Goal: Task Accomplishment & Management: Use online tool/utility

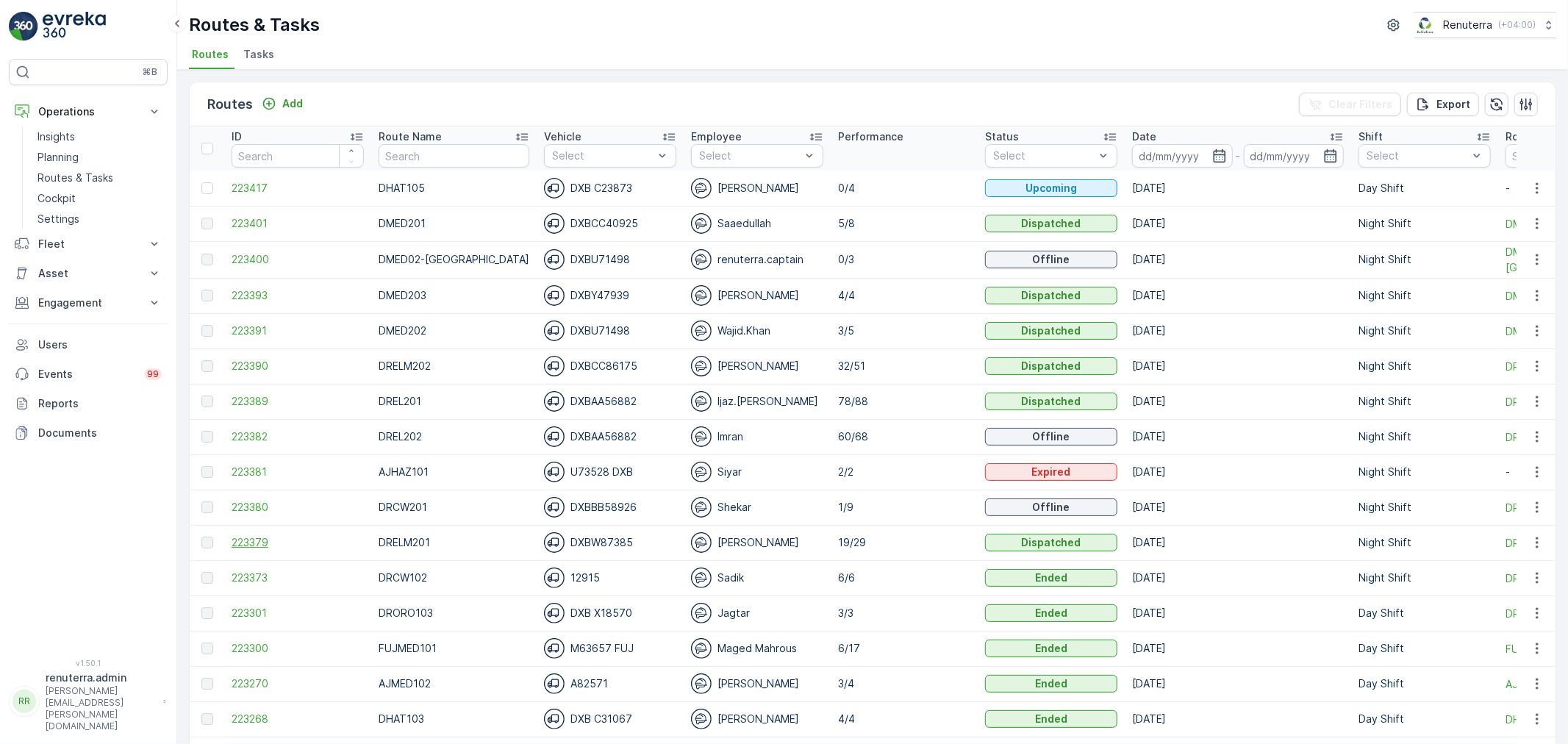
click at [256, 540] on span "223379" at bounding box center [298, 542] width 133 height 15
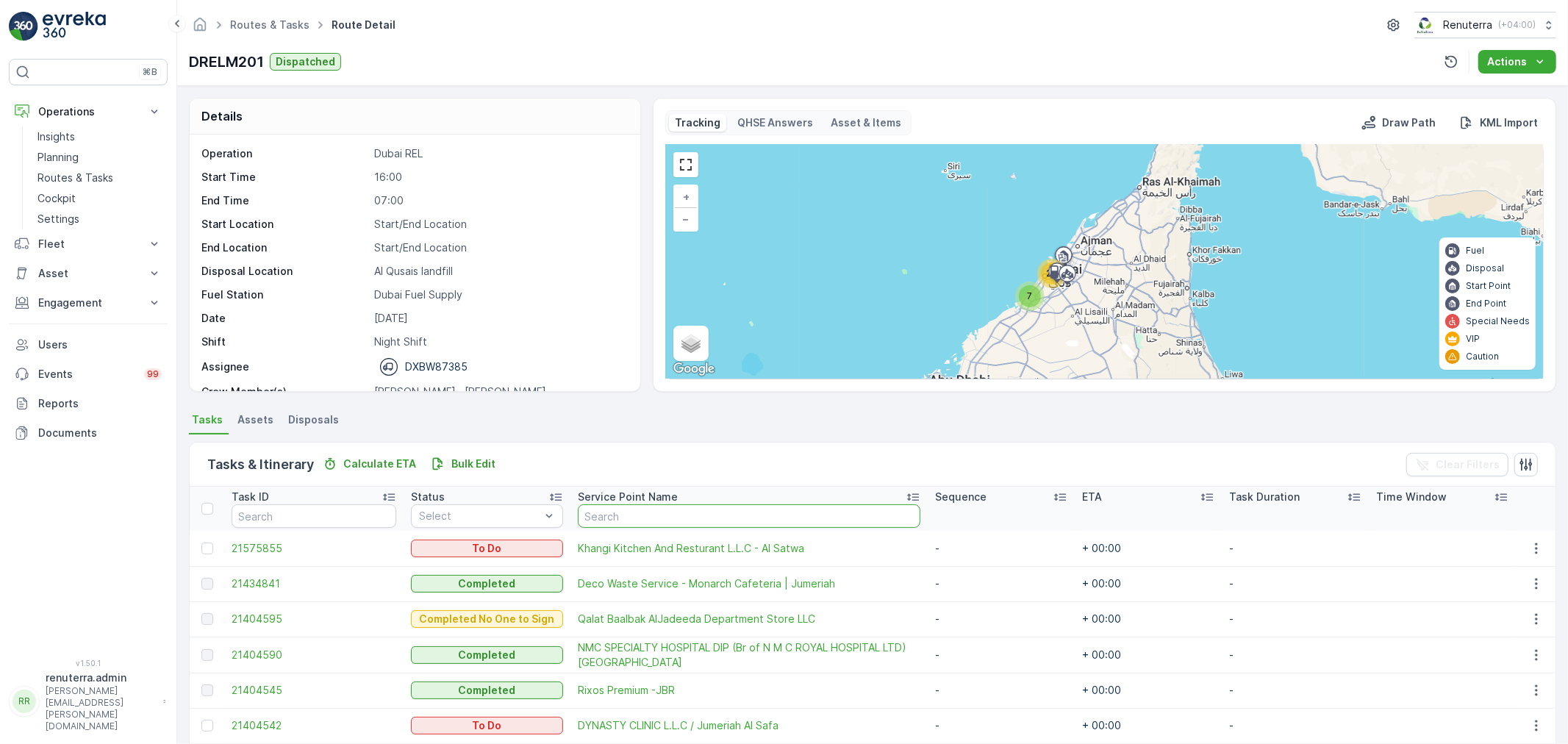
drag, startPoint x: 625, startPoint y: 519, endPoint x: 630, endPoint y: 508, distance: 12.1
click at [626, 517] on input "text" at bounding box center [749, 517] width 342 height 24
type input "h"
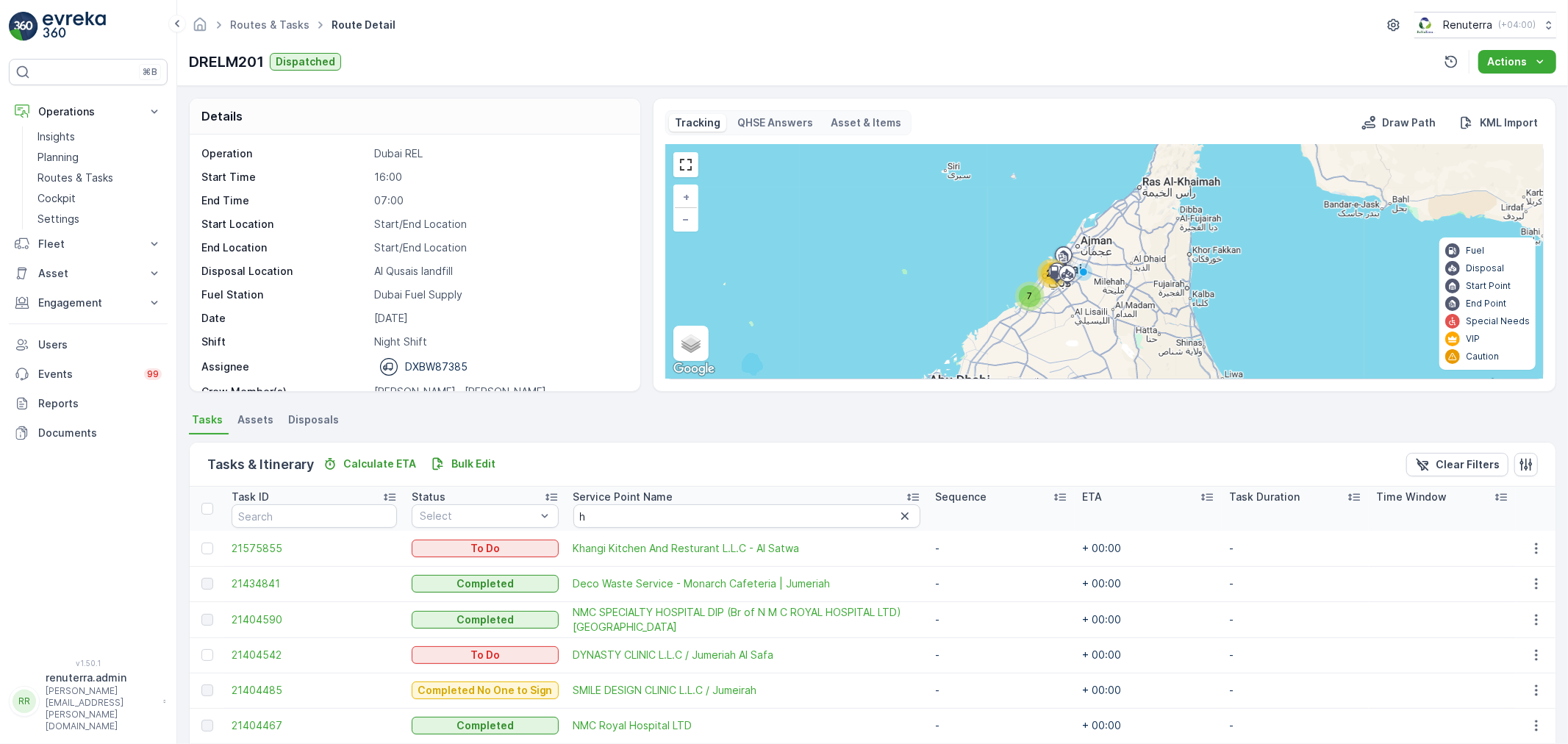
drag, startPoint x: 551, startPoint y: 531, endPoint x: 604, endPoint y: 531, distance: 53.0
click at [590, 531] on tr "21575855 To Do Khangi Kitchen And Resturant L.L.C - Al Satwa - + 00:00 -" at bounding box center [873, 548] width 1366 height 36
drag, startPoint x: 613, startPoint y: 528, endPoint x: 616, endPoint y: 519, distance: 9.5
click at [614, 524] on th "Service Point Name h" at bounding box center [747, 509] width 361 height 44
click at [615, 517] on input "h" at bounding box center [747, 517] width 347 height 24
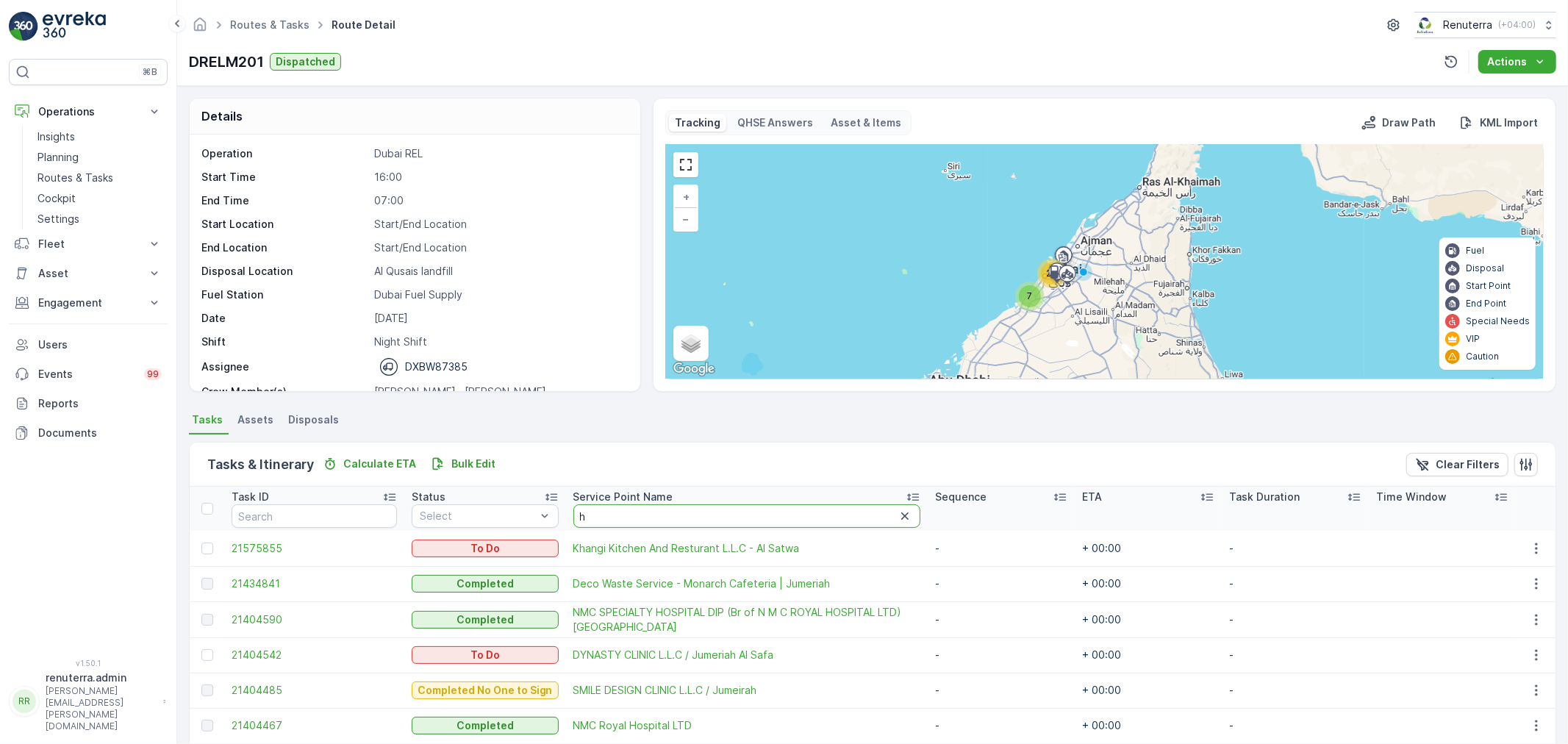
click at [608, 518] on input "h" at bounding box center [747, 517] width 347 height 24
type input "khal"
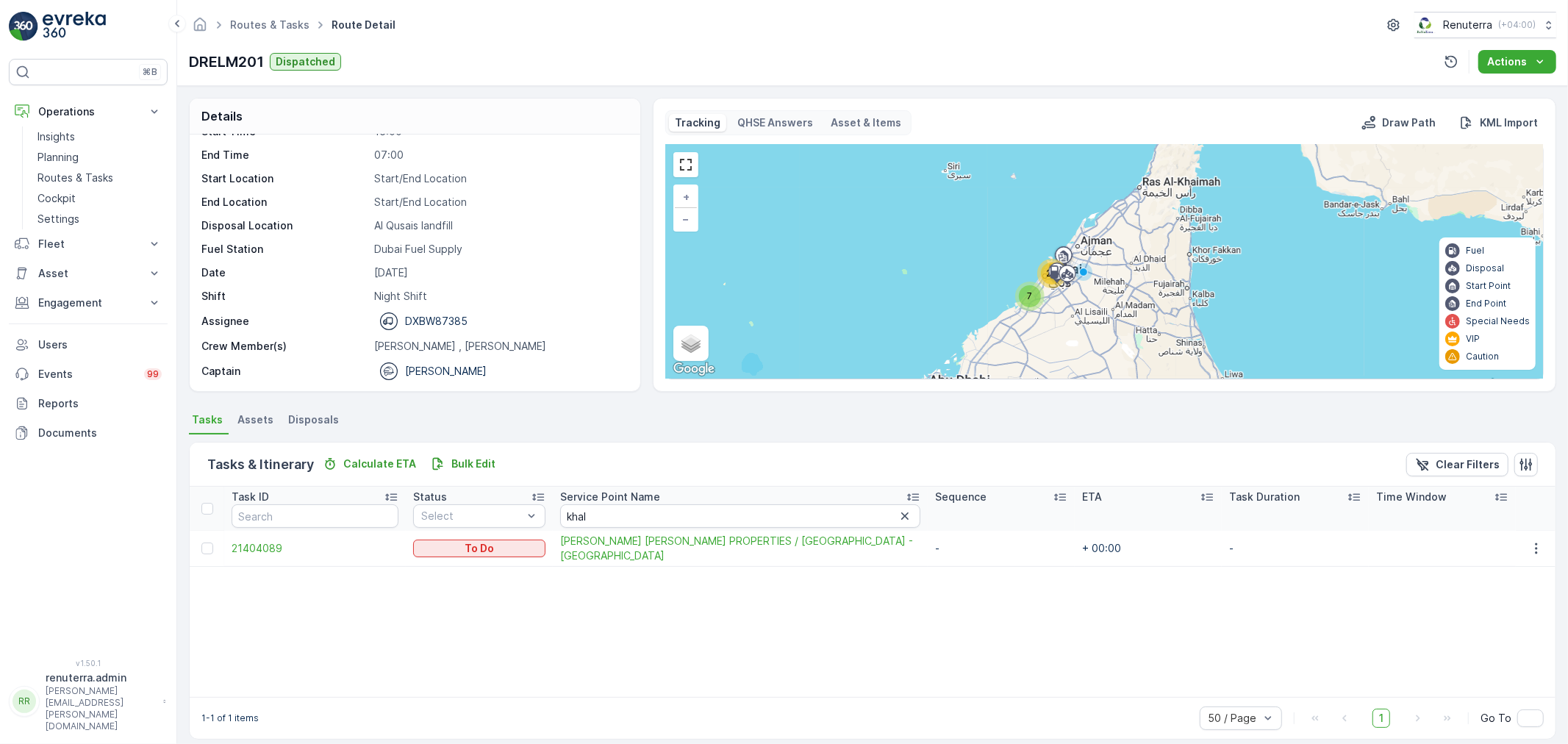
scroll to position [47, 0]
click at [261, 549] on span "21404089" at bounding box center [315, 548] width 167 height 15
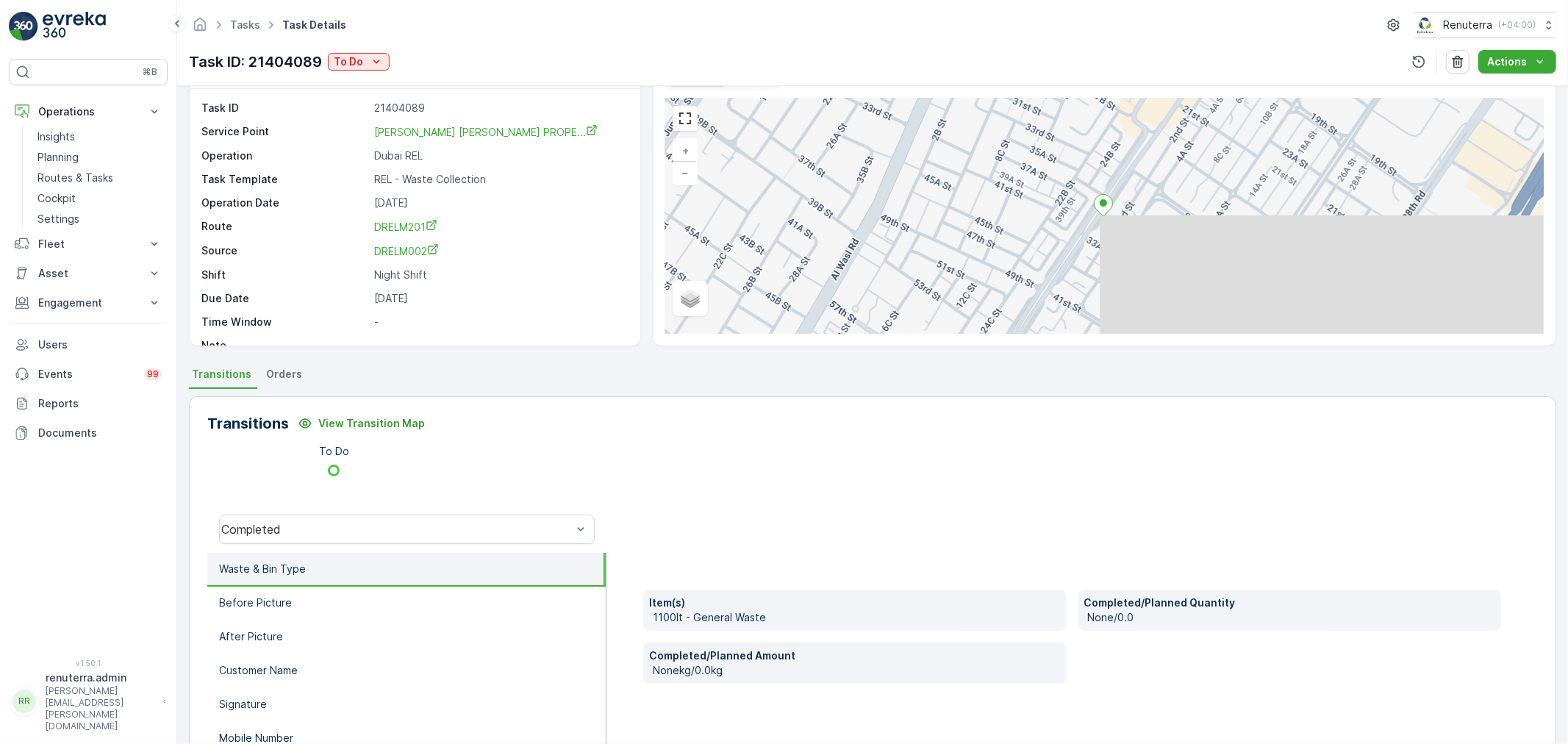
scroll to position [163, 0]
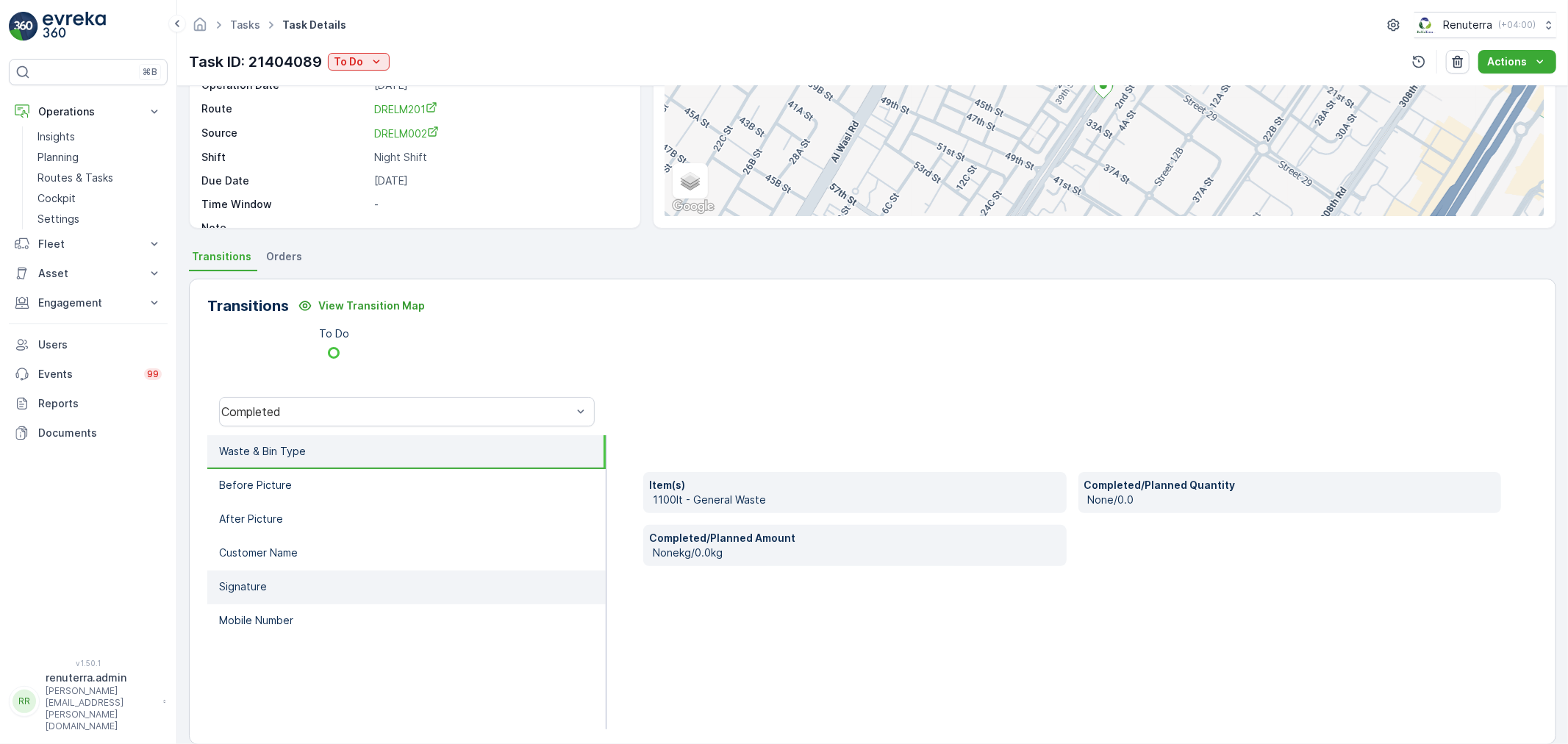
click at [294, 576] on li "Signature" at bounding box center [407, 588] width 398 height 34
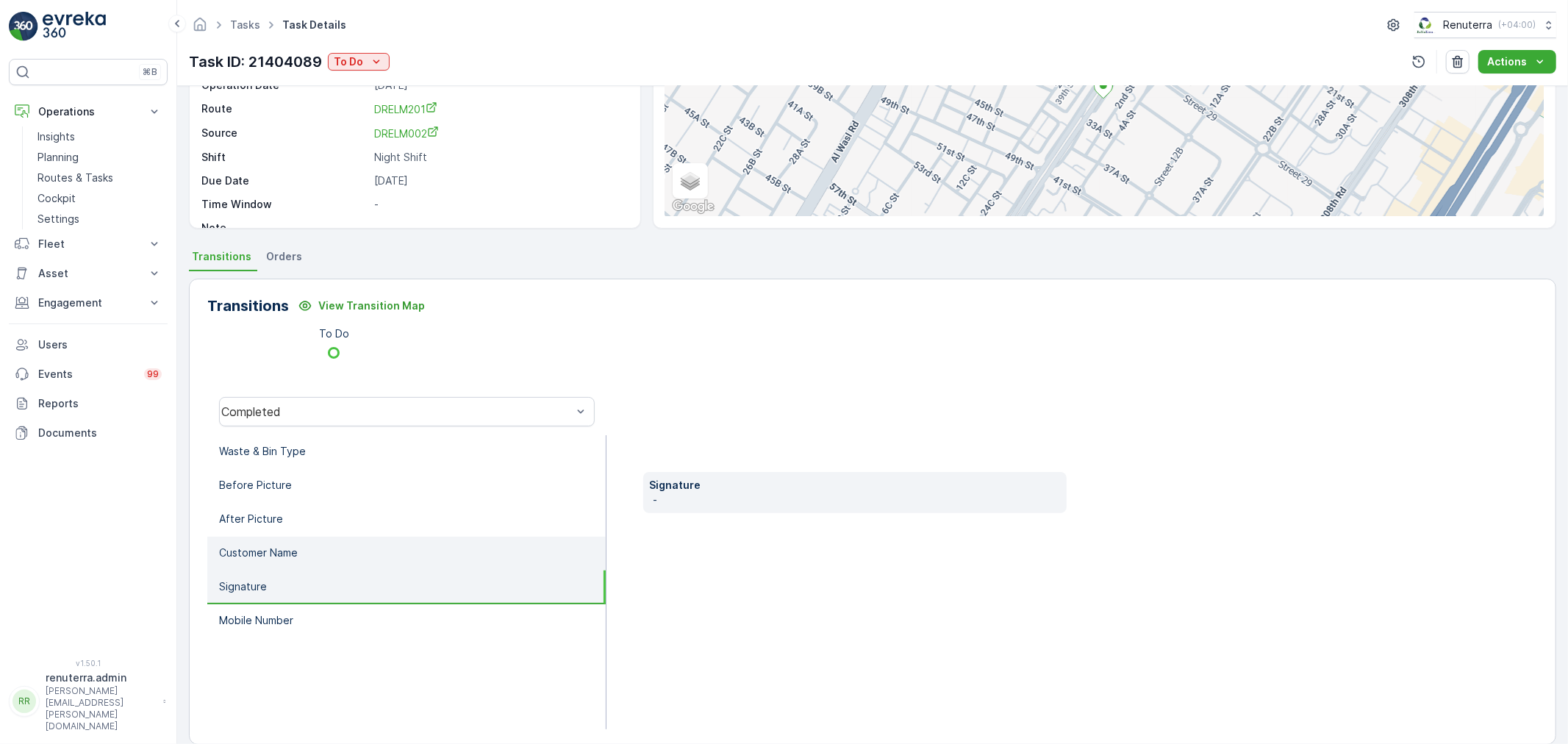
click at [306, 557] on li "Customer Name" at bounding box center [407, 554] width 398 height 34
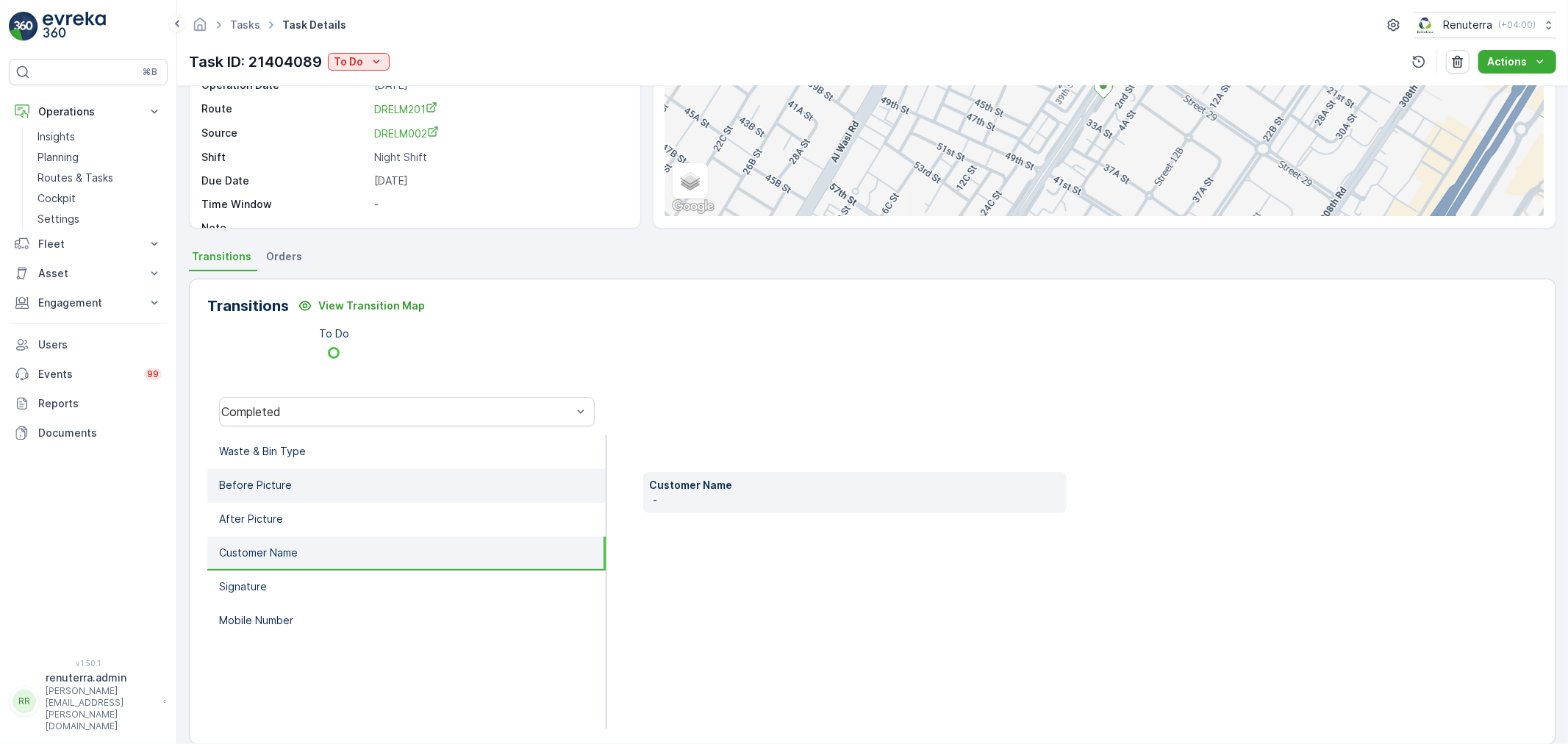
drag, startPoint x: 305, startPoint y: 485, endPoint x: 307, endPoint y: 474, distance: 11.2
click at [305, 482] on li "Before Picture" at bounding box center [407, 486] width 398 height 34
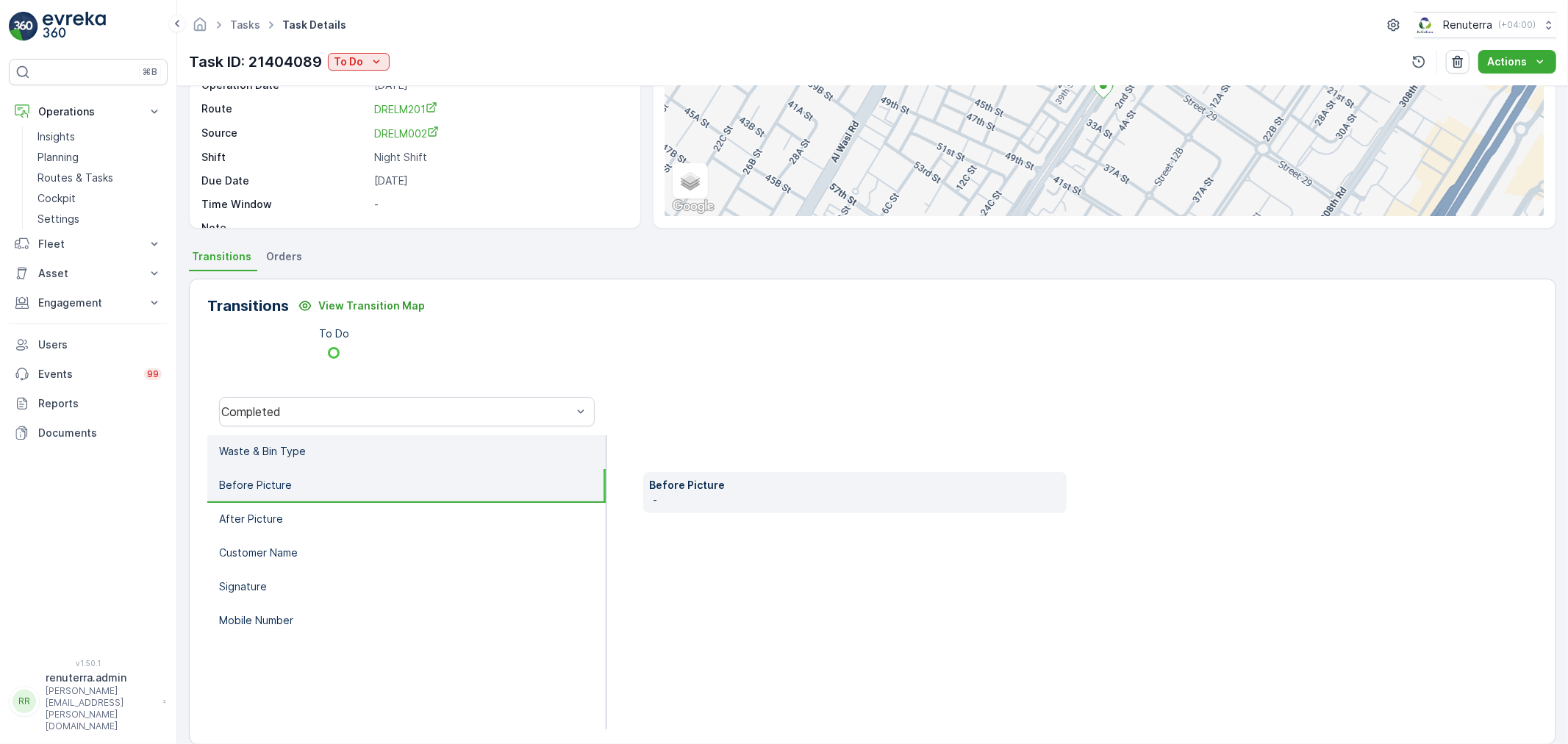
click at [310, 449] on li "Waste & Bin Type" at bounding box center [407, 452] width 398 height 34
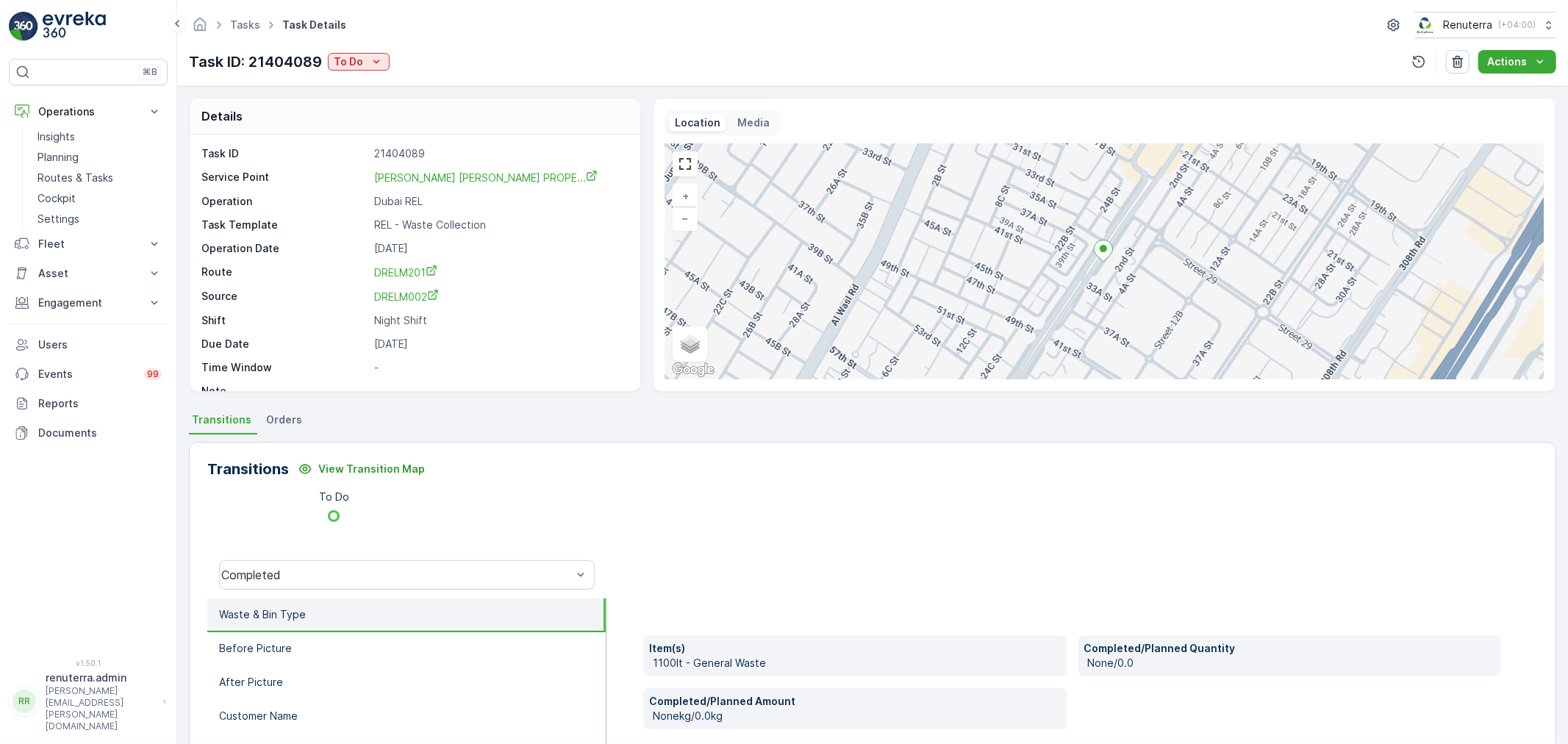
scroll to position [0, 0]
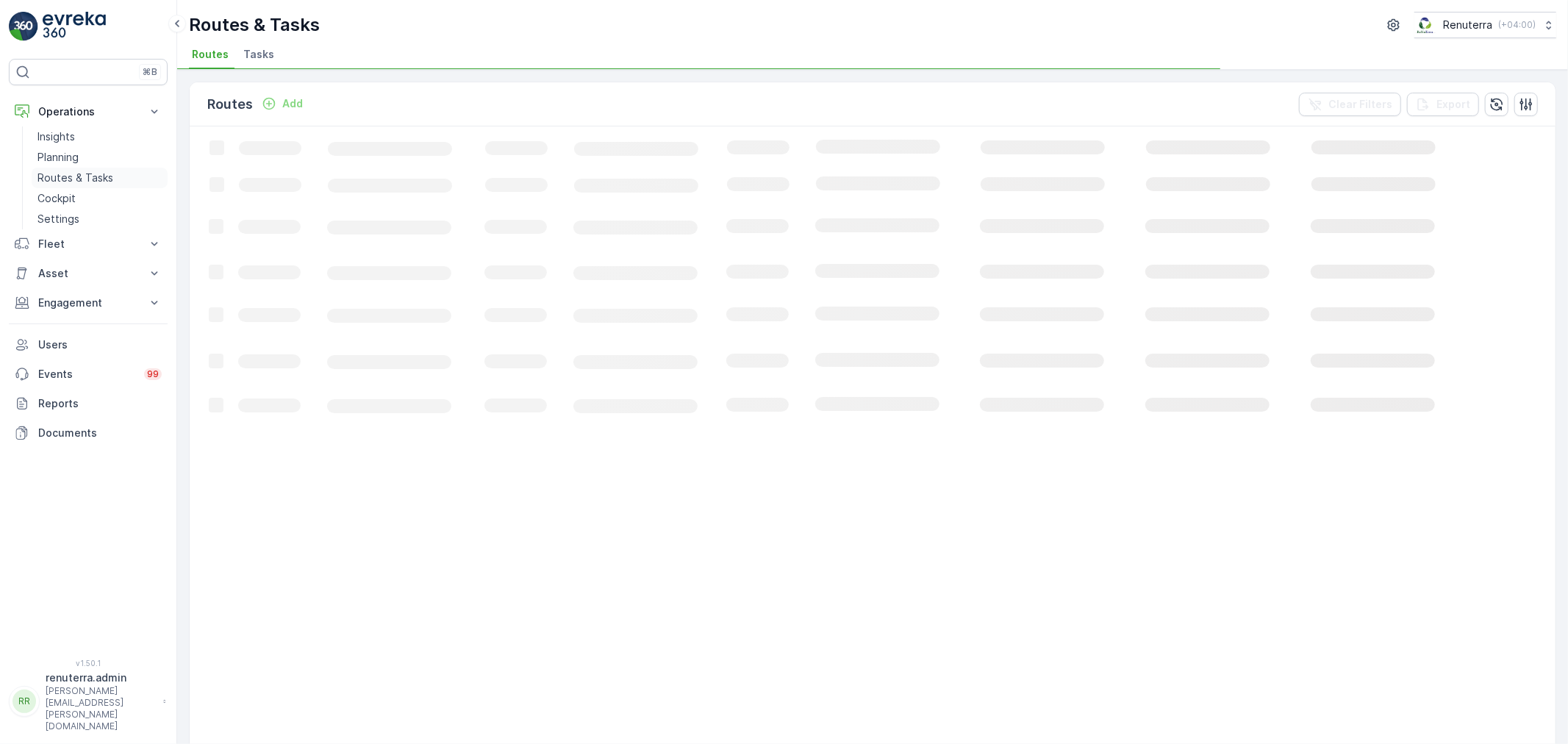
click at [49, 180] on p "Routes & Tasks" at bounding box center [76, 178] width 76 height 15
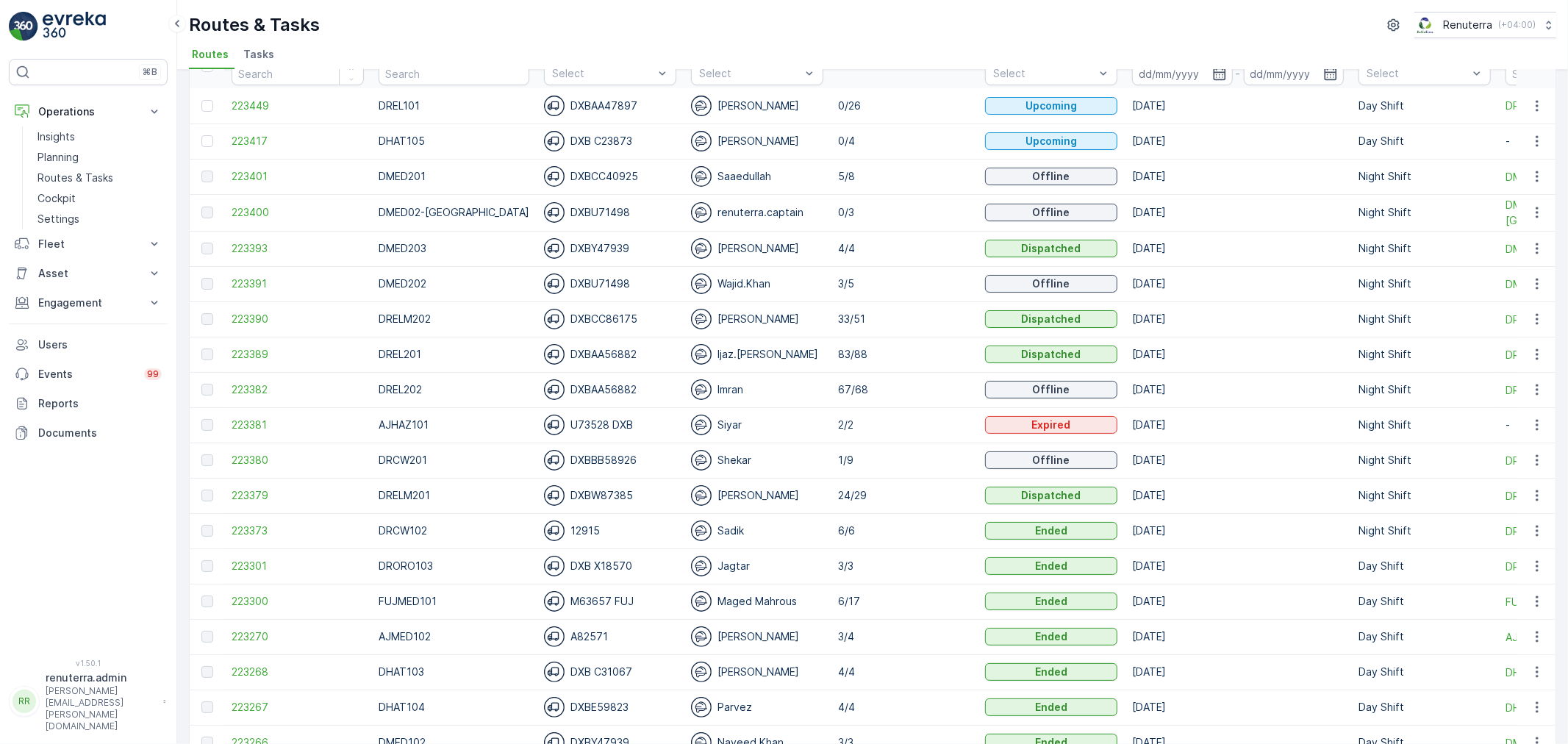
scroll to position [82, 0]
click at [248, 393] on span "223382" at bounding box center [298, 391] width 133 height 15
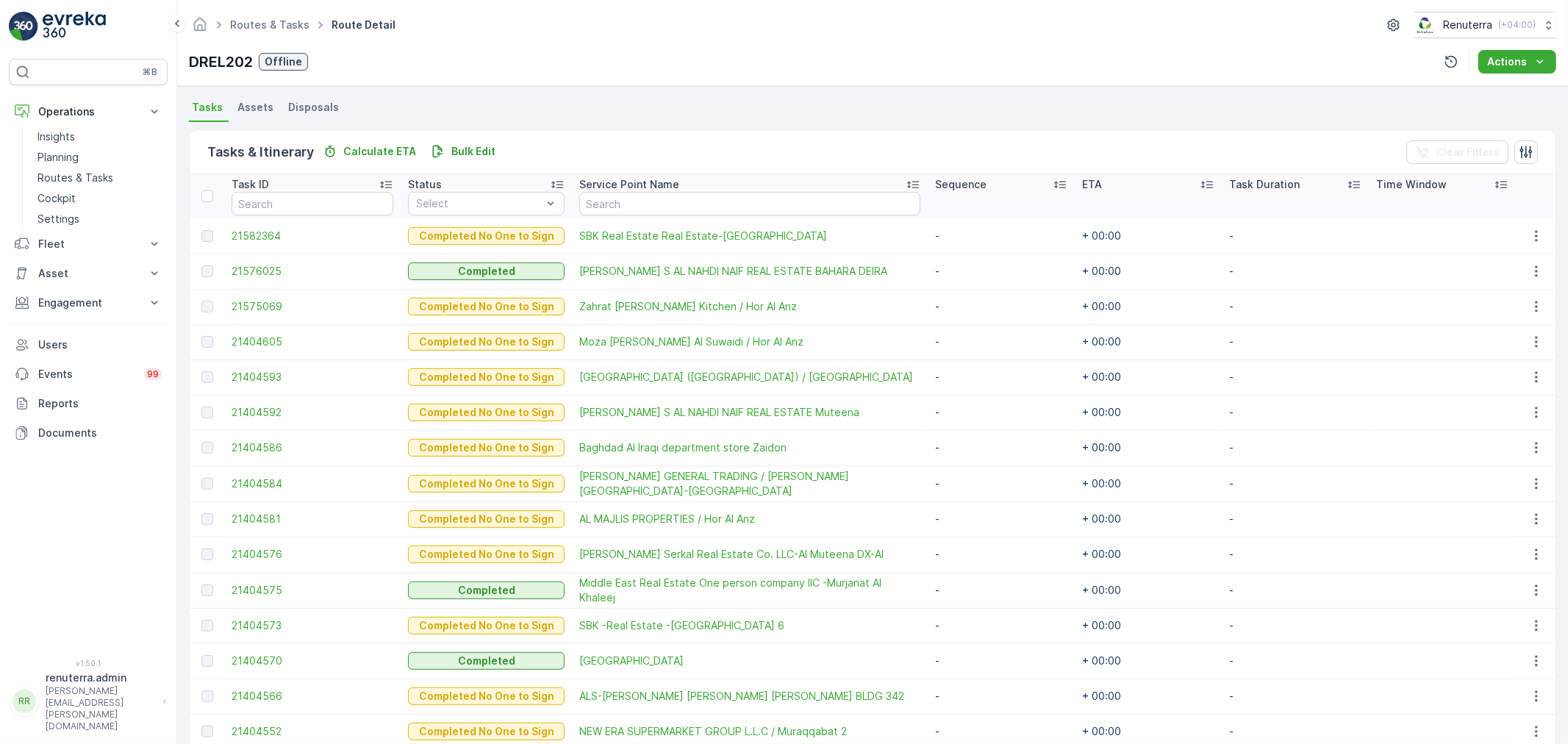
scroll to position [327, 0]
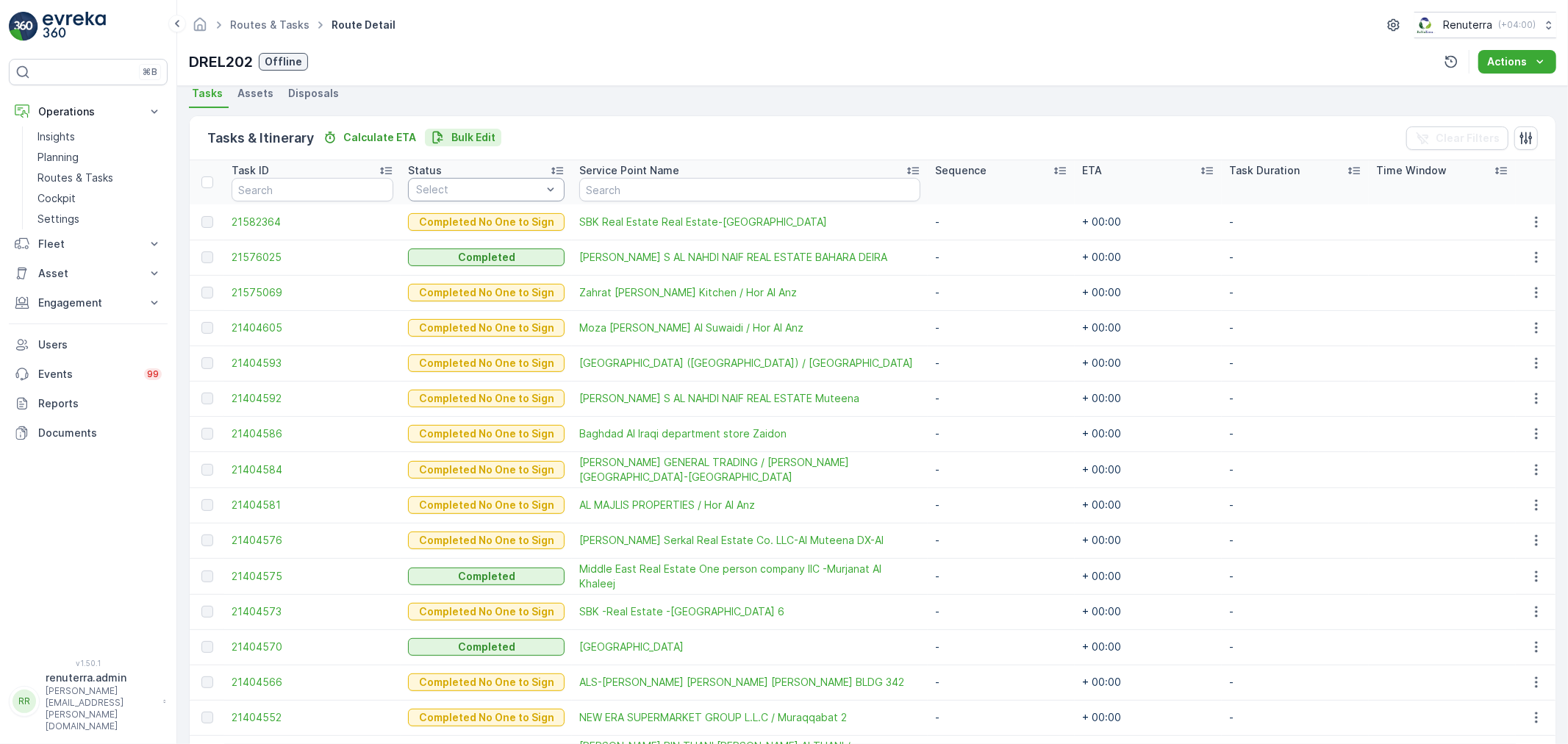
drag, startPoint x: 502, startPoint y: 105, endPoint x: 466, endPoint y: 144, distance: 53.1
click at [502, 104] on ul "Tasks Assets Disposals" at bounding box center [873, 96] width 1367 height 25
click at [630, 175] on th "Service Point Name" at bounding box center [750, 182] width 356 height 44
type input "kuw"
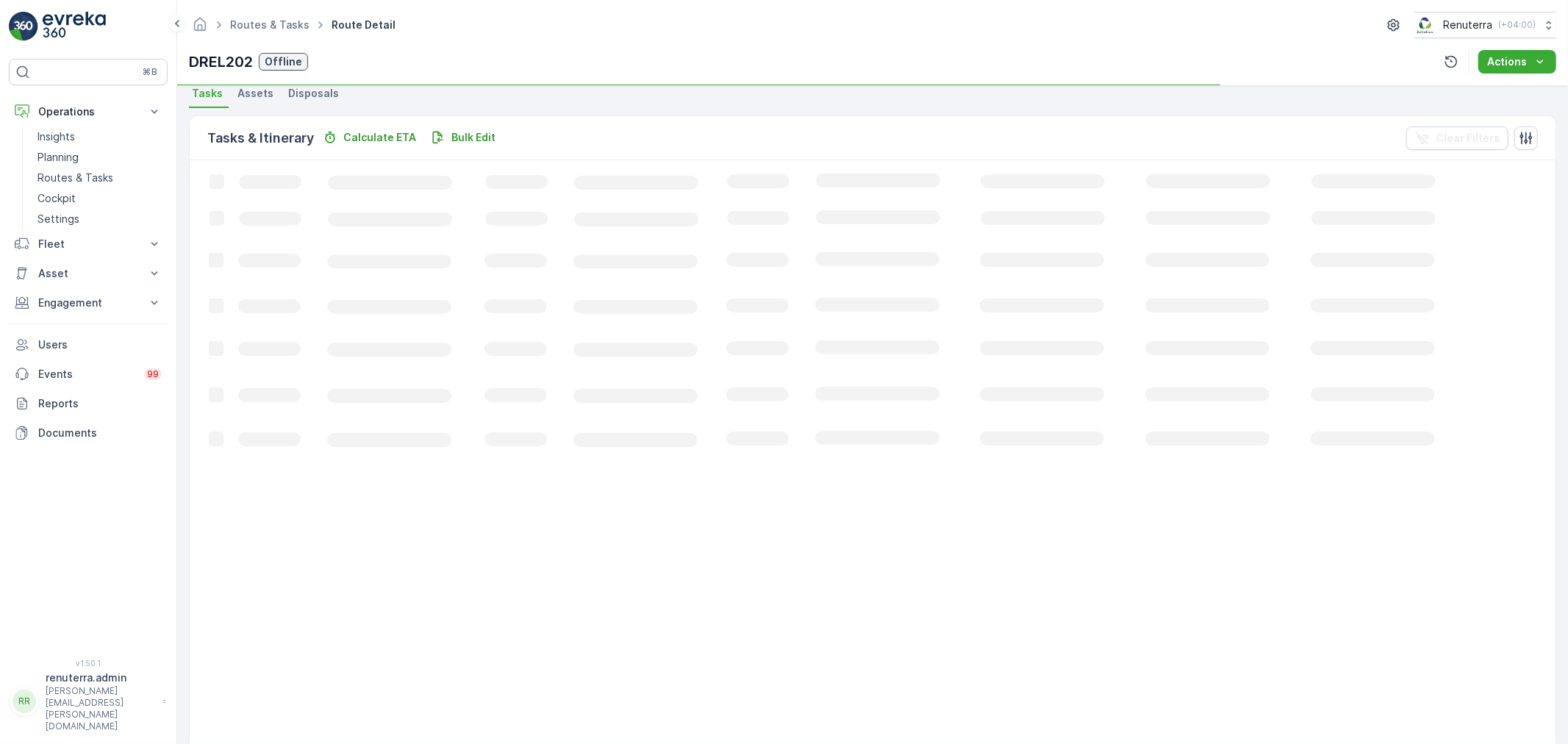
scroll to position [15, 0]
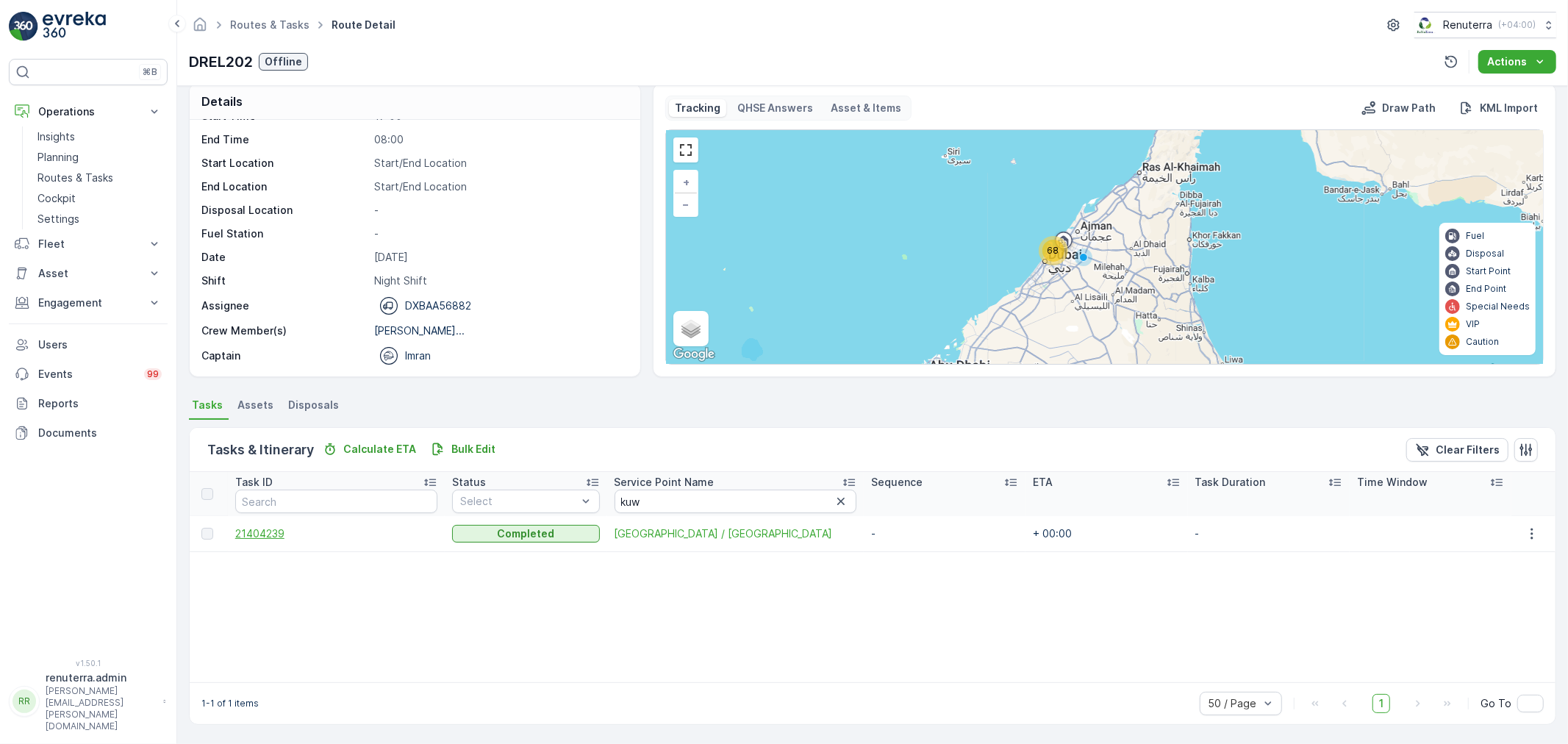
click at [289, 528] on span "21404239" at bounding box center [336, 534] width 202 height 15
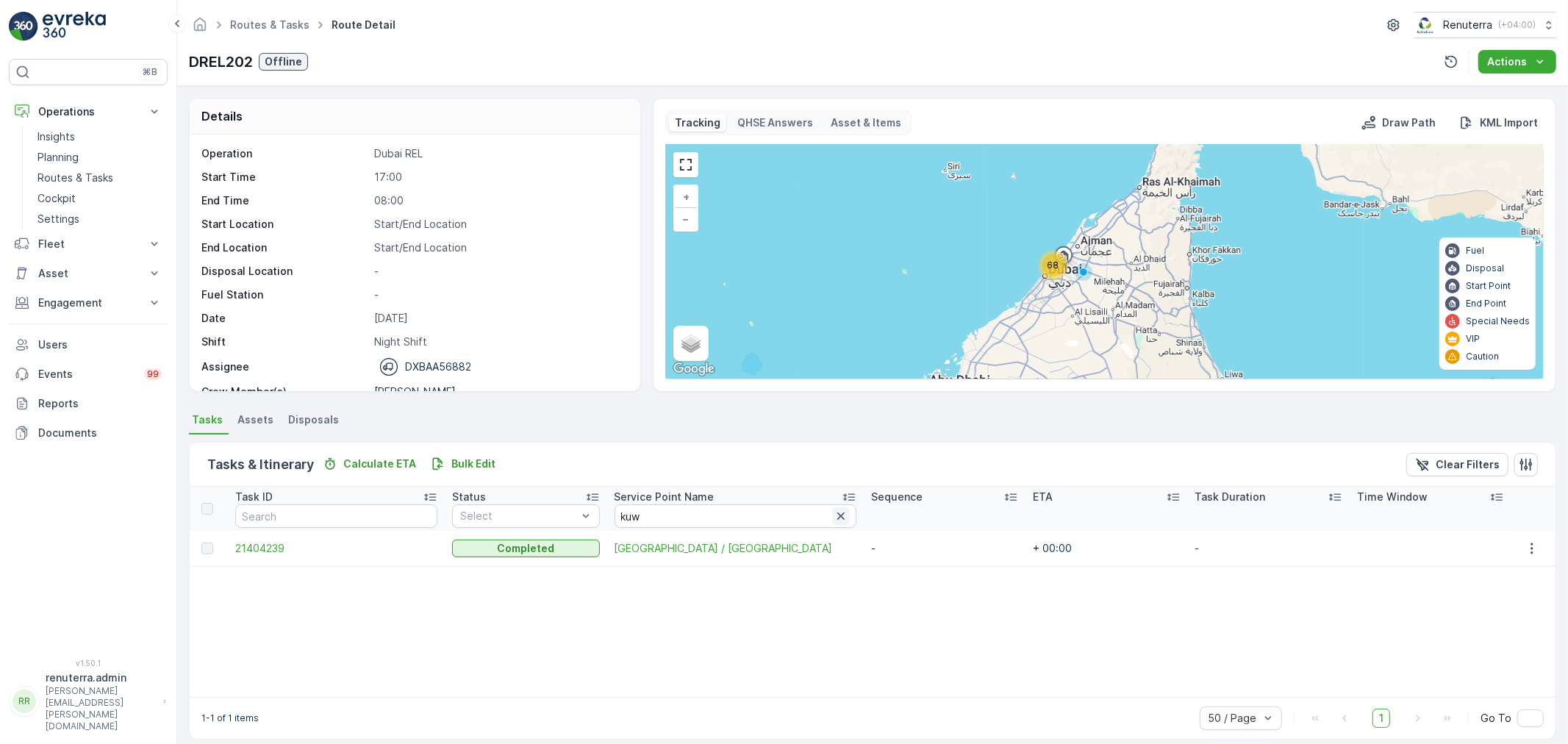
click at [833, 513] on icon "button" at bounding box center [841, 517] width 15 height 15
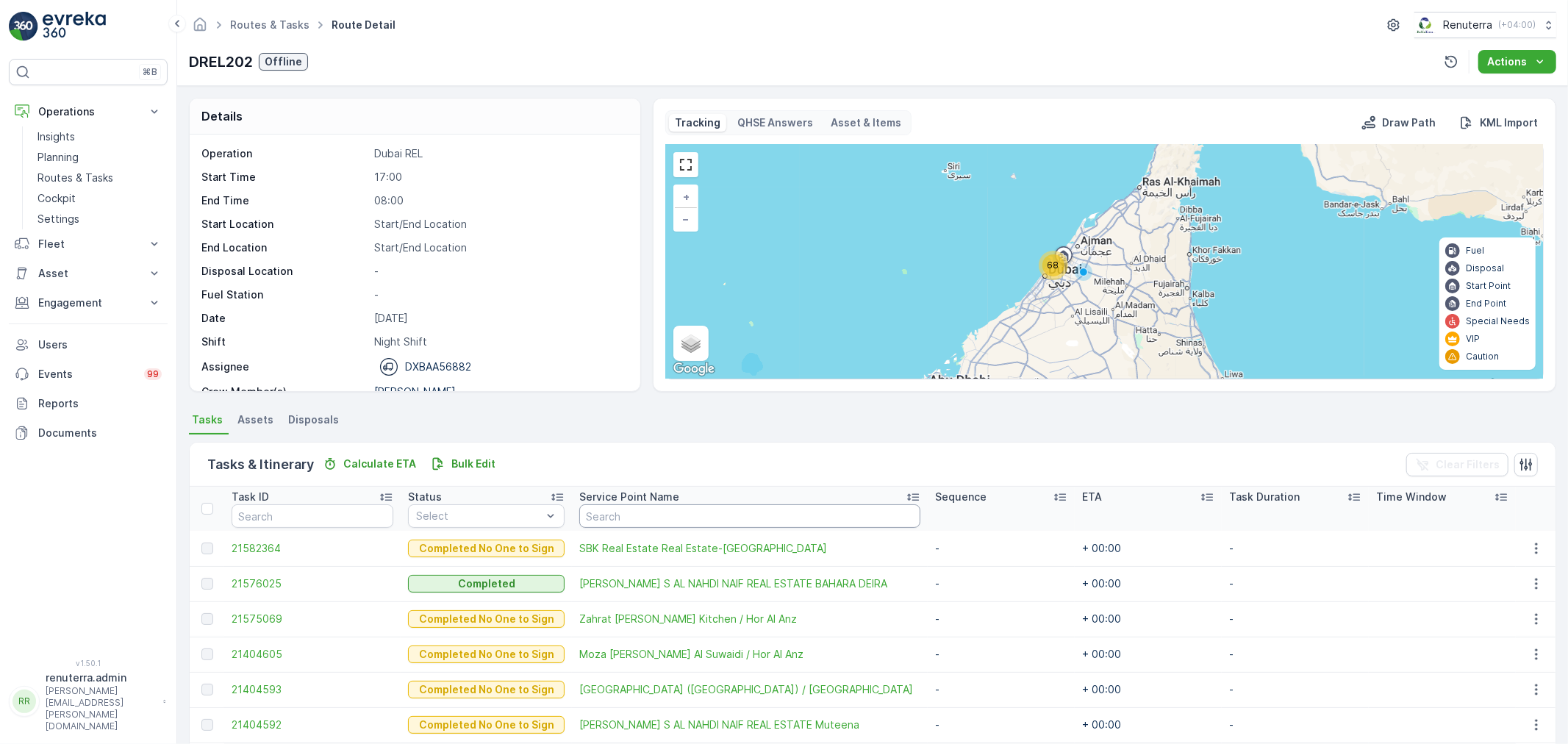
click at [716, 518] on input "text" at bounding box center [750, 517] width 341 height 24
type input "bell"
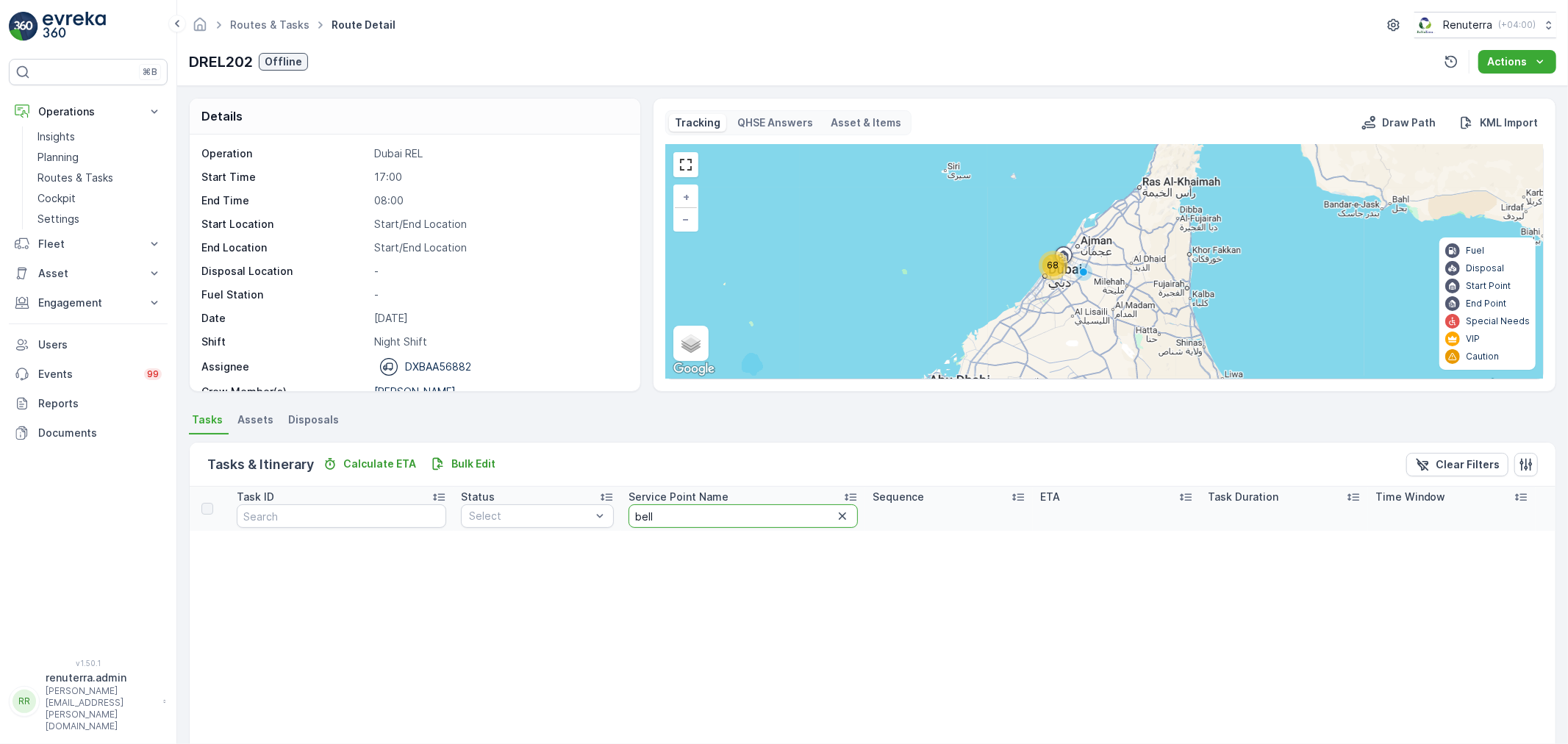
click at [677, 513] on input "bell" at bounding box center [743, 517] width 230 height 24
type input "bel"
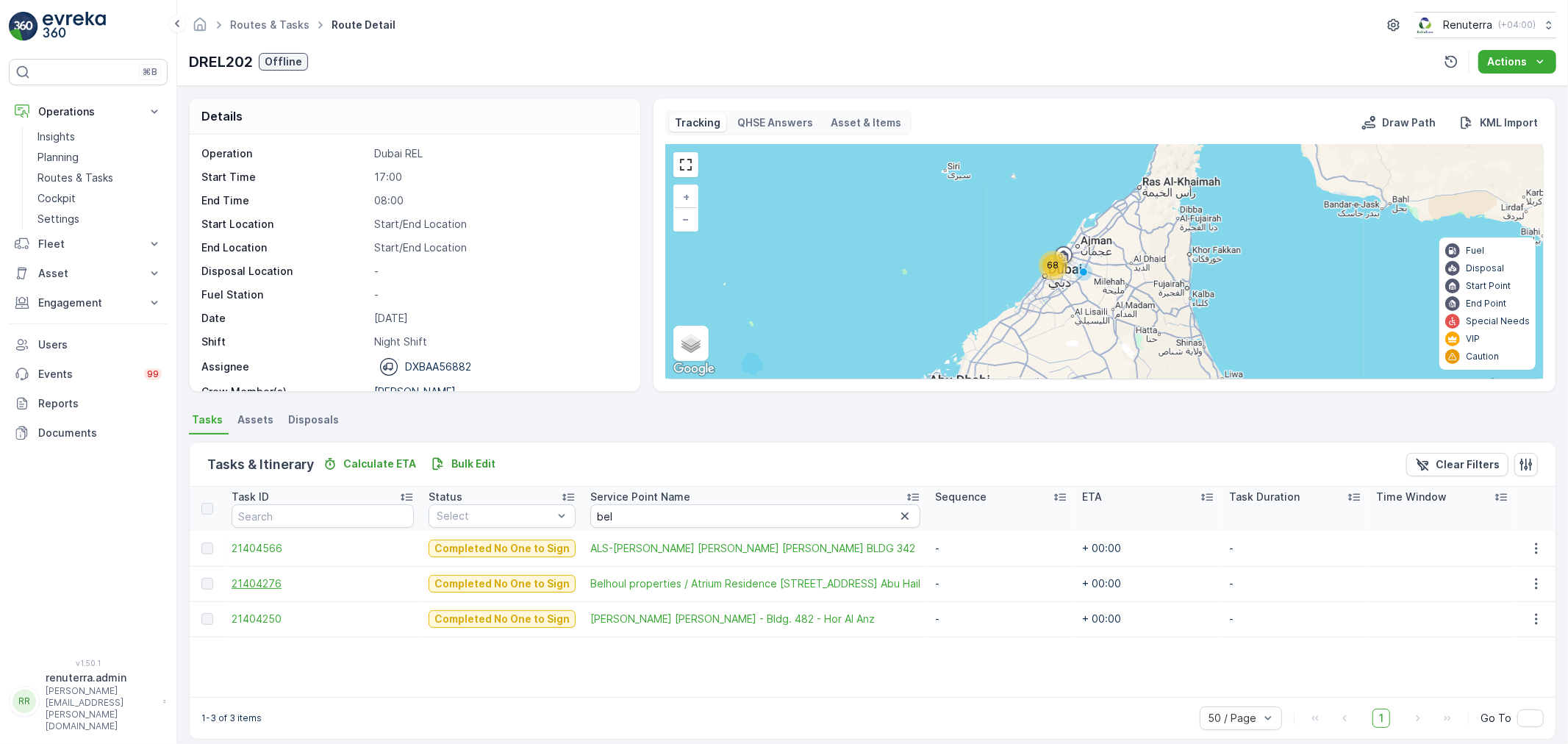
click at [244, 582] on span "21404276" at bounding box center [323, 584] width 182 height 15
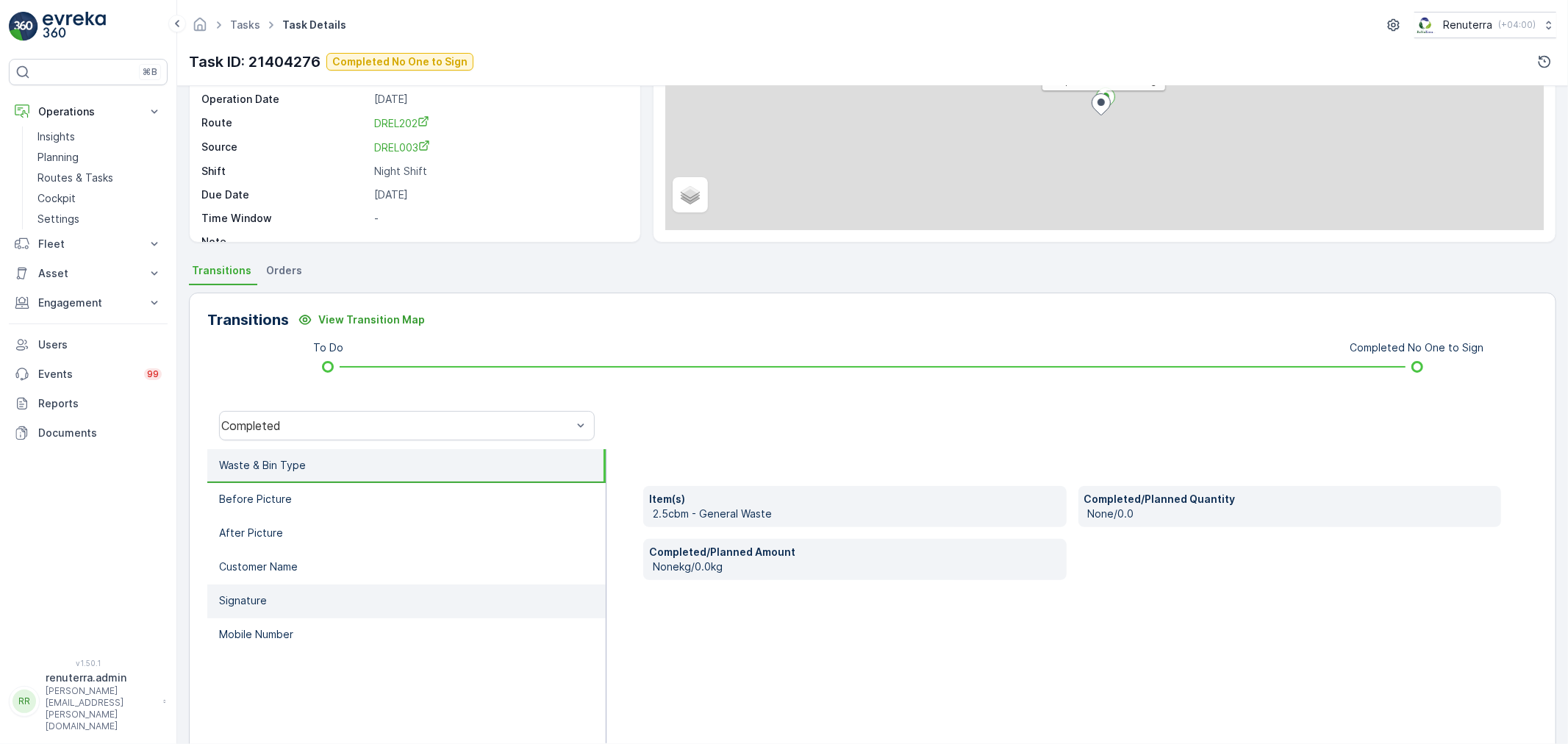
scroll to position [163, 0]
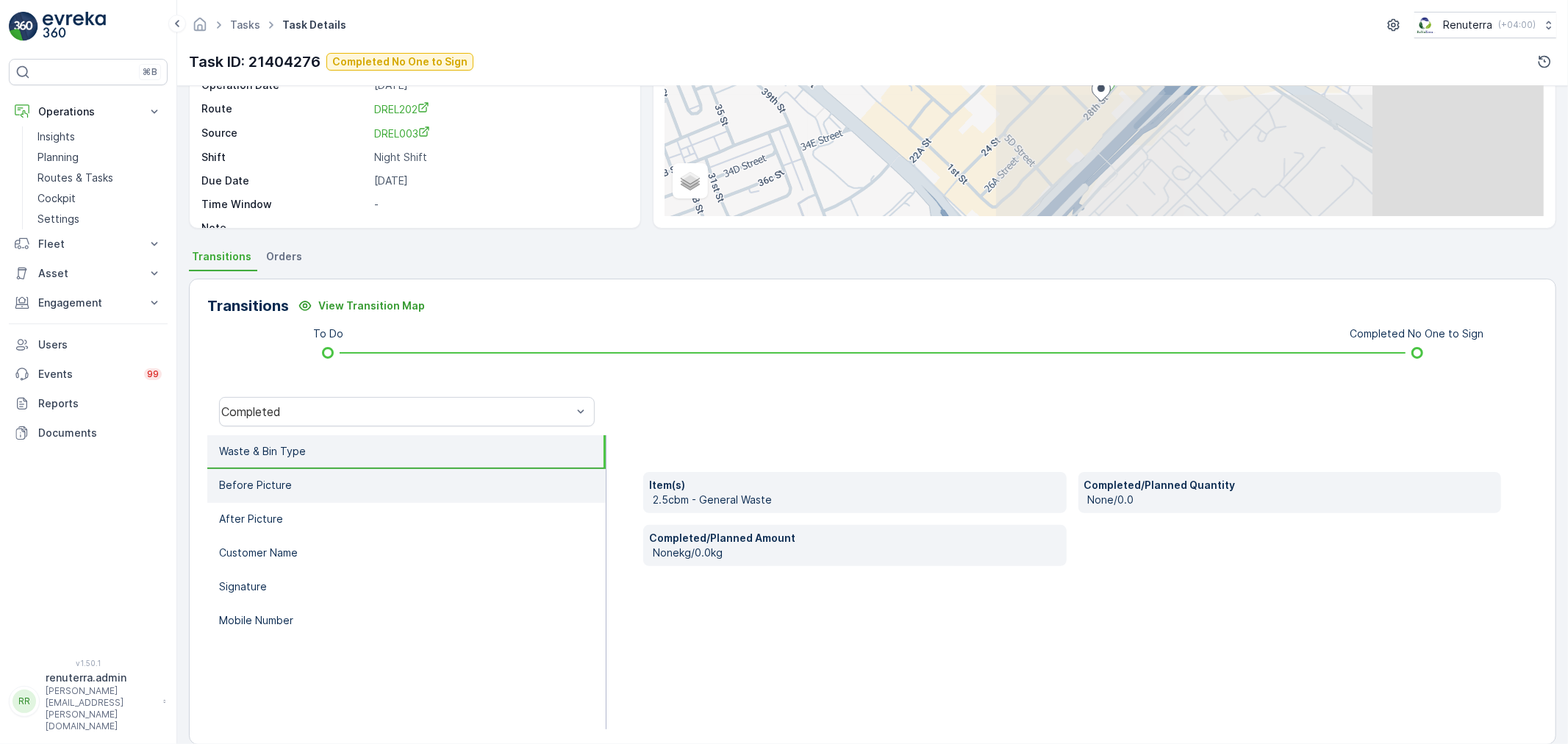
click at [277, 489] on p "Before Picture" at bounding box center [256, 485] width 73 height 15
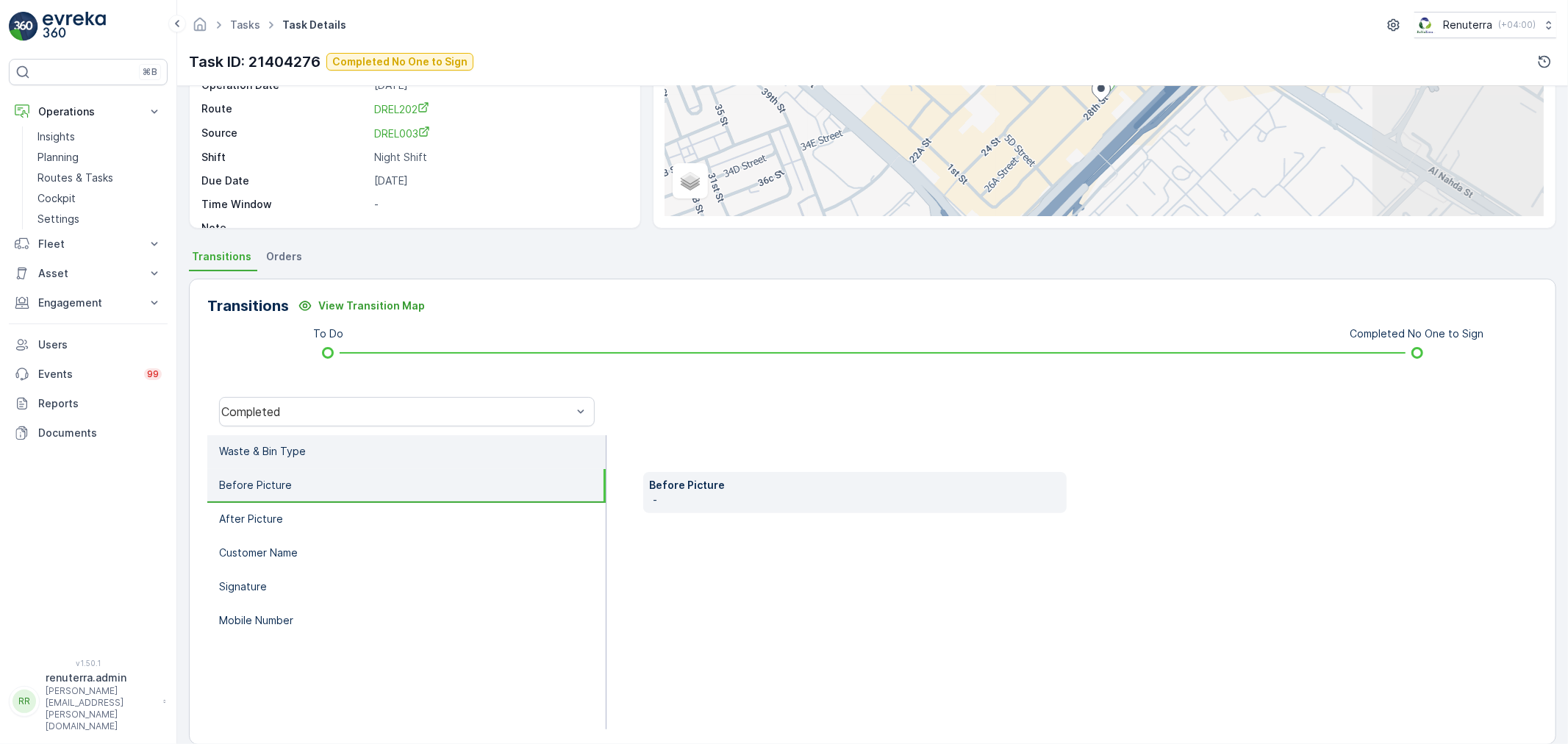
click at [287, 462] on li "Waste & Bin Type" at bounding box center [407, 452] width 398 height 34
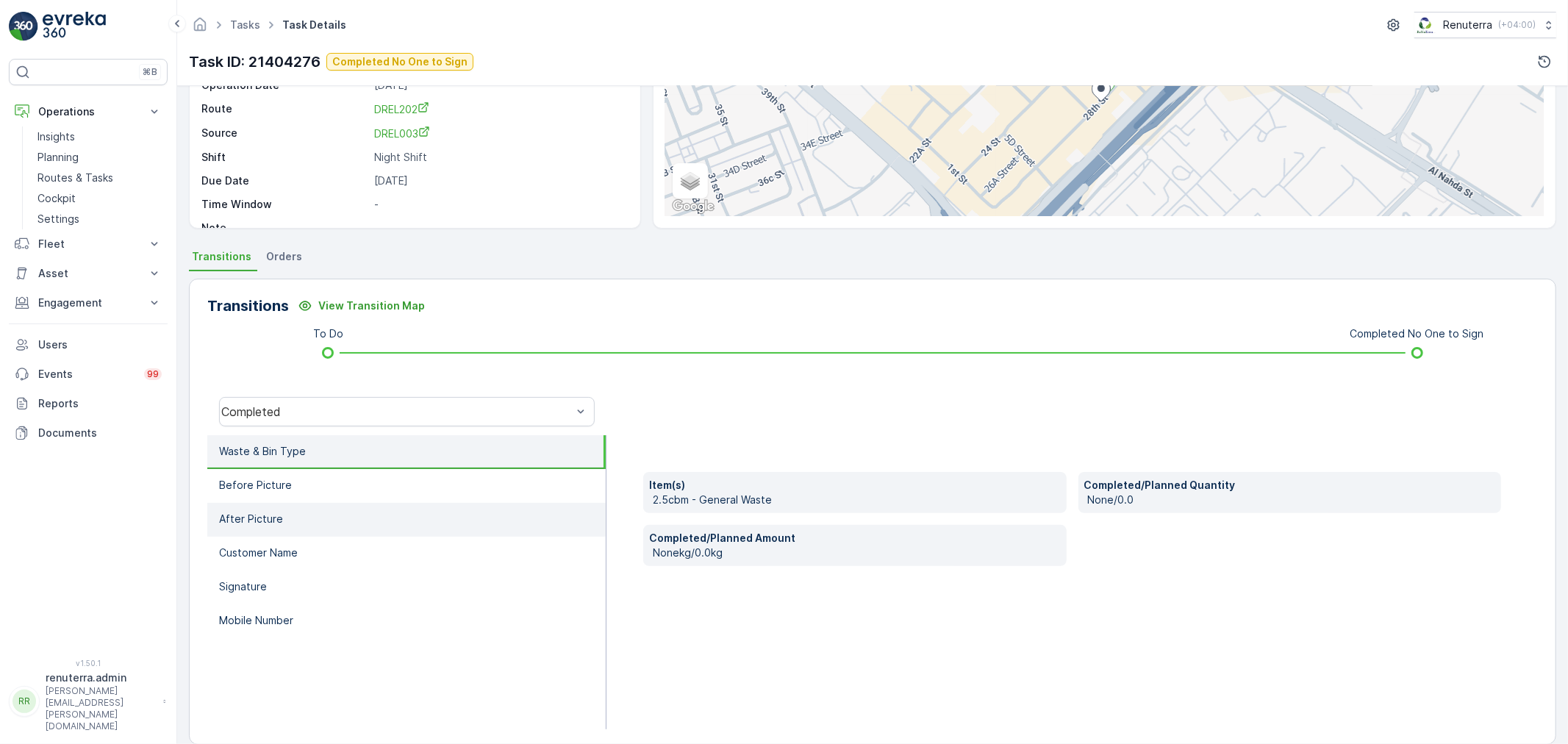
click at [351, 503] on li "After Picture" at bounding box center [407, 520] width 398 height 34
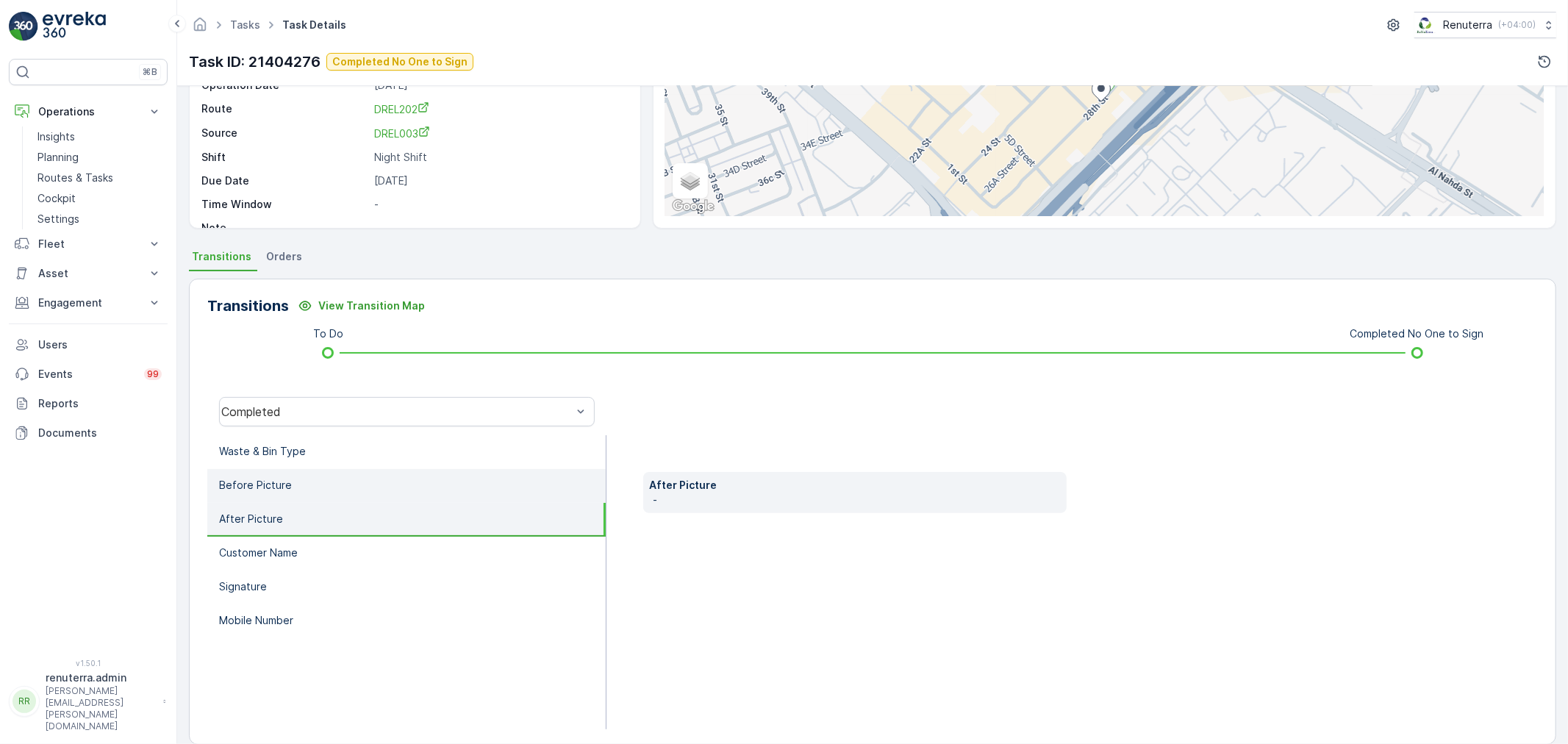
click at [351, 476] on li "Before Picture" at bounding box center [407, 486] width 398 height 34
click at [320, 419] on div "Completed" at bounding box center [407, 412] width 376 height 30
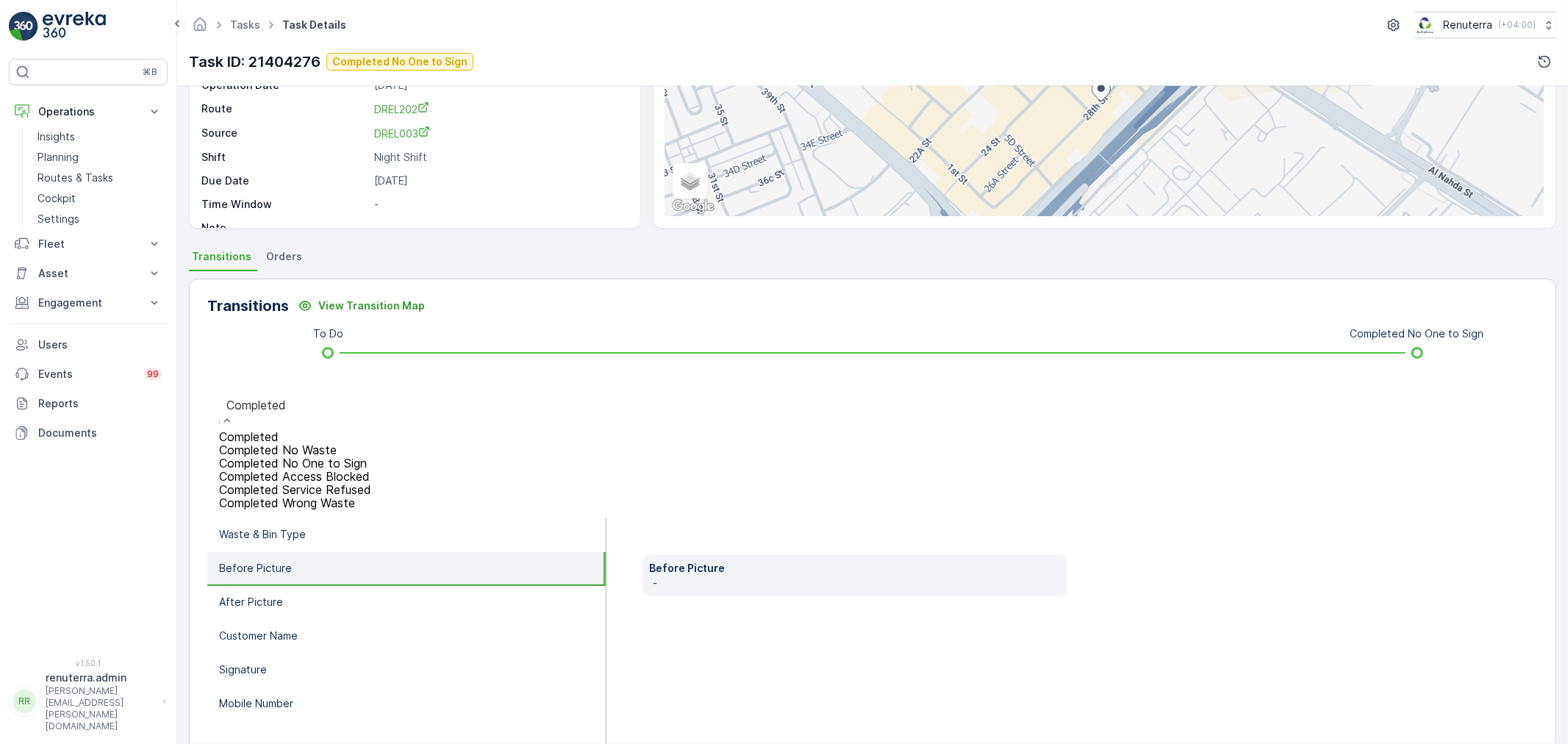
click at [338, 456] on div "Completed No One to Sign" at bounding box center [295, 463] width 152 height 13
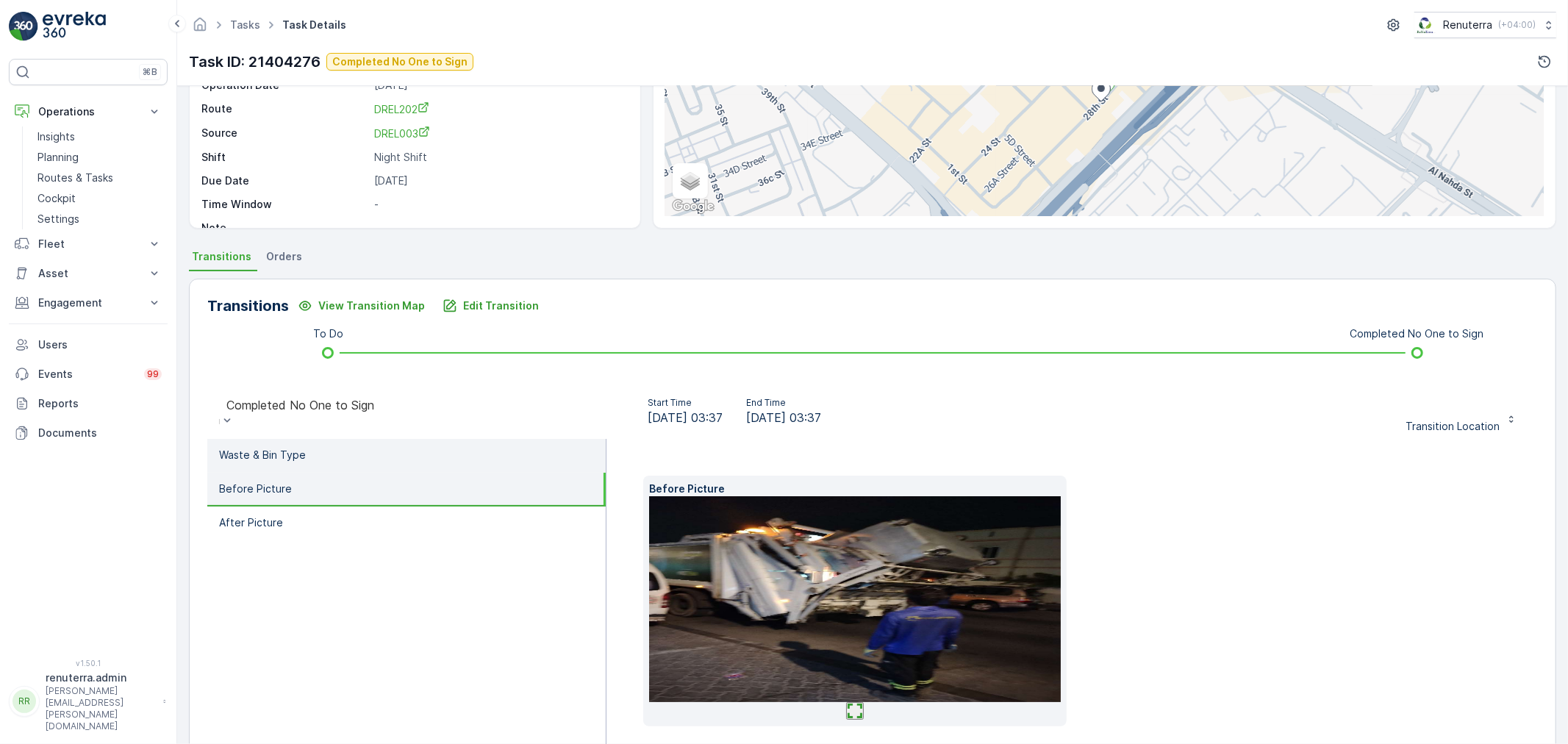
click at [292, 449] on p "Waste & Bin Type" at bounding box center [262, 455] width 87 height 15
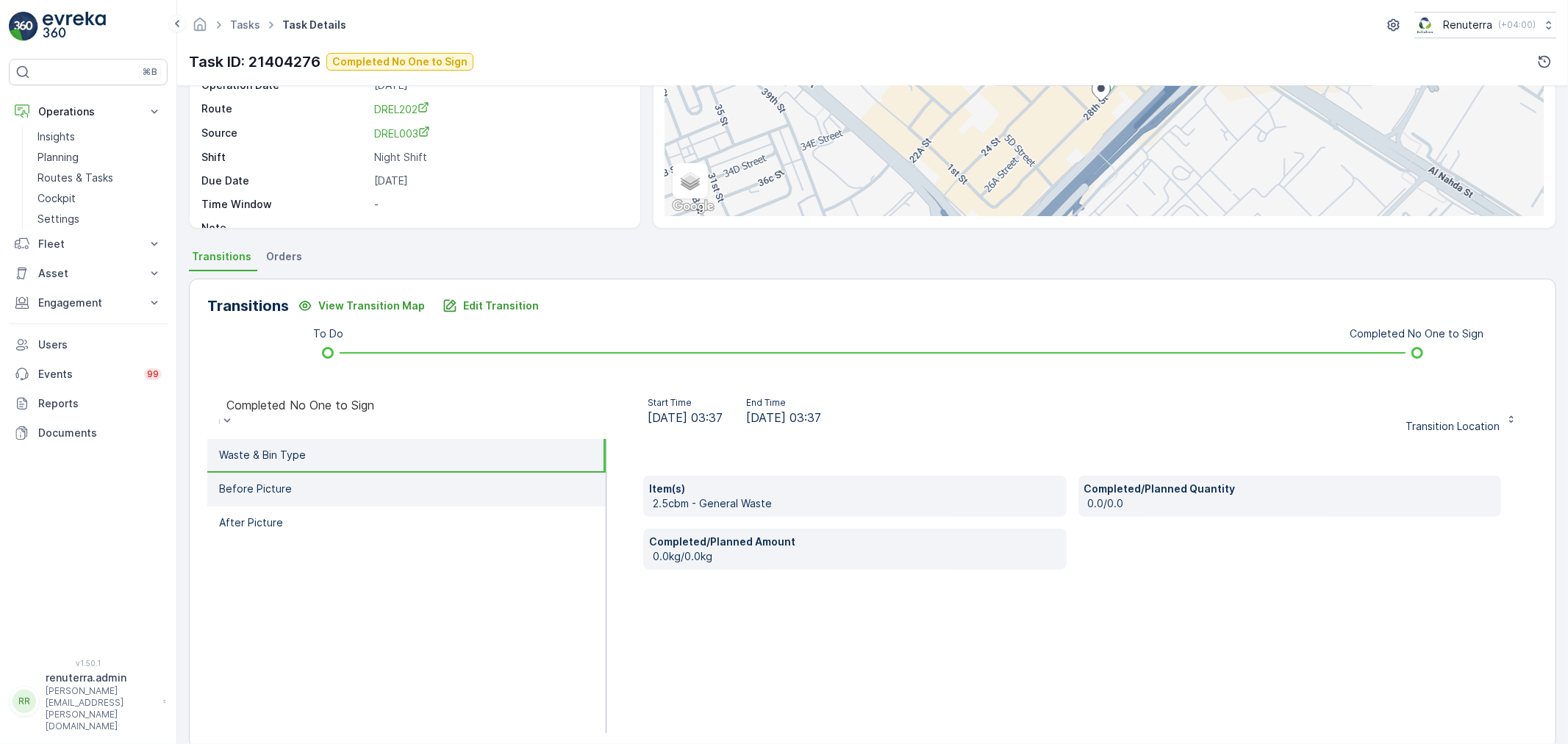
click at [284, 490] on p "Before Picture" at bounding box center [256, 489] width 73 height 15
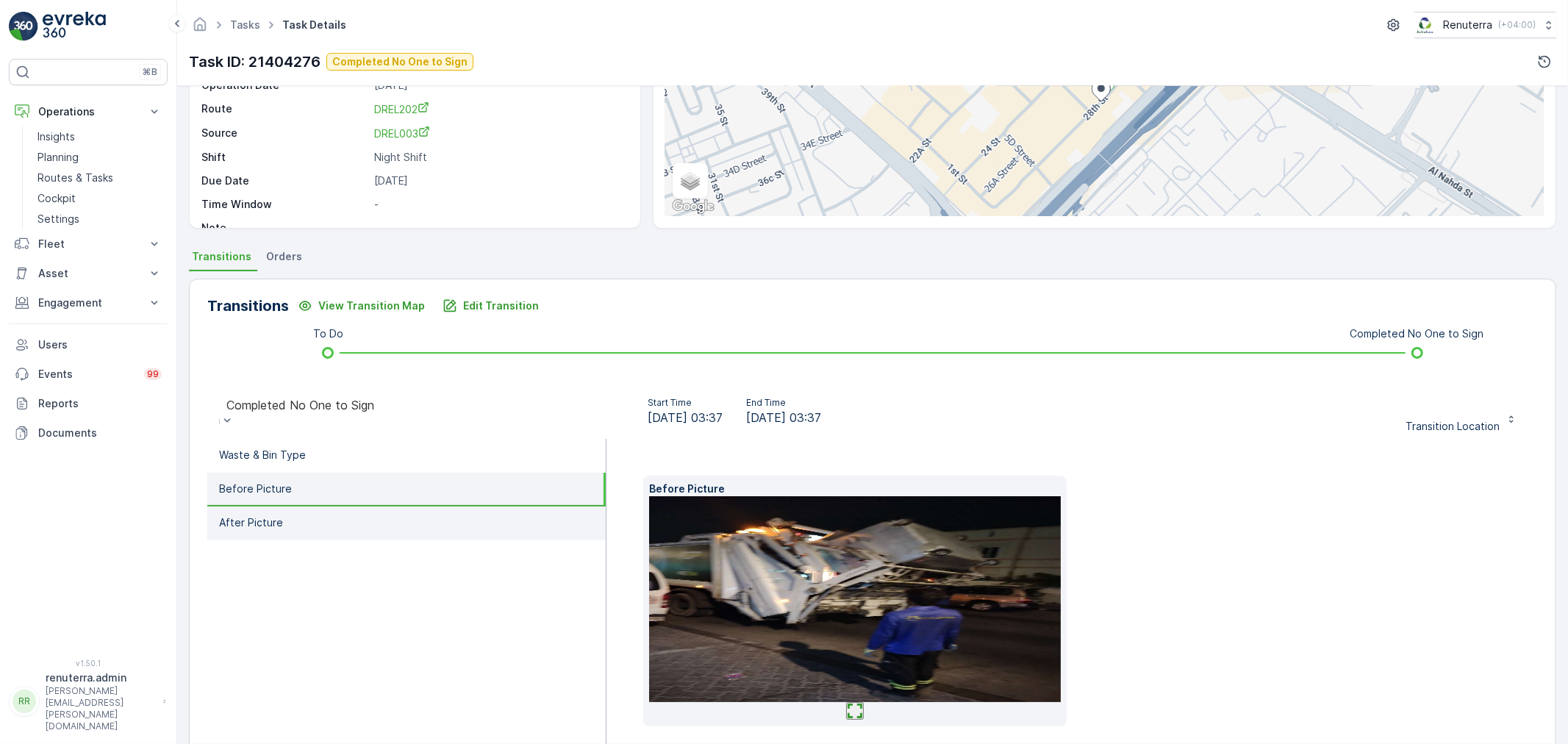
click at [278, 519] on p "After Picture" at bounding box center [251, 523] width 64 height 15
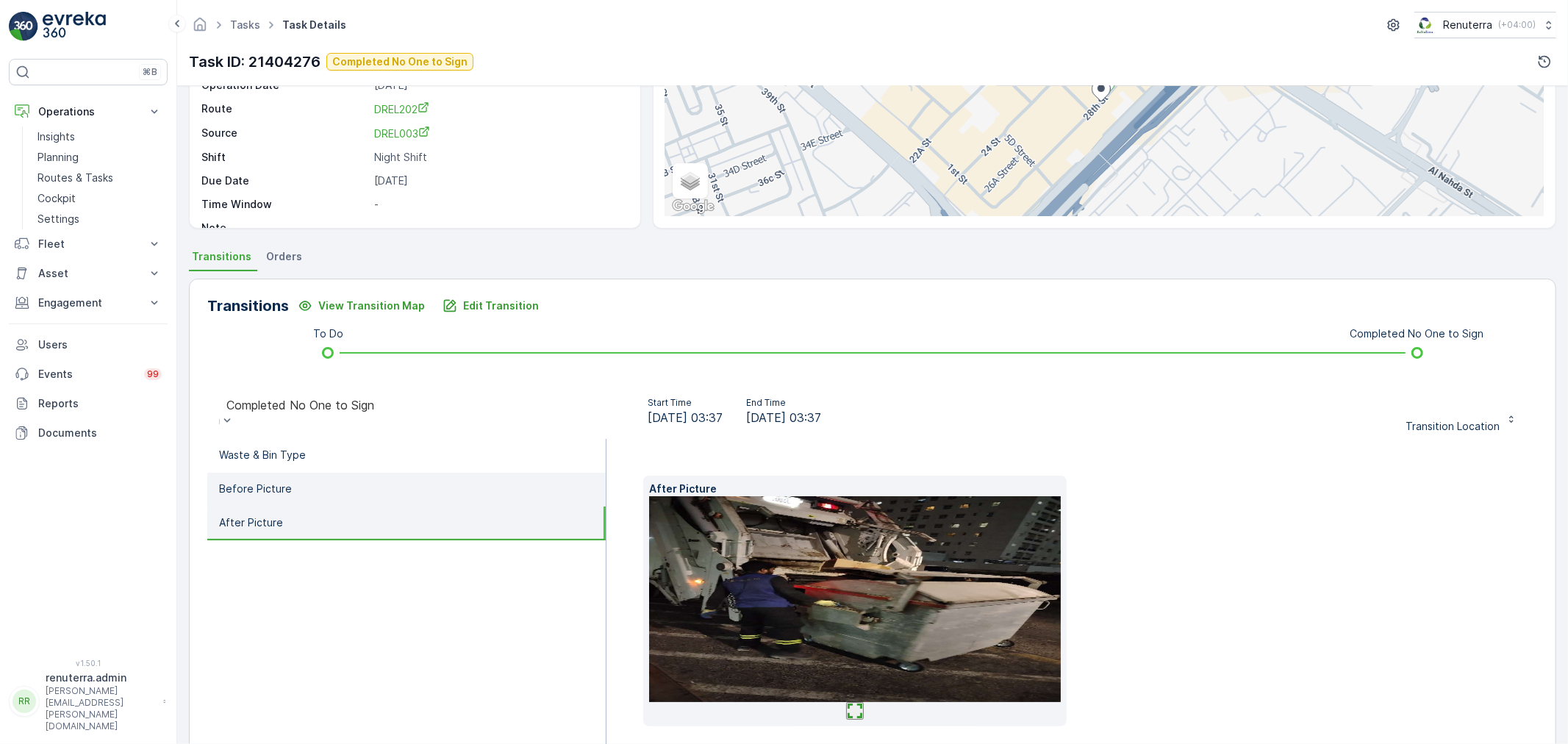
click at [273, 488] on p "Before Picture" at bounding box center [256, 489] width 73 height 15
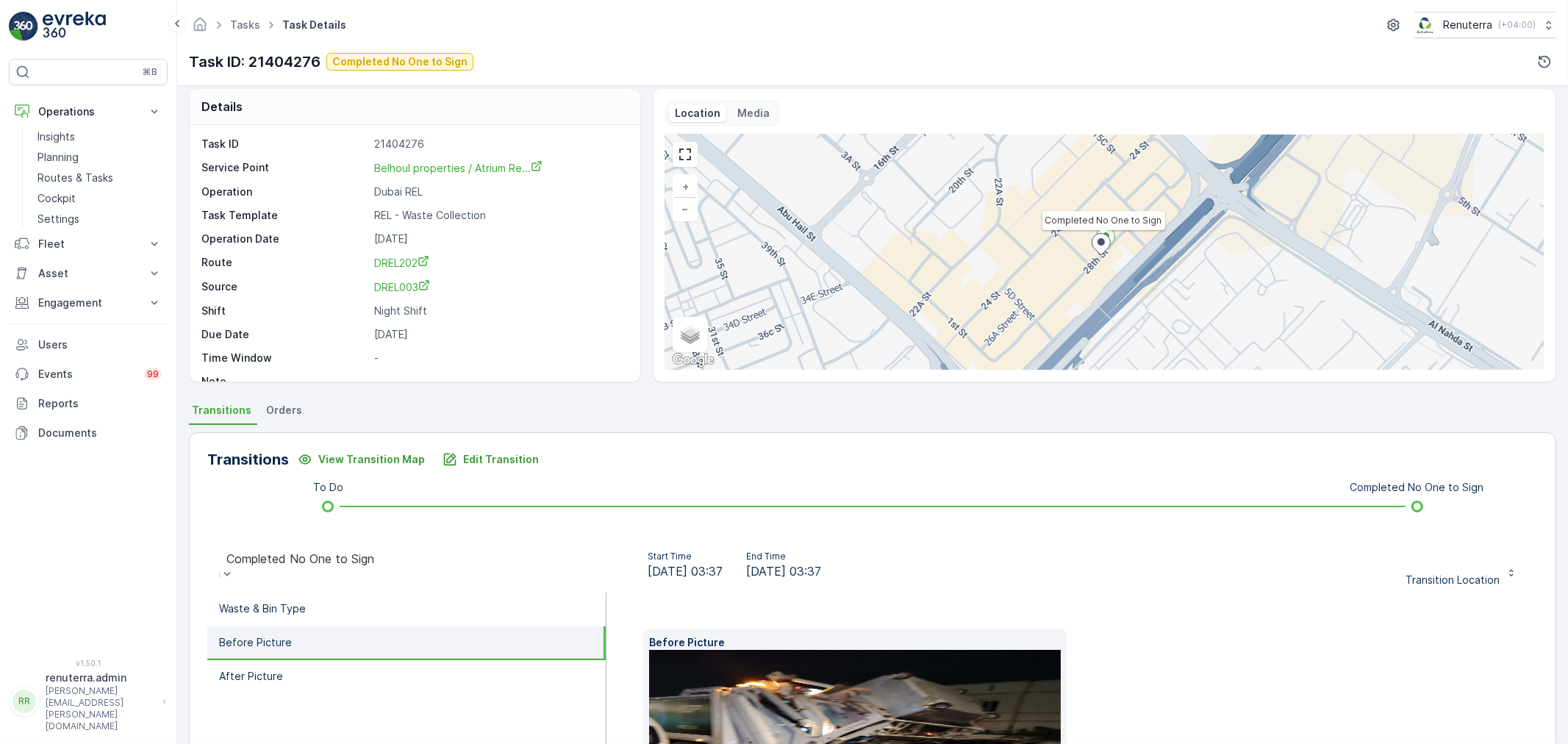
scroll to position [0, 0]
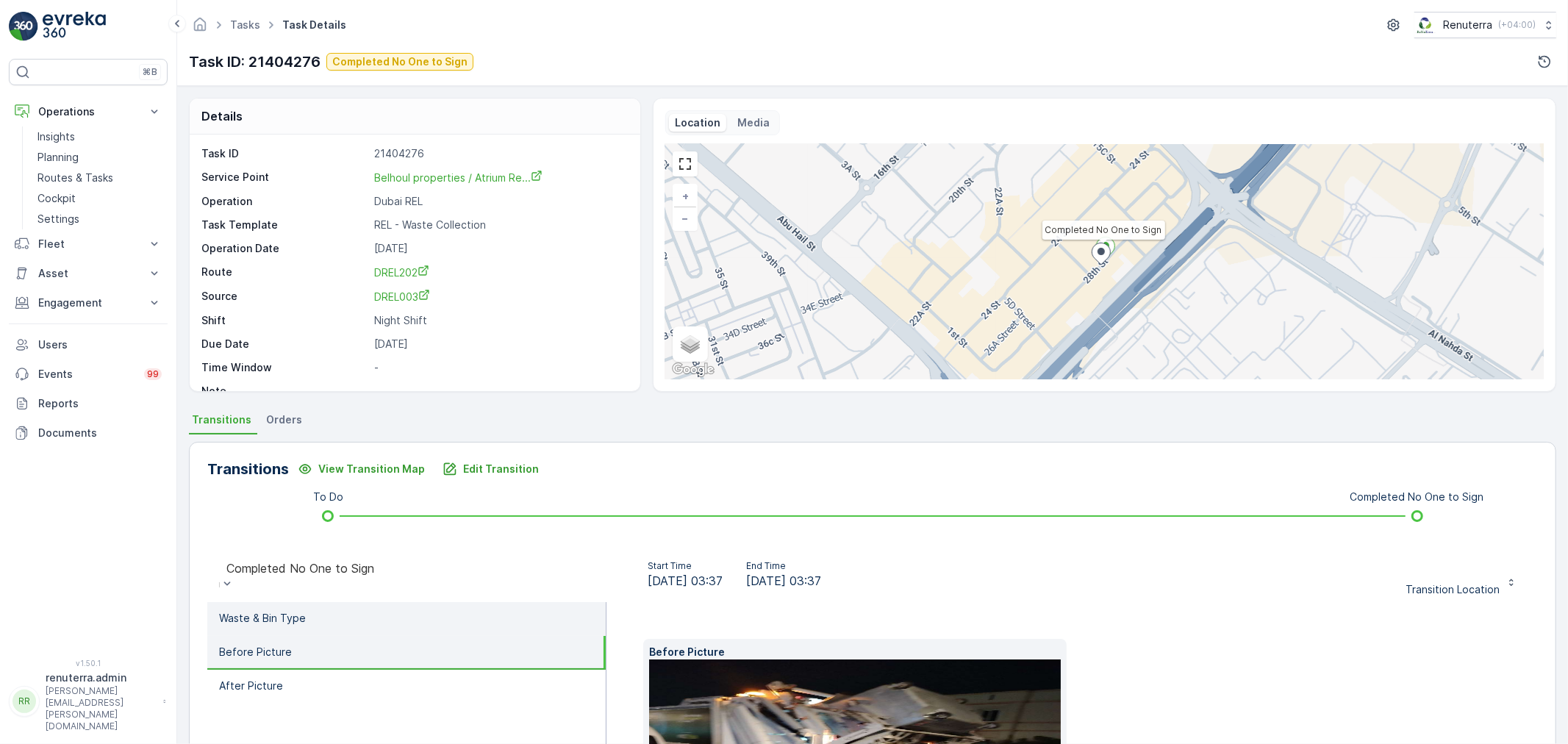
click at [274, 614] on p "Waste & Bin Type" at bounding box center [262, 619] width 87 height 15
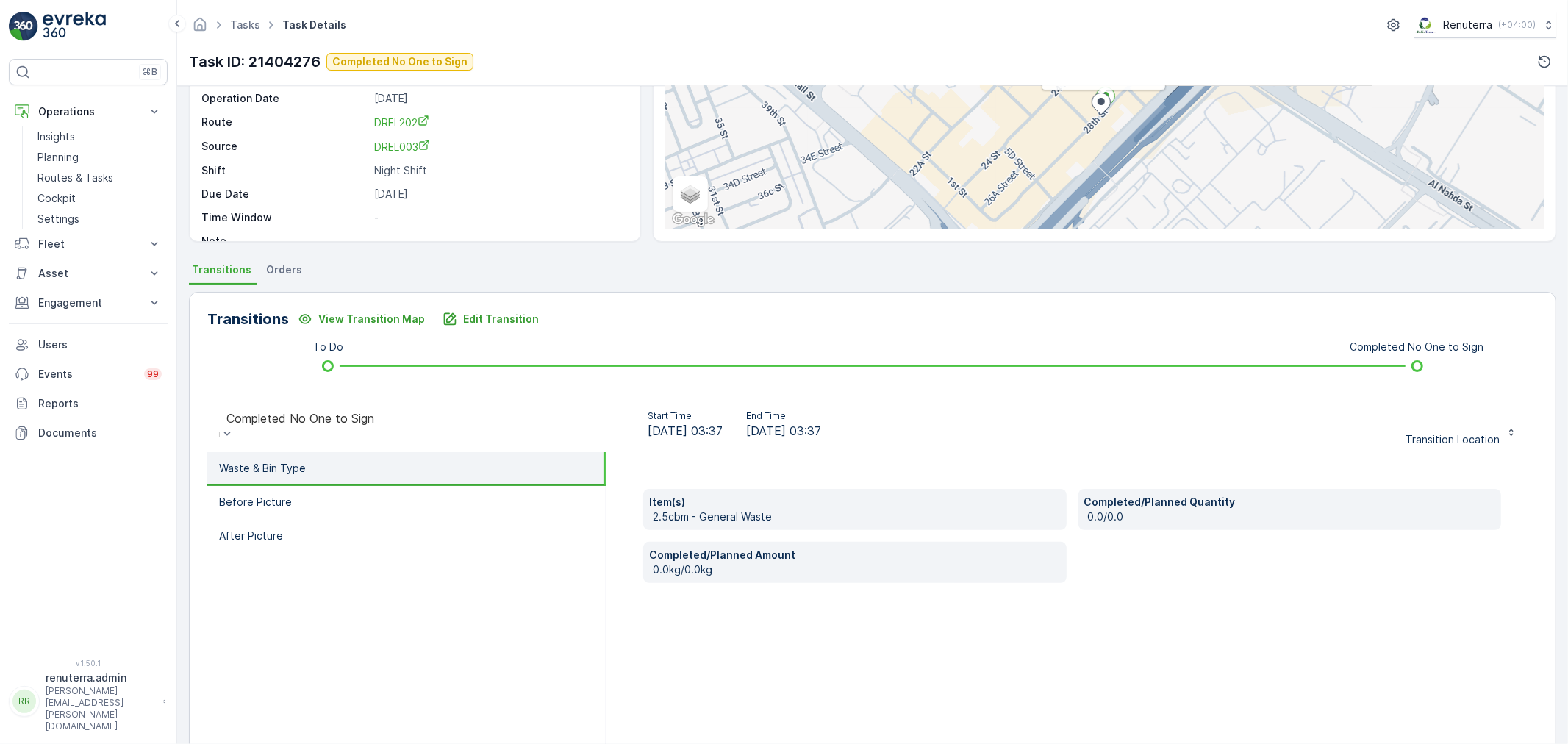
scroll to position [163, 0]
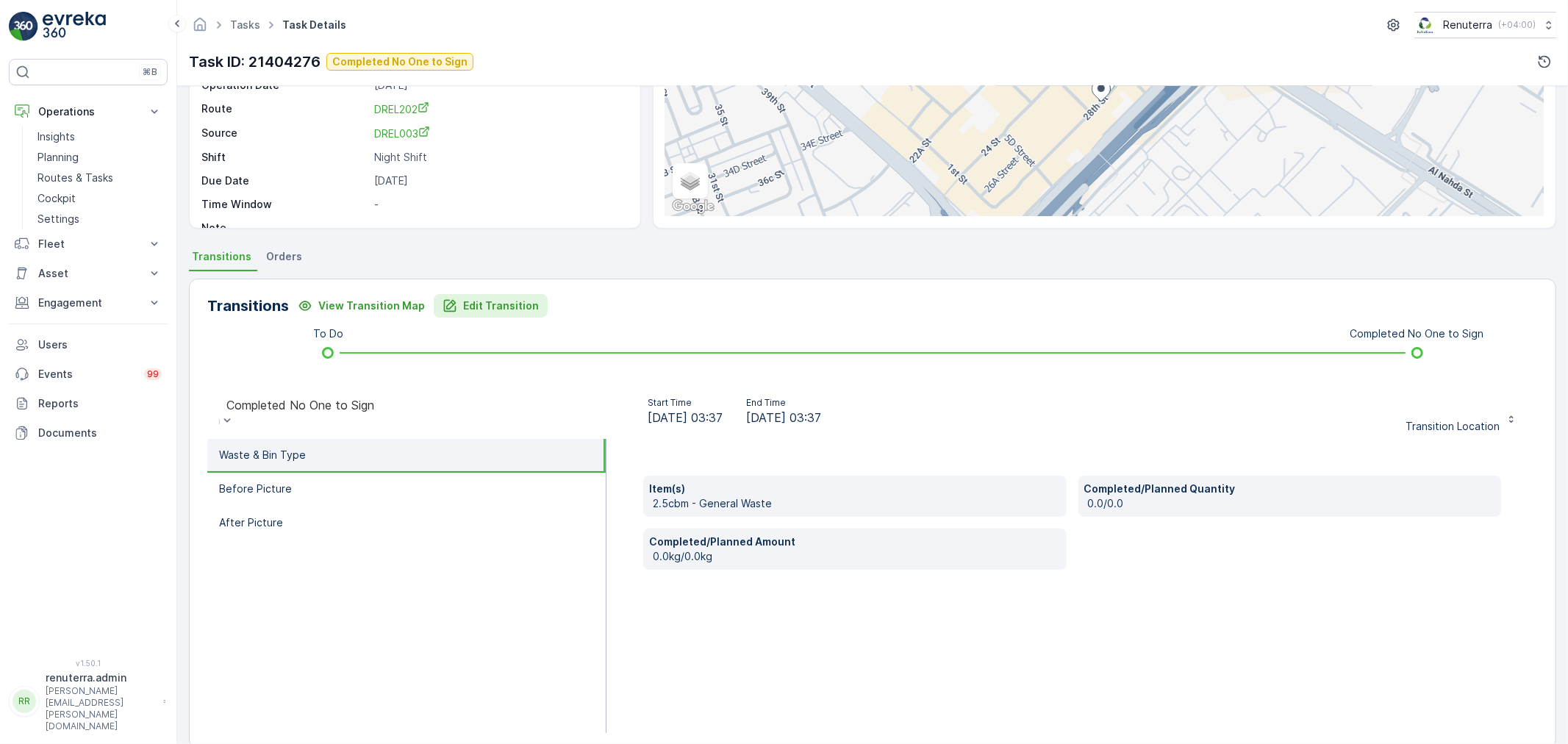
click at [487, 307] on p "Edit Transition" at bounding box center [501, 306] width 76 height 15
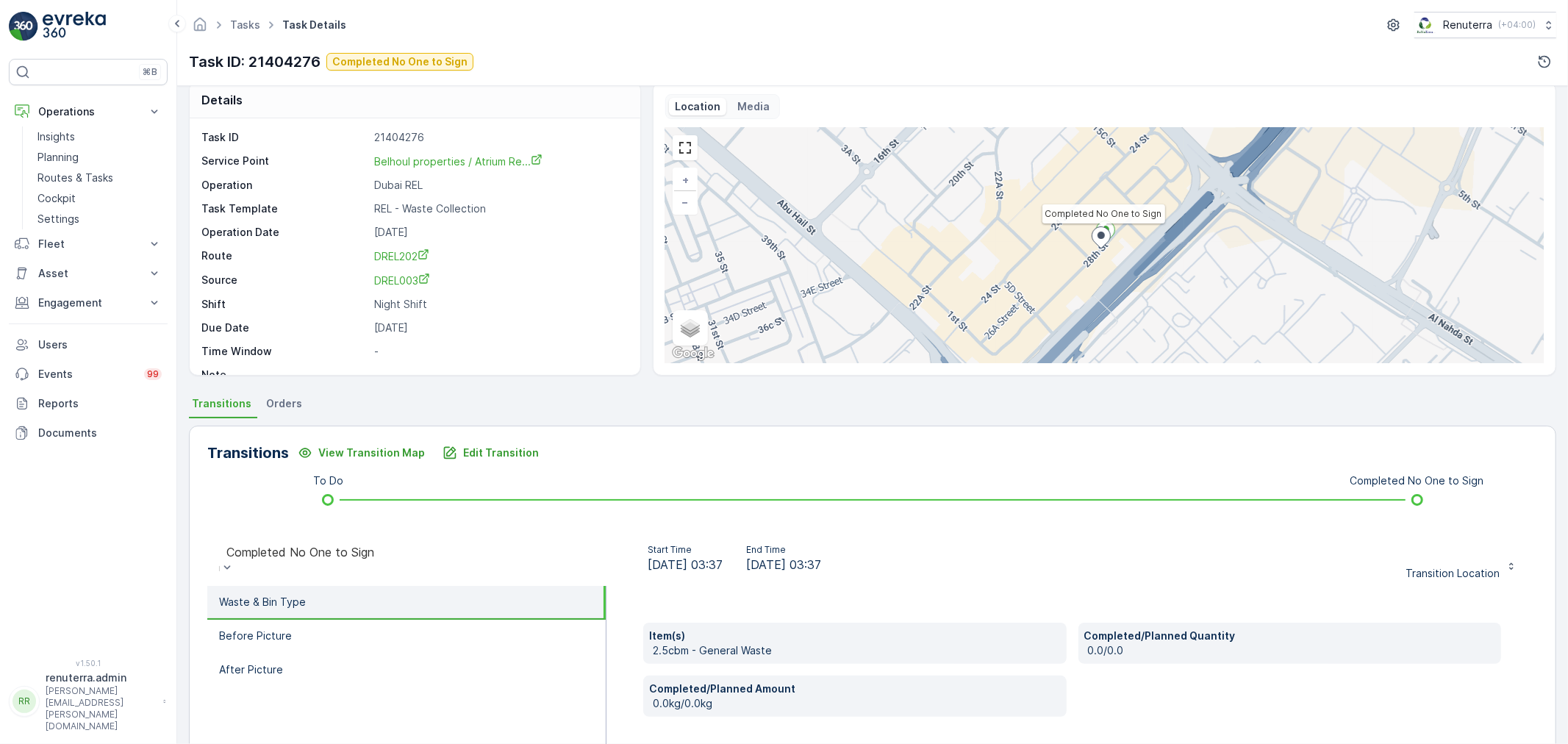
scroll to position [0, 0]
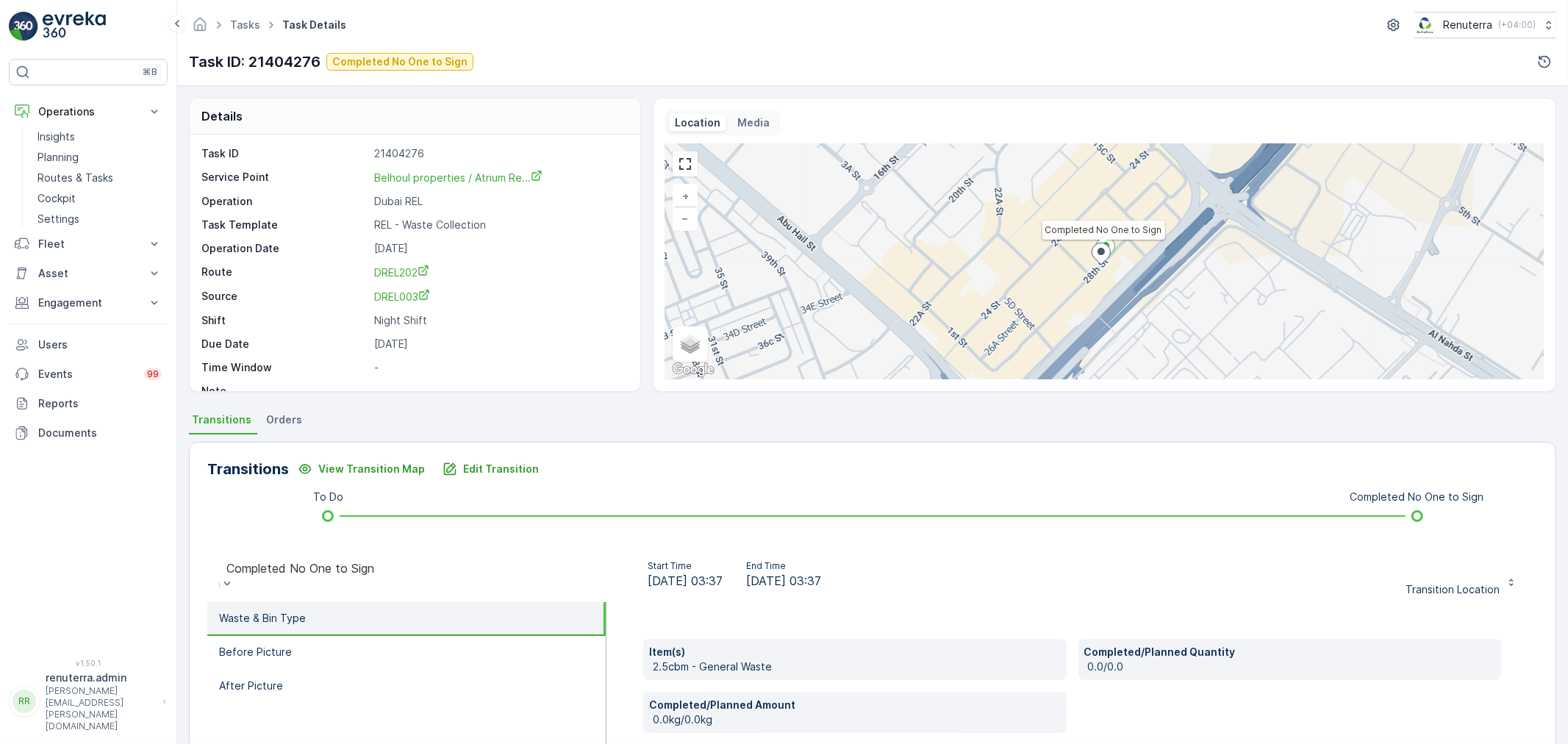
click at [450, 163] on div "Task ID 21404276 Service Point Belhoul properties / Atrium Re... Operation Duba…" at bounding box center [413, 272] width 424 height 252
click at [448, 173] on span "Belhoul properties / Atrium Re..." at bounding box center [458, 177] width 168 height 13
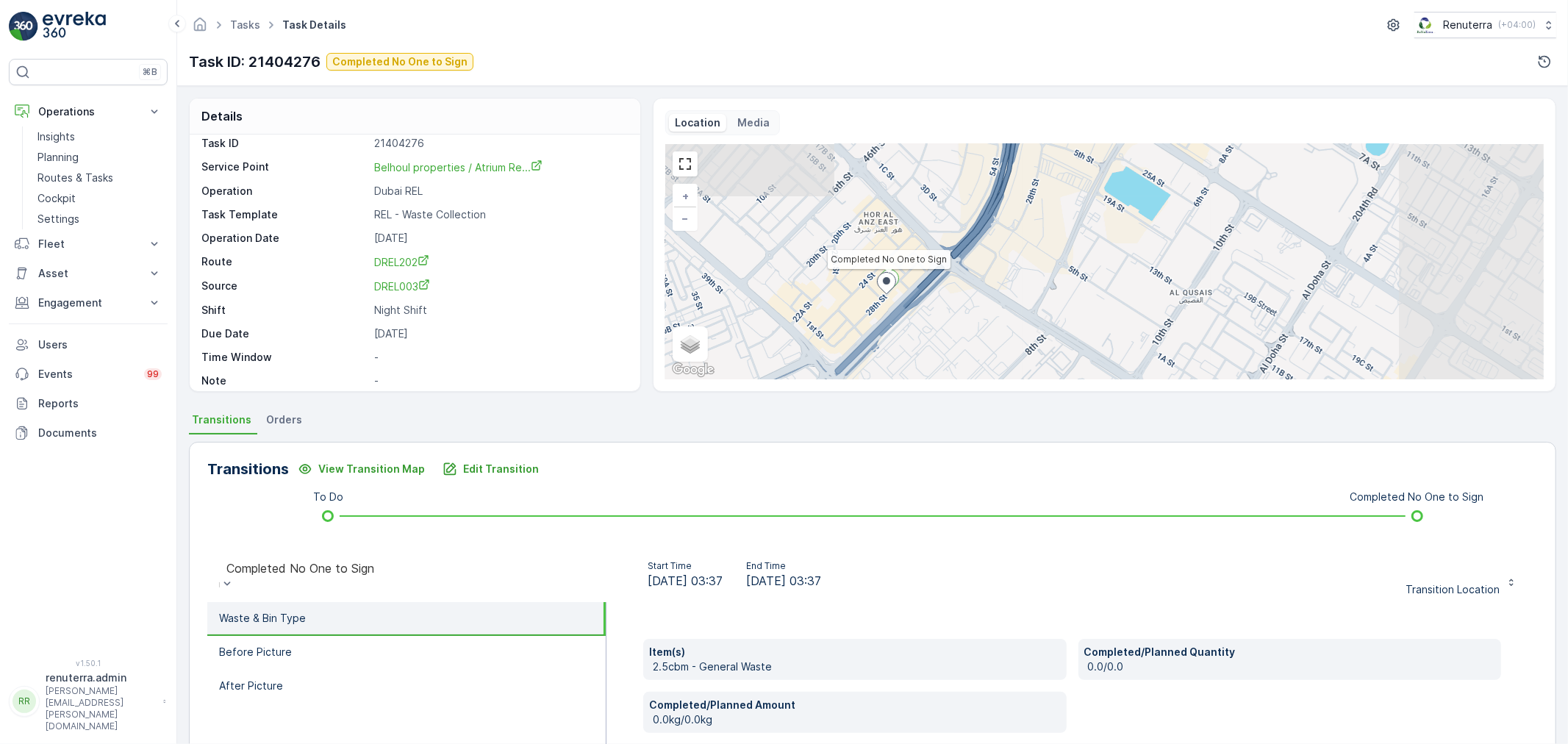
scroll to position [20, 0]
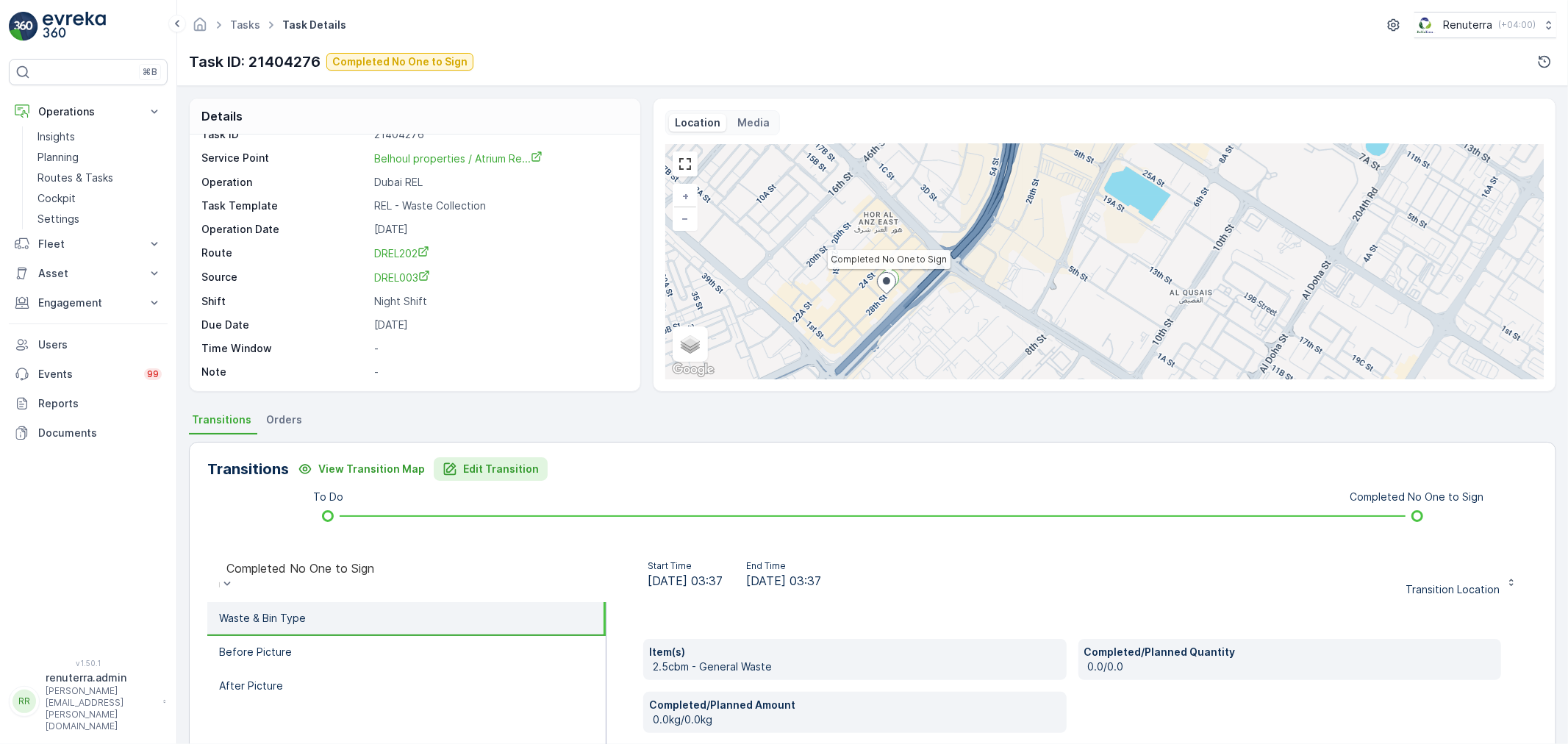
click at [451, 465] on div "Edit Transition" at bounding box center [490, 469] width 96 height 15
drag, startPoint x: 1468, startPoint y: 263, endPoint x: 1452, endPoint y: 270, distance: 17.5
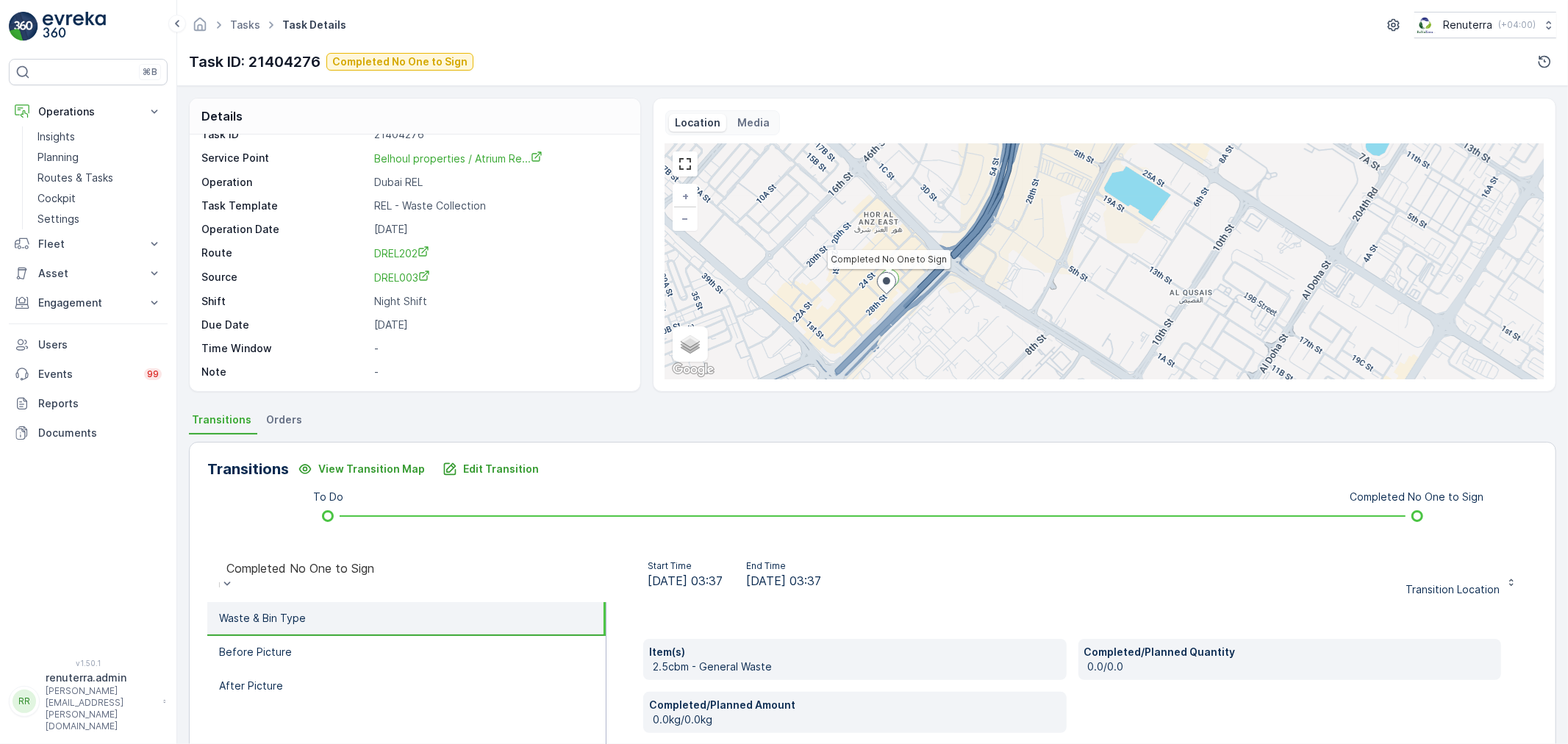
type Quantity "1"
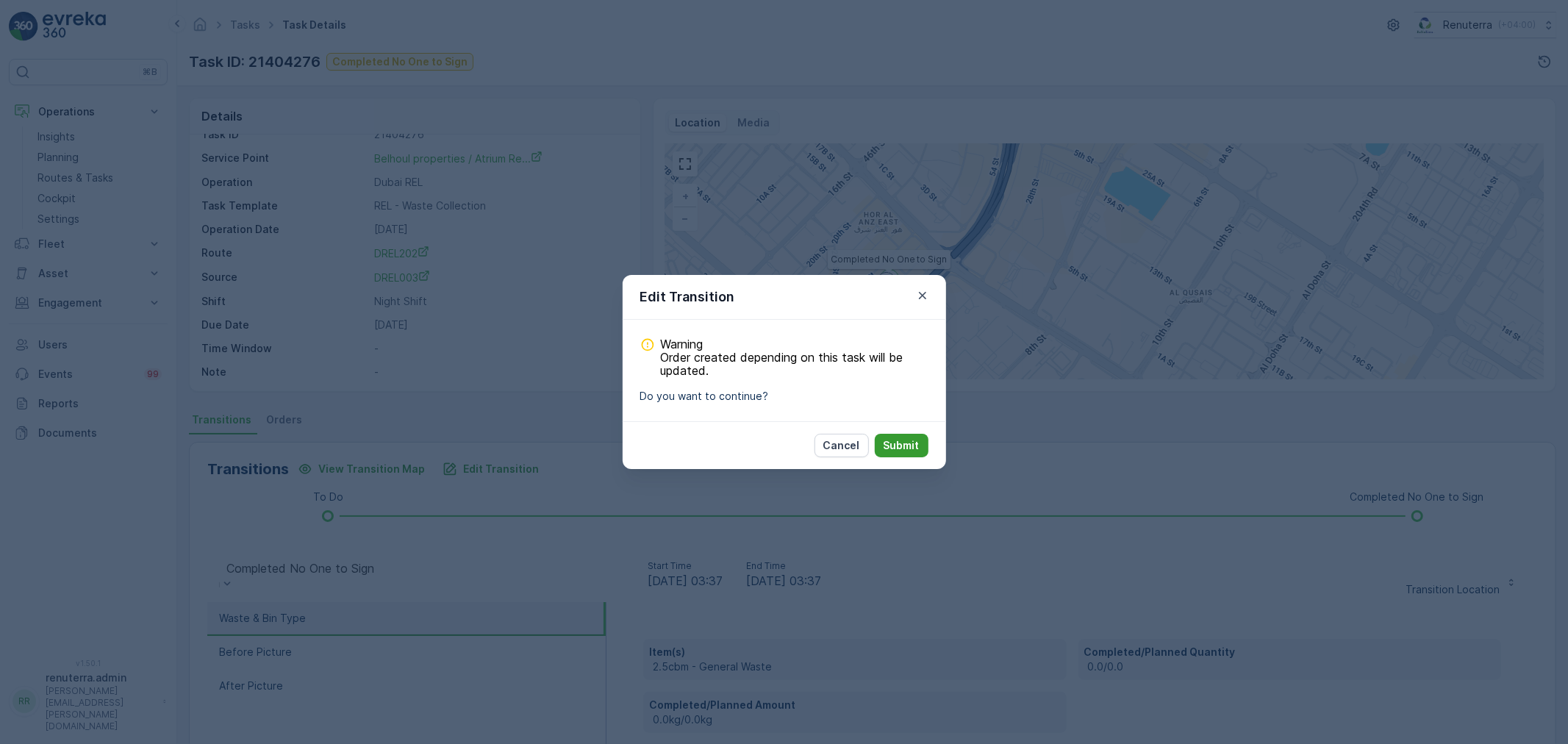
click at [907, 451] on p "Submit" at bounding box center [901, 445] width 36 height 15
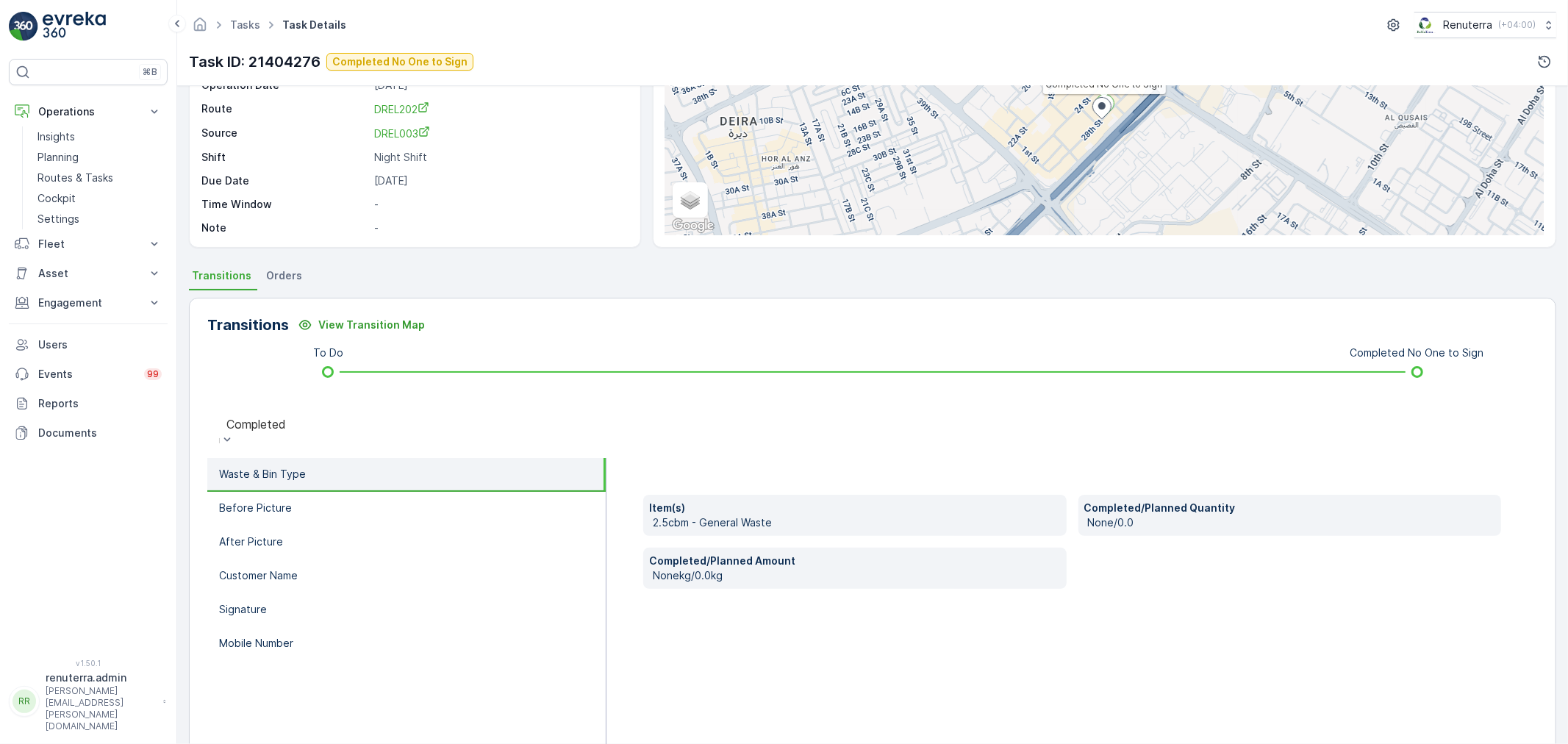
scroll to position [182, 0]
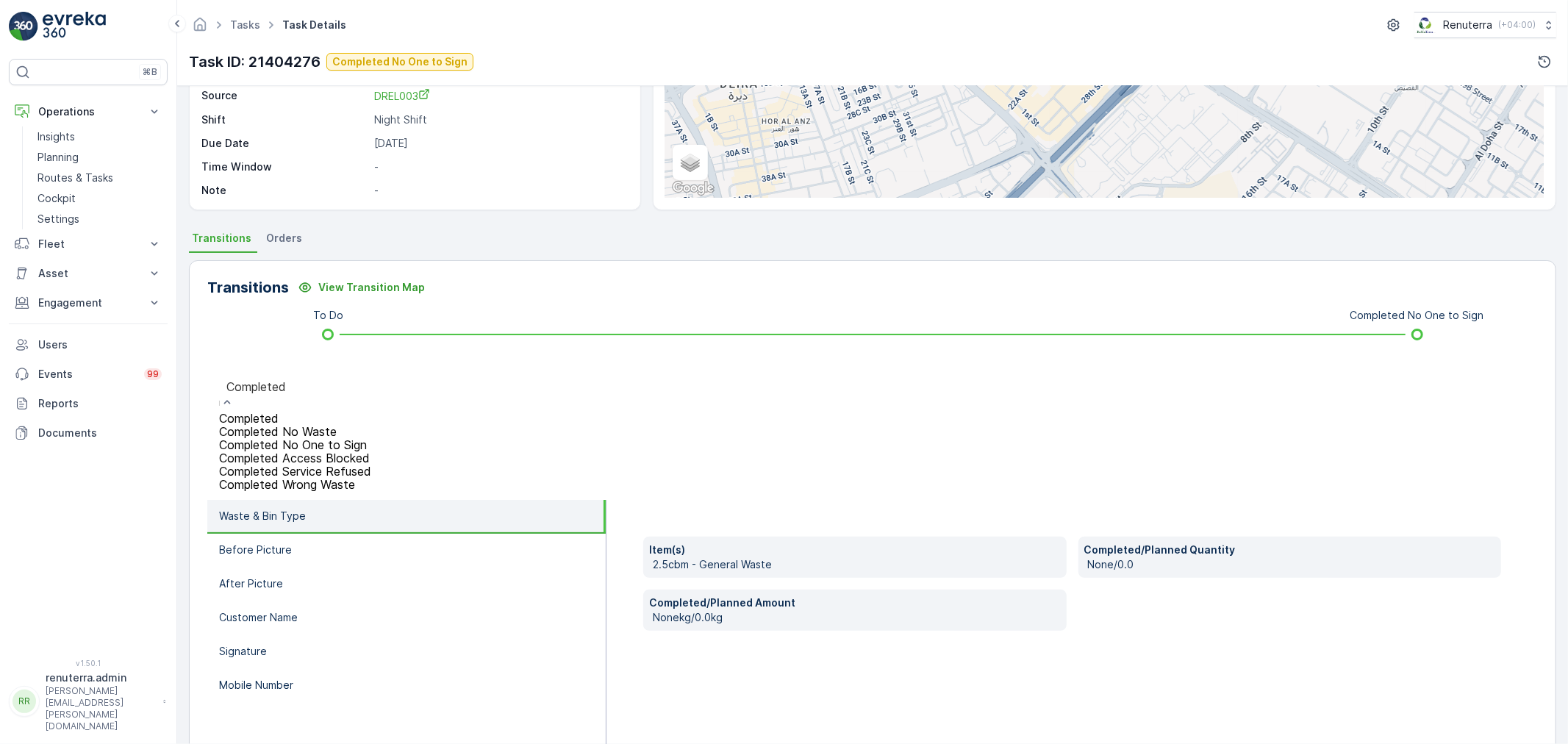
click at [343, 399] on div "Completed" at bounding box center [295, 395] width 152 height 33
click at [361, 438] on span "Completed No One to Sign" at bounding box center [293, 445] width 147 height 13
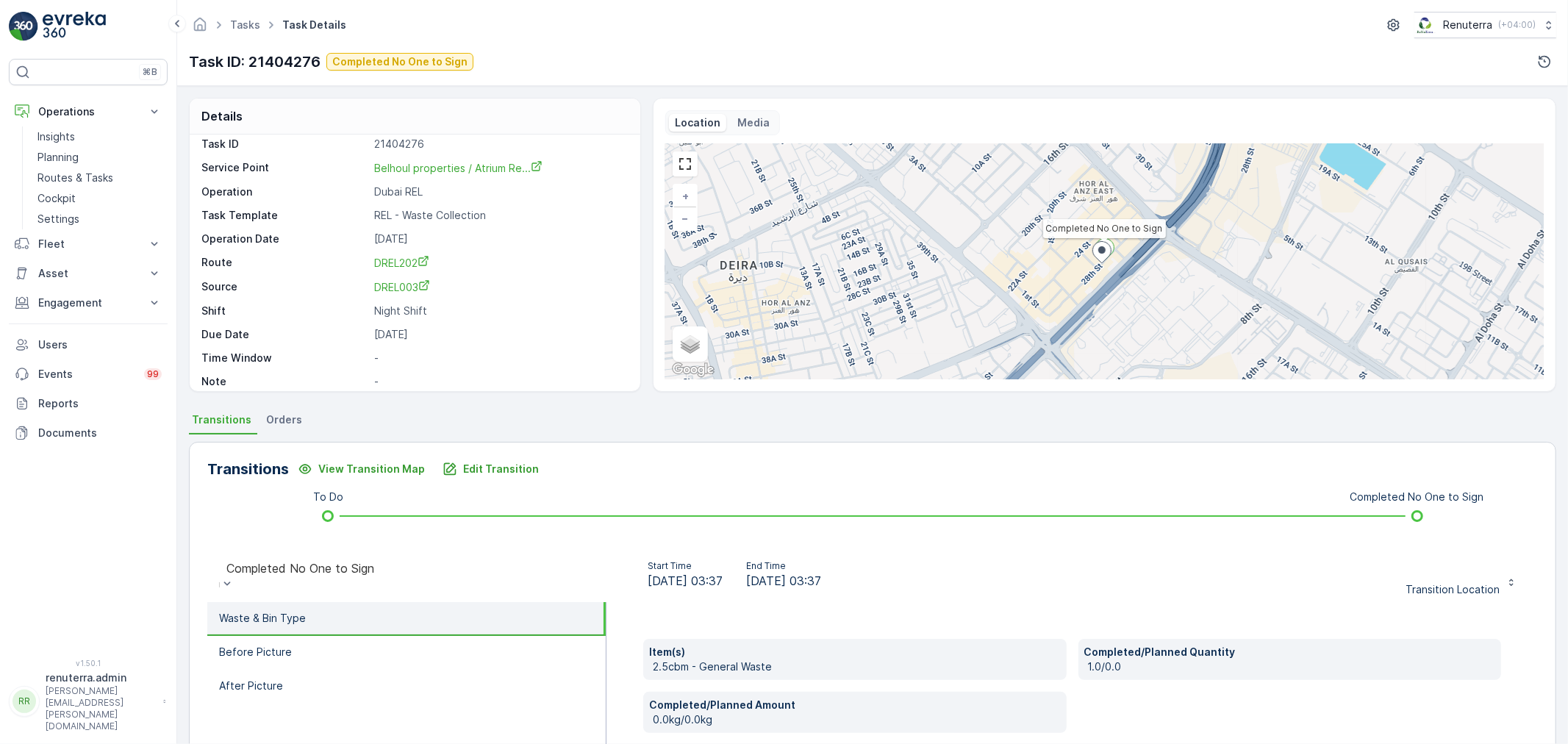
scroll to position [0, 0]
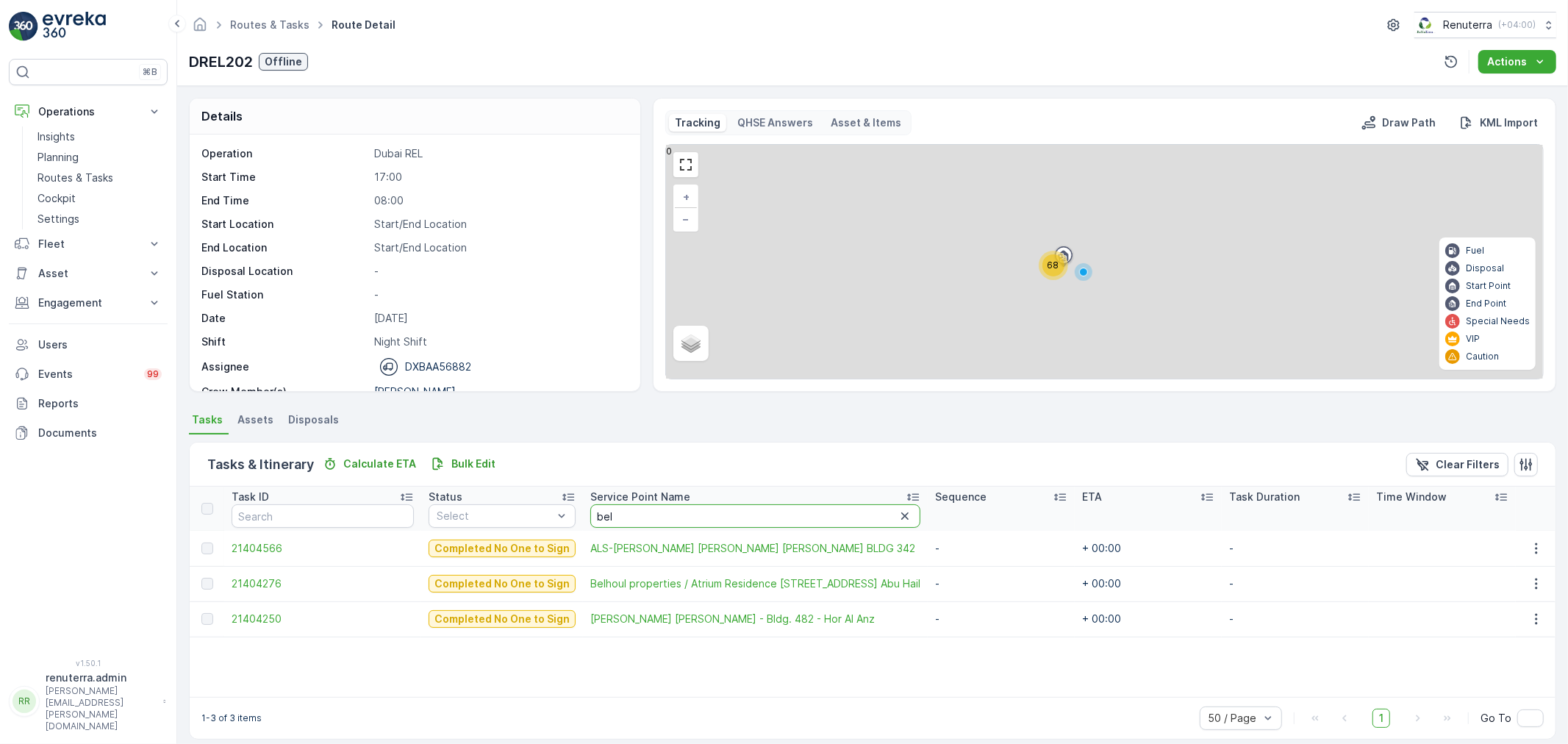
click at [669, 508] on input "bel" at bounding box center [755, 517] width 330 height 24
click at [669, 514] on input "bel" at bounding box center [755, 517] width 330 height 24
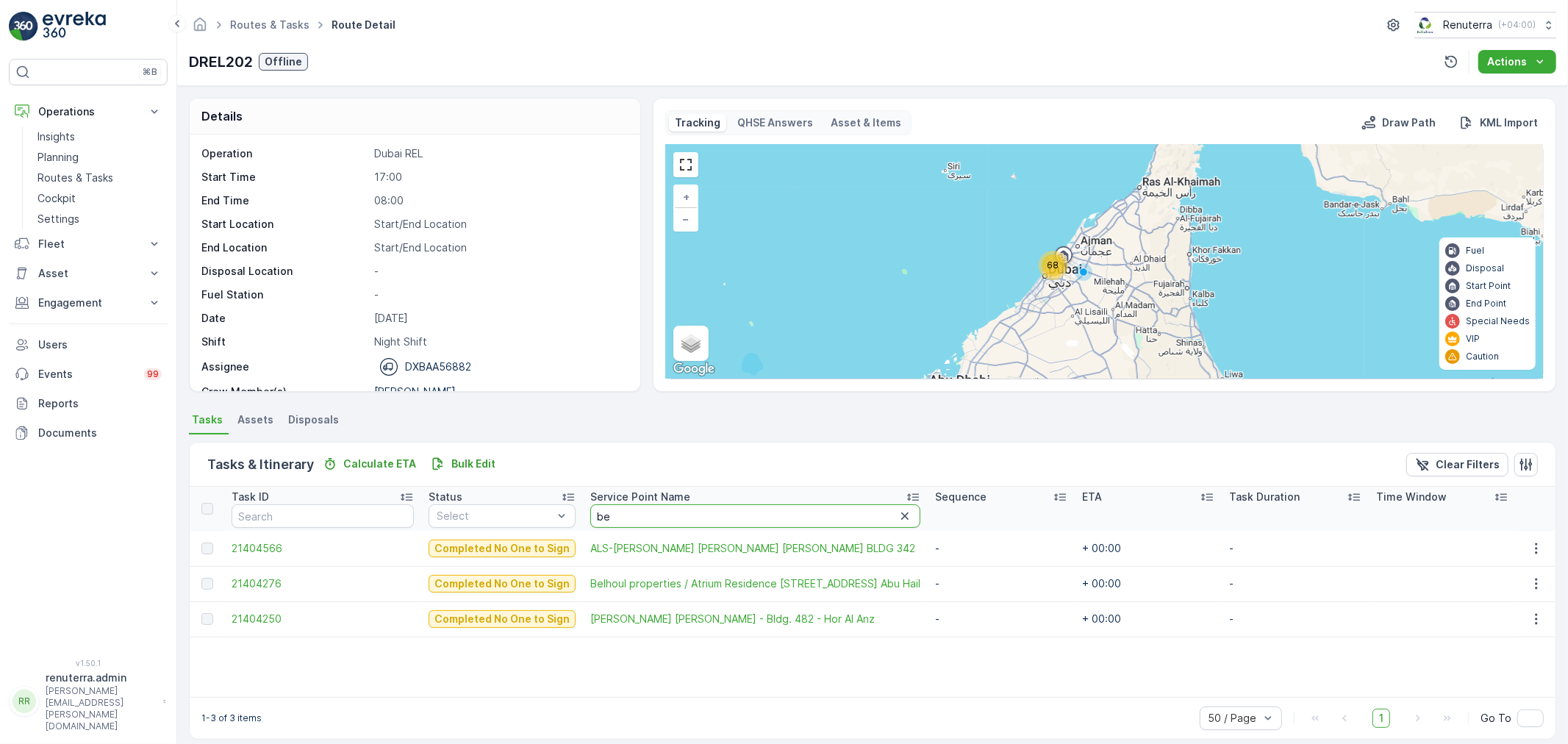
type input "b"
type input "ku"
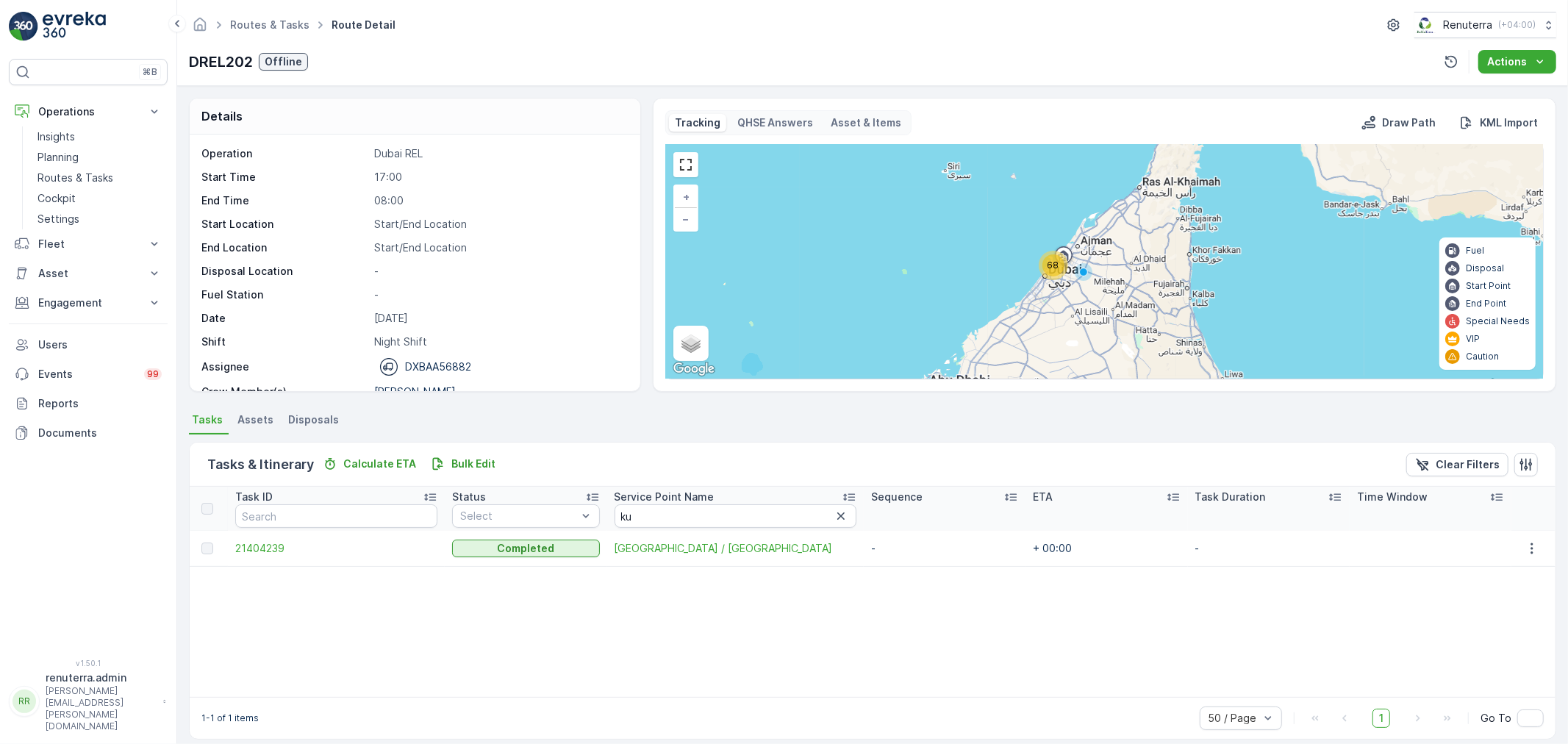
click at [259, 537] on td "21404239" at bounding box center [336, 548] width 217 height 36
click at [257, 541] on span "21404239" at bounding box center [336, 548] width 202 height 15
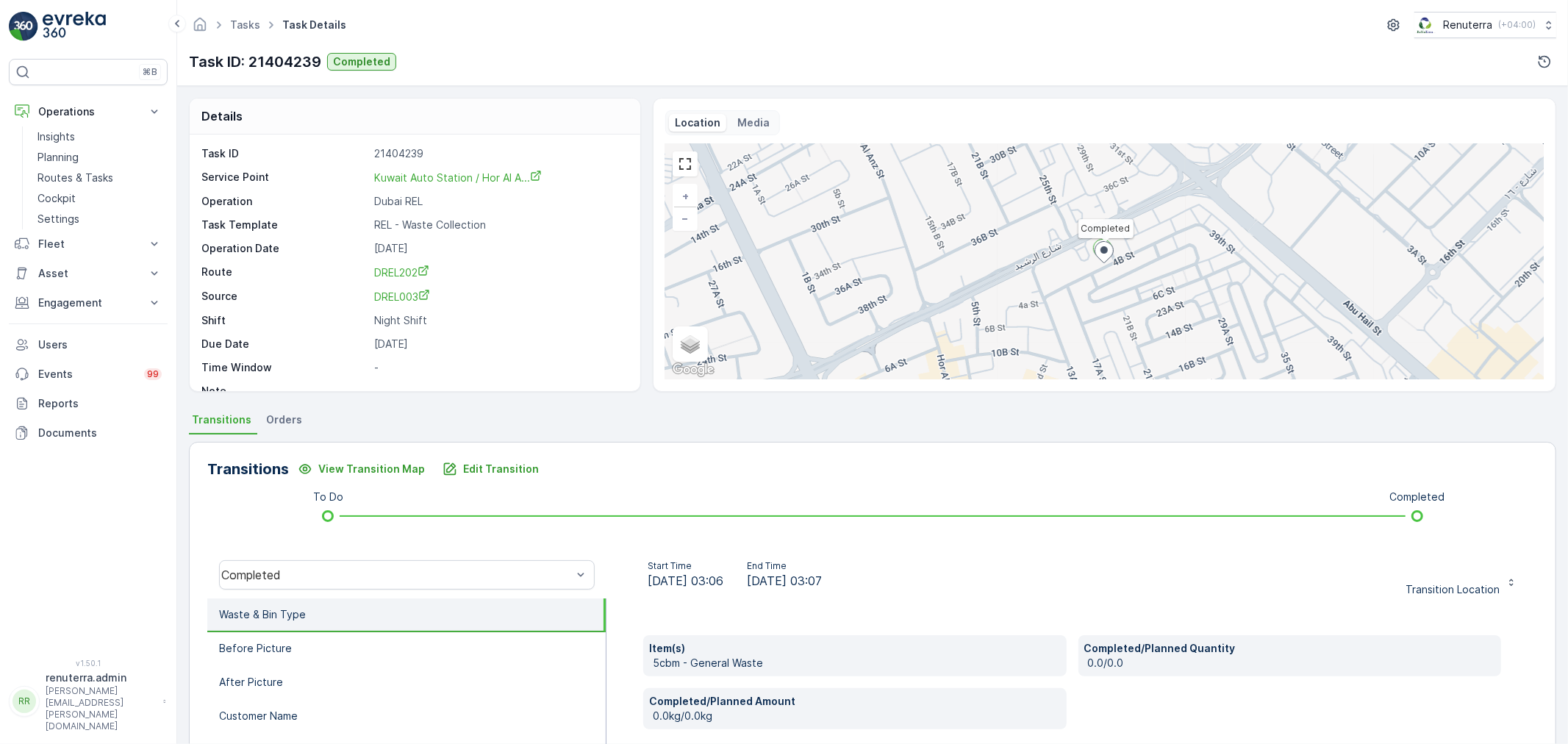
click at [464, 185] on div "Kuwait Auto Station / Hor Al A..." at bounding box center [458, 177] width 167 height 16
click at [464, 174] on span "Kuwait Auto Station / Hor Al A..." at bounding box center [458, 177] width 167 height 13
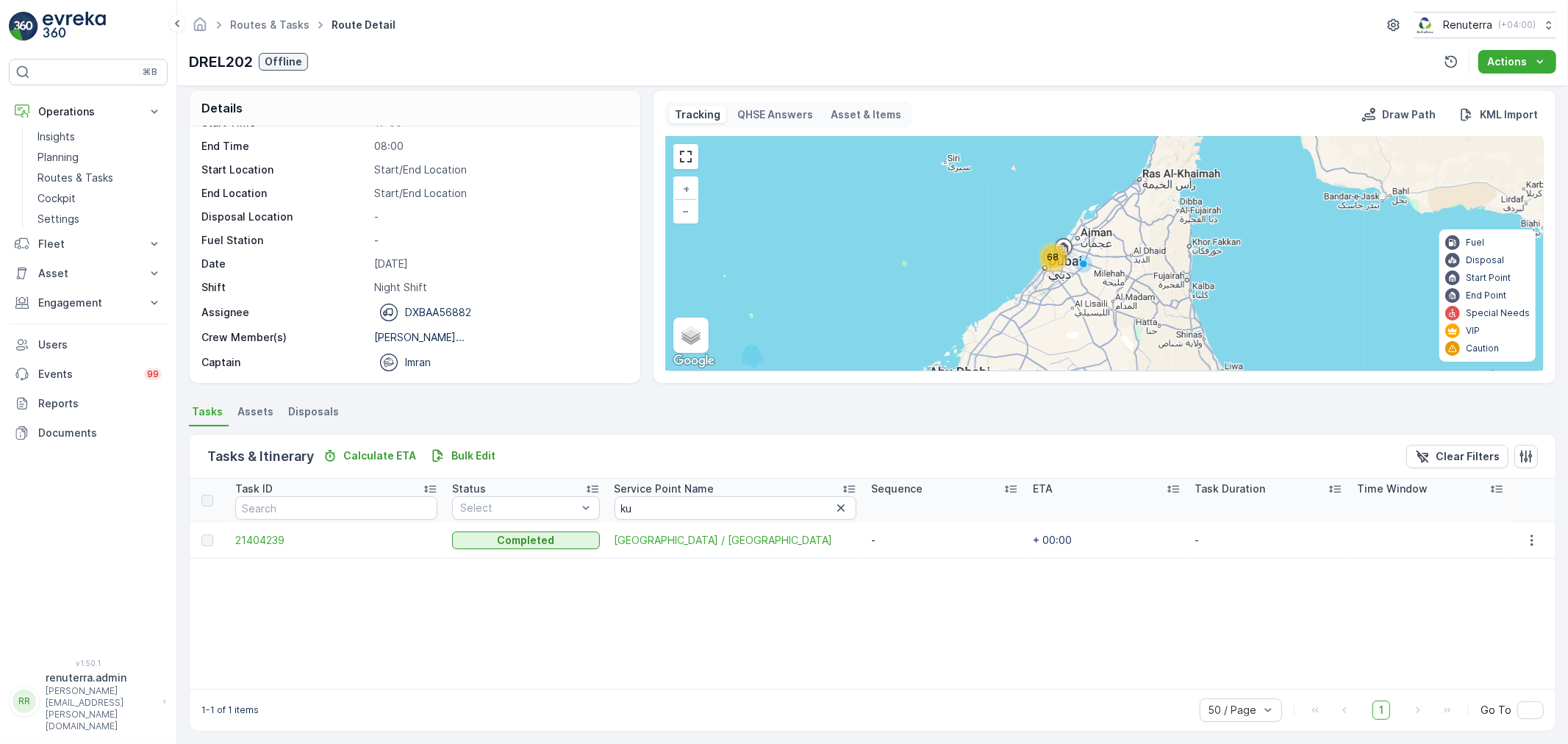
scroll to position [13, 0]
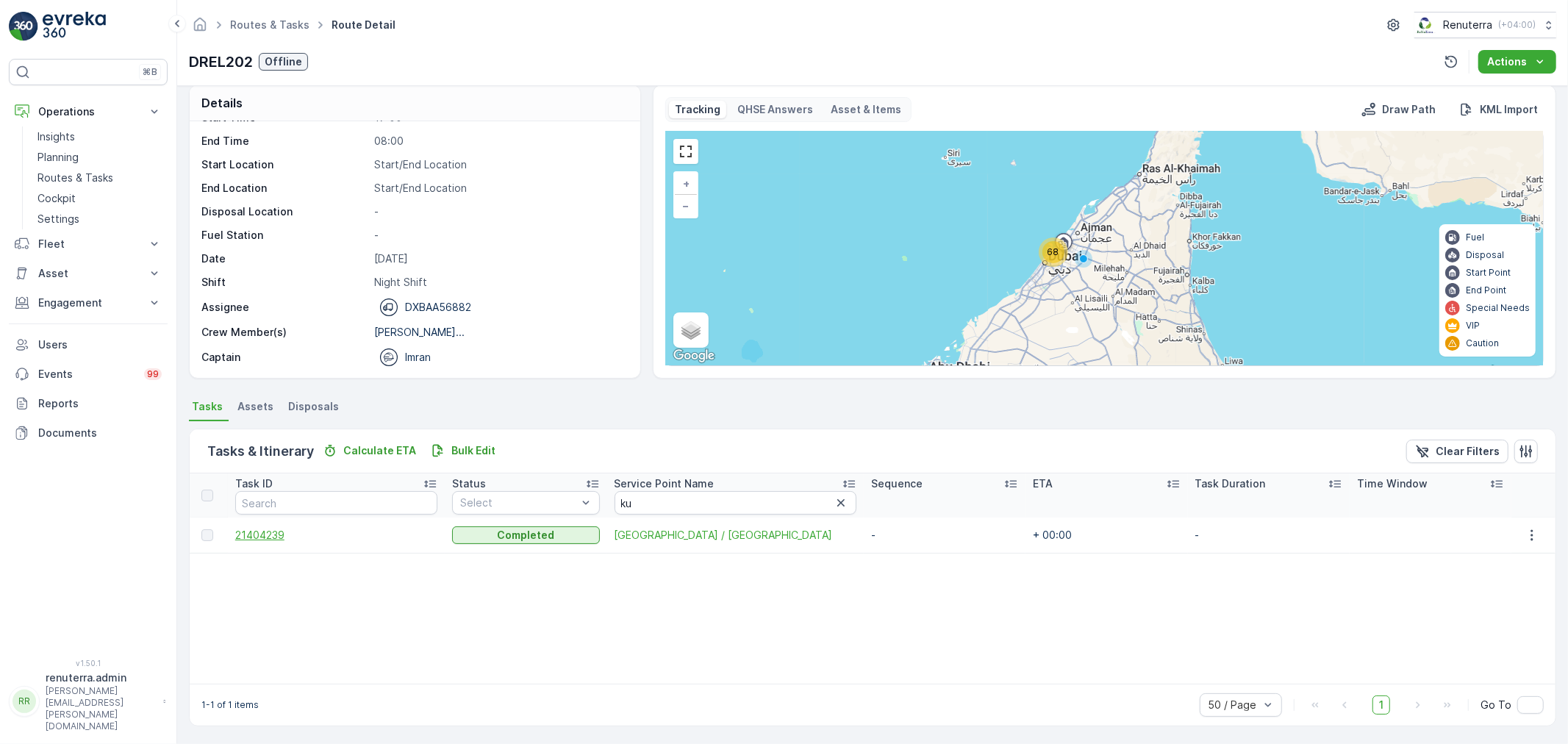
click at [267, 530] on span "21404239" at bounding box center [336, 535] width 202 height 15
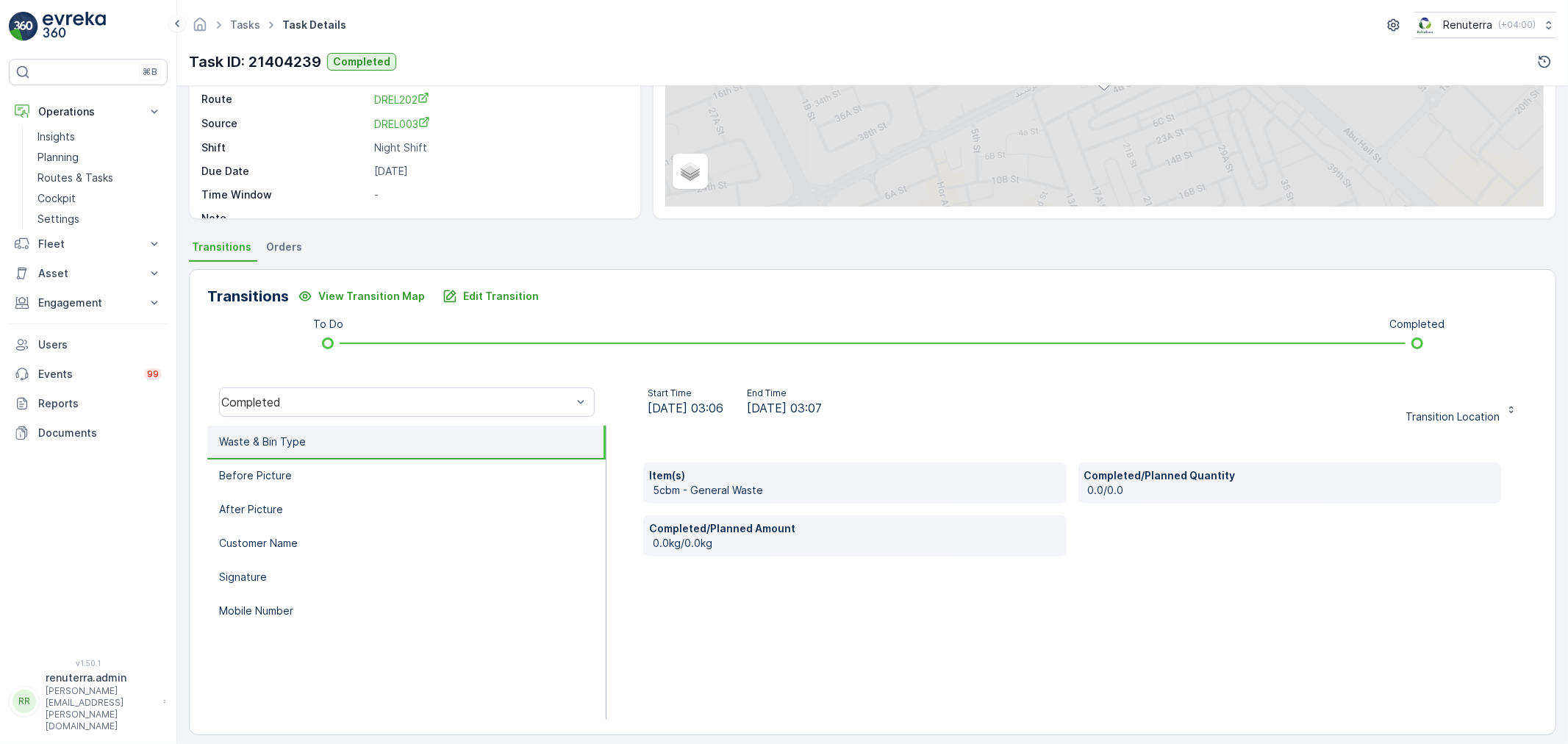
scroll to position [182, 0]
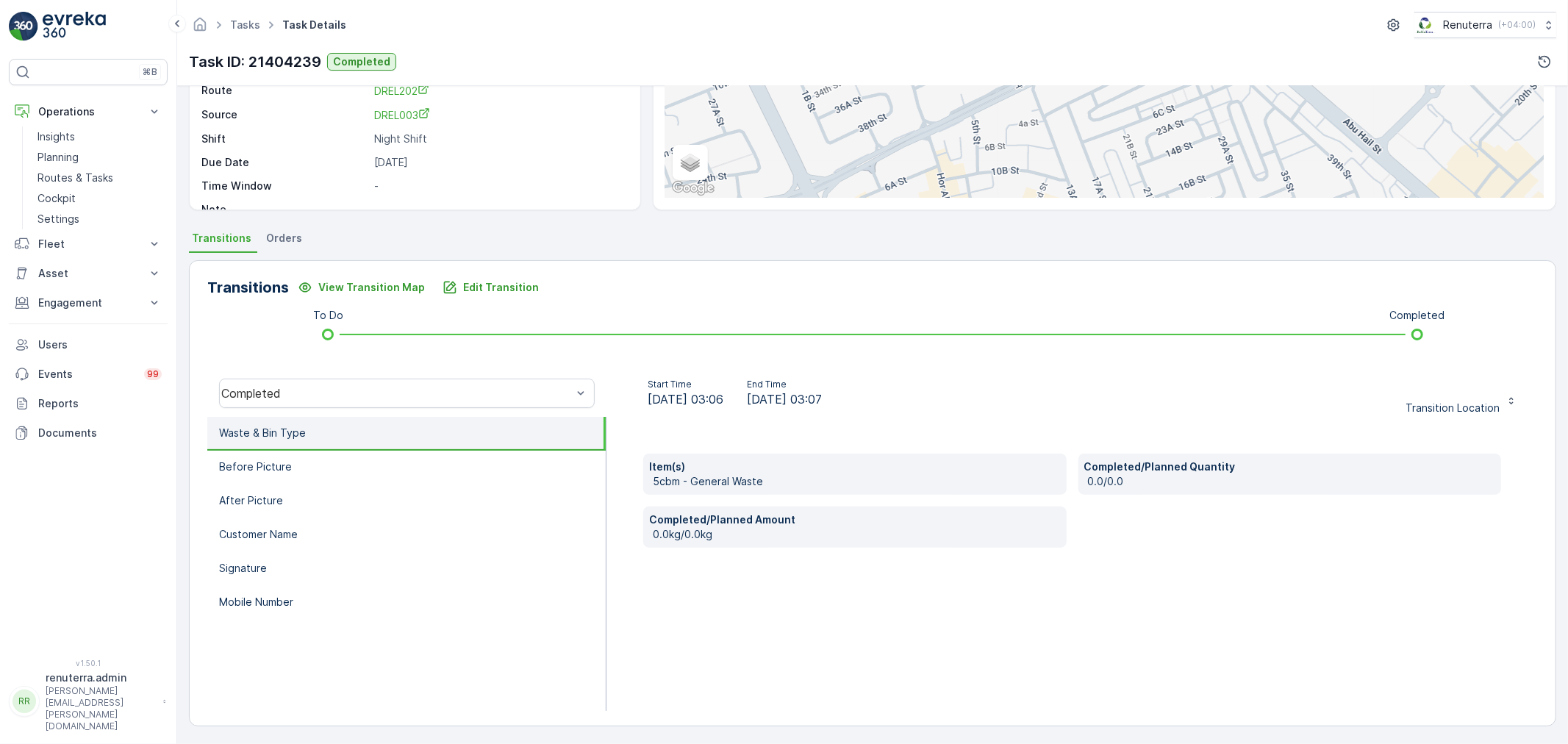
click at [505, 272] on div "Transitions View Transition Map Edit Transition To Do Completed Completed Start…" at bounding box center [873, 493] width 1367 height 466
click at [493, 280] on p "Edit Transition" at bounding box center [501, 288] width 76 height 15
type Name "Ahmed"
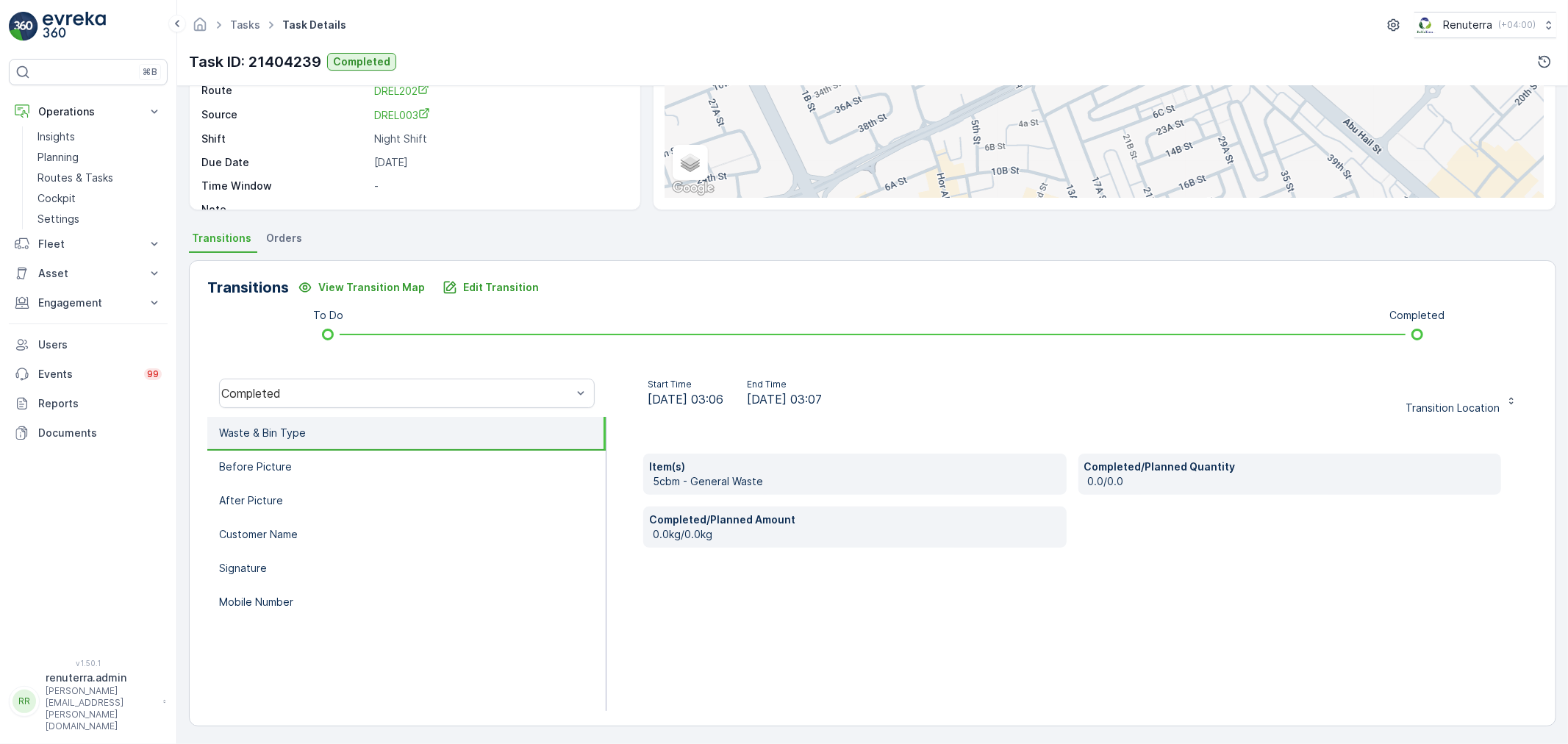
type Quantity "1"
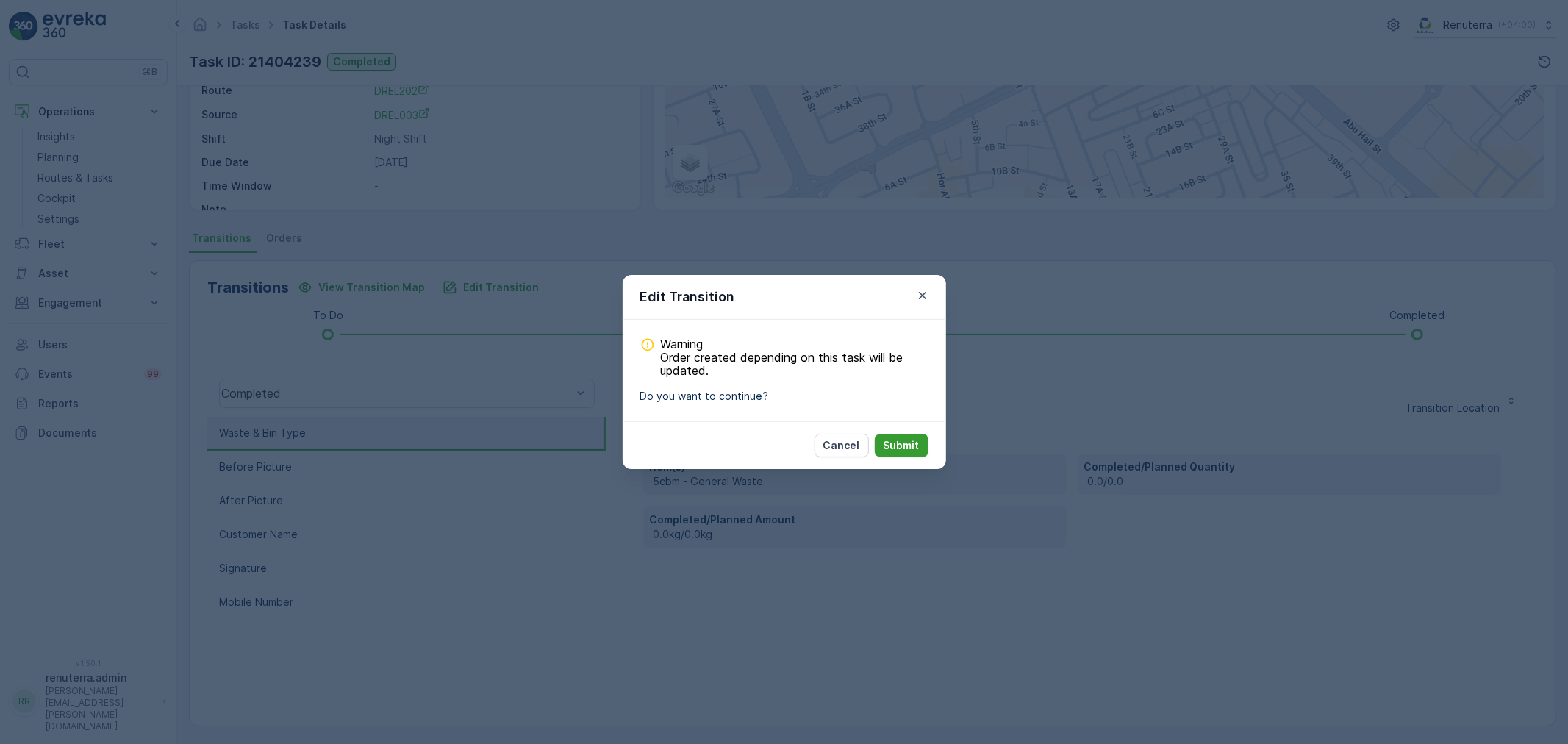
click at [912, 452] on p "Submit" at bounding box center [901, 445] width 36 height 15
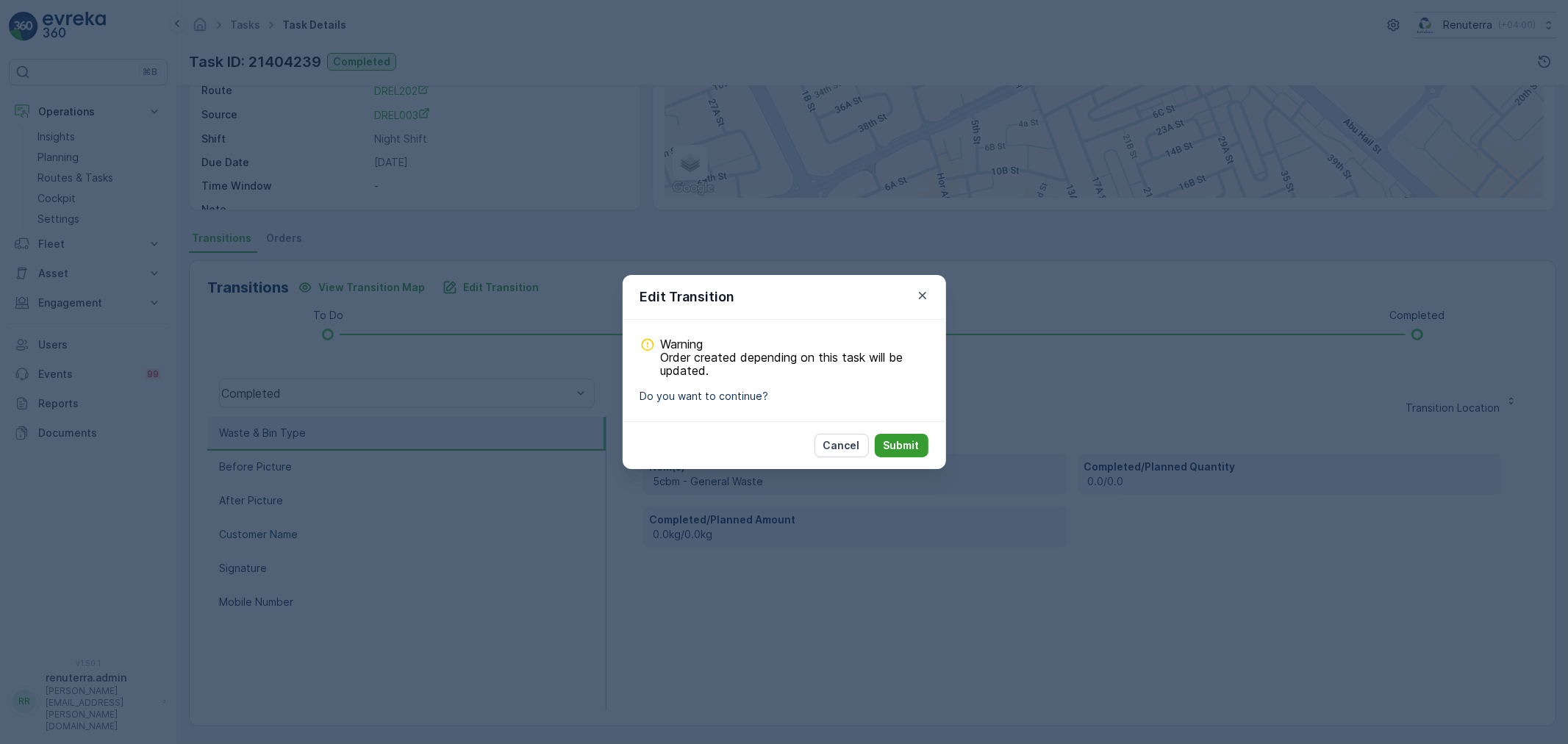
click at [913, 453] on p "Submit" at bounding box center [901, 445] width 36 height 15
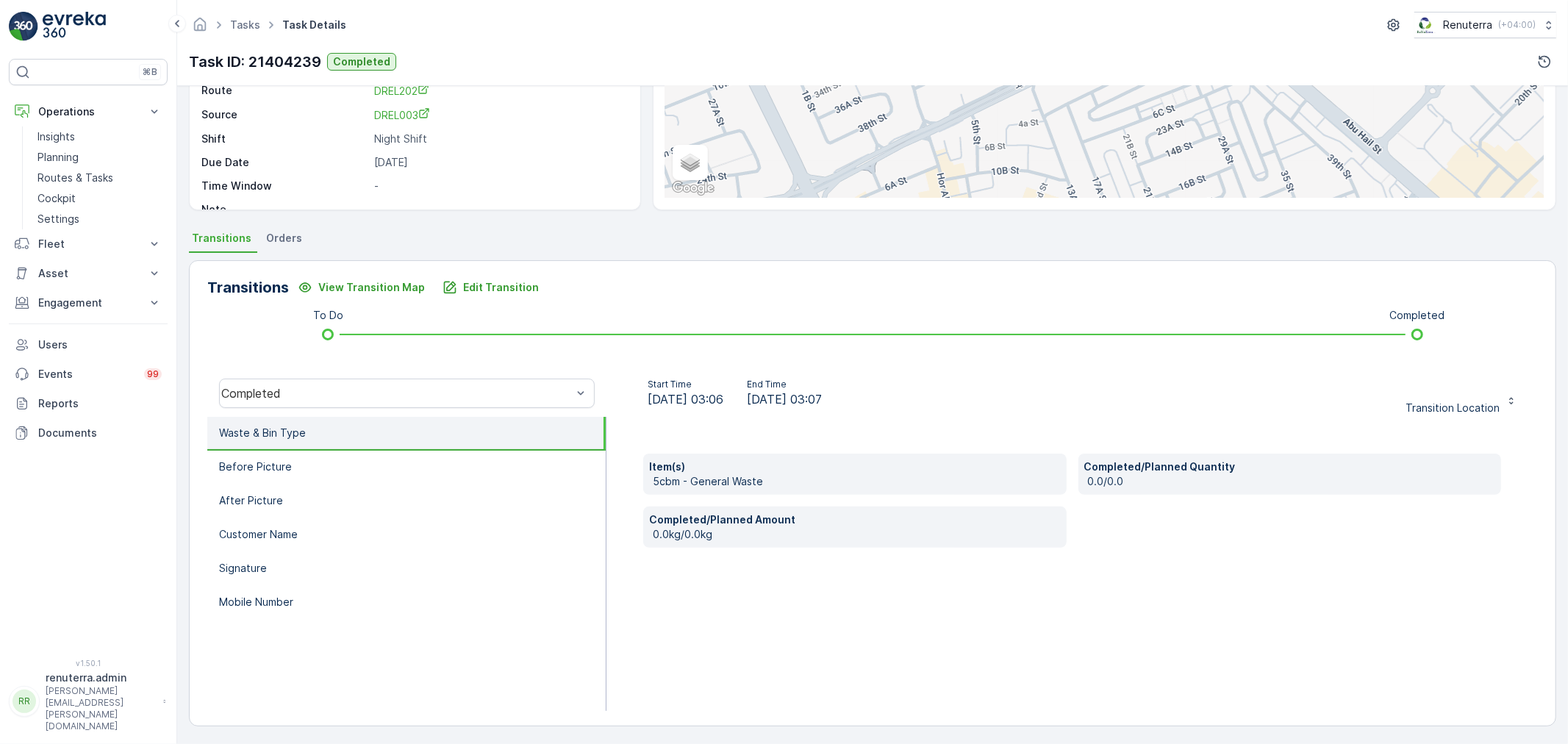
type Name "Ahmed"
type input "0"
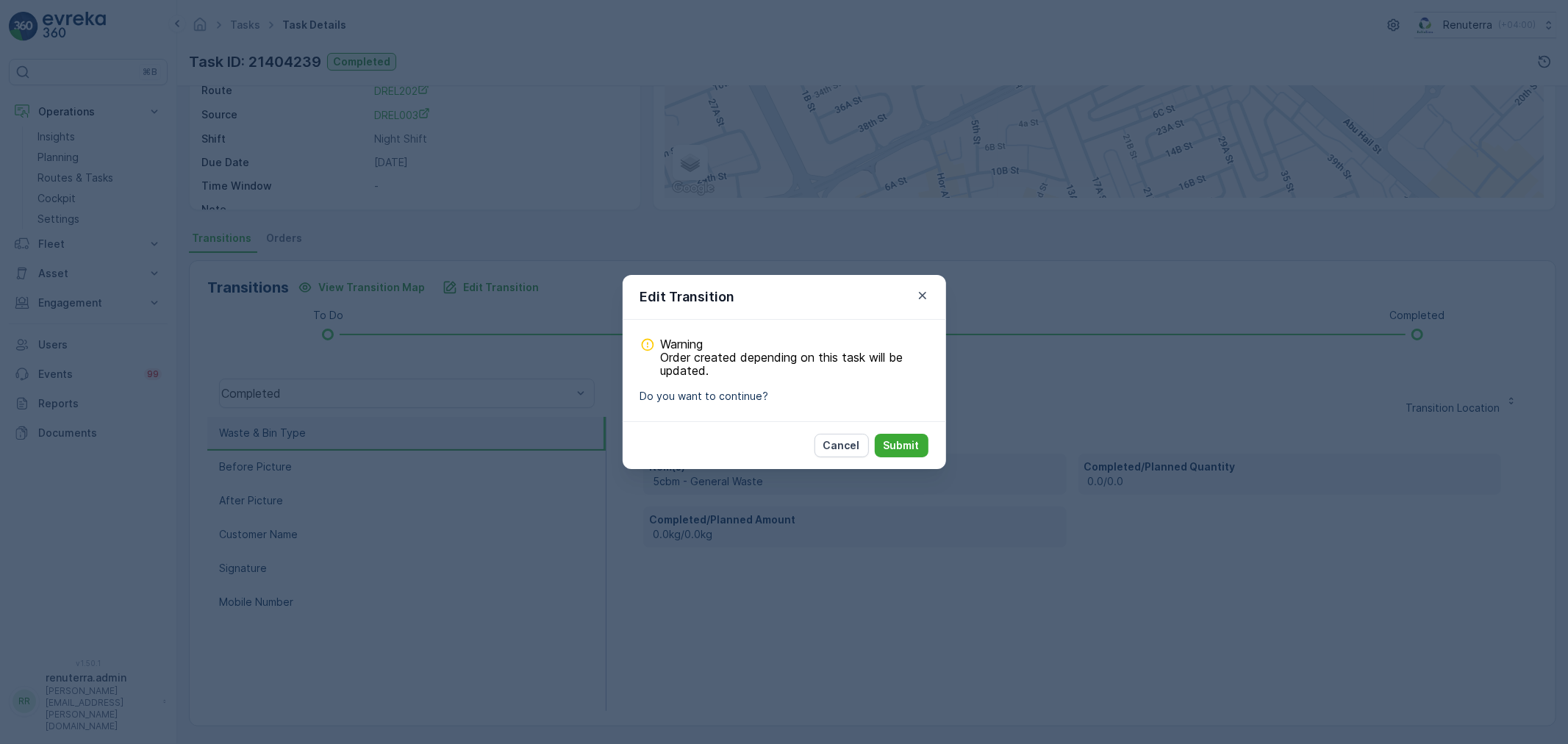
click at [929, 452] on div "Cancel Submit" at bounding box center [784, 445] width 324 height 47
click at [927, 454] on button "Submit" at bounding box center [901, 445] width 53 height 24
type Name "Ahmed"
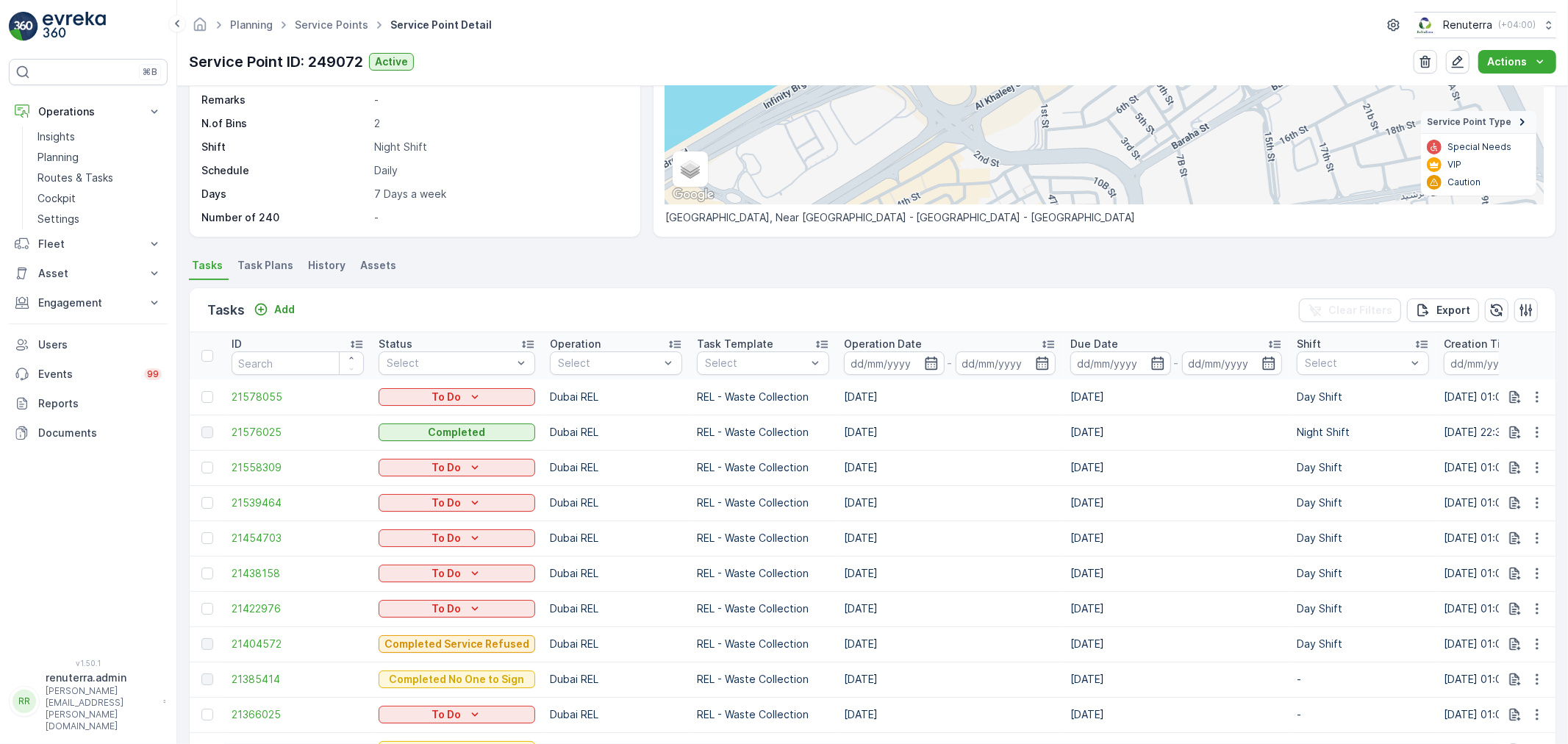
scroll to position [245, 0]
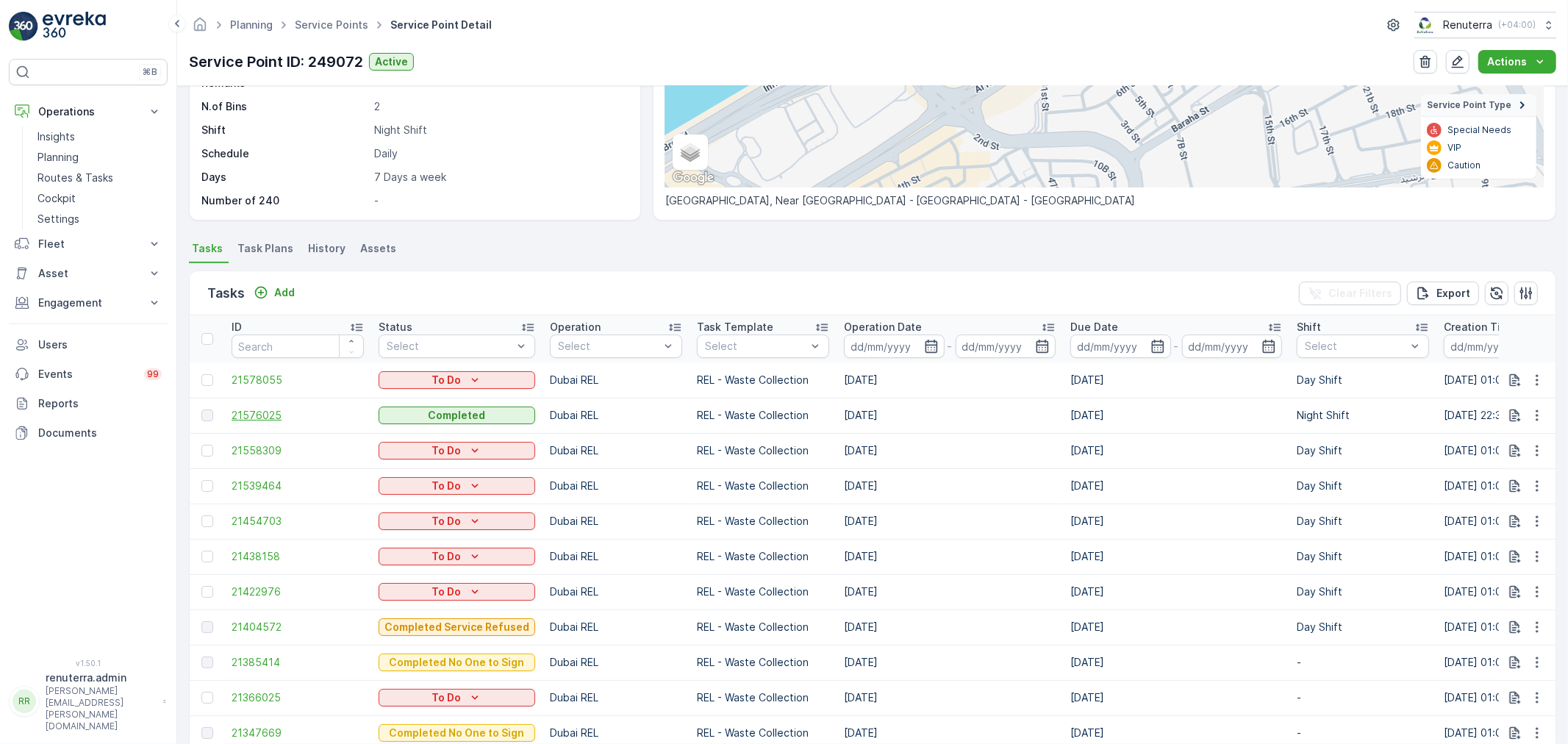
click at [270, 408] on span "21576025" at bounding box center [298, 416] width 133 height 15
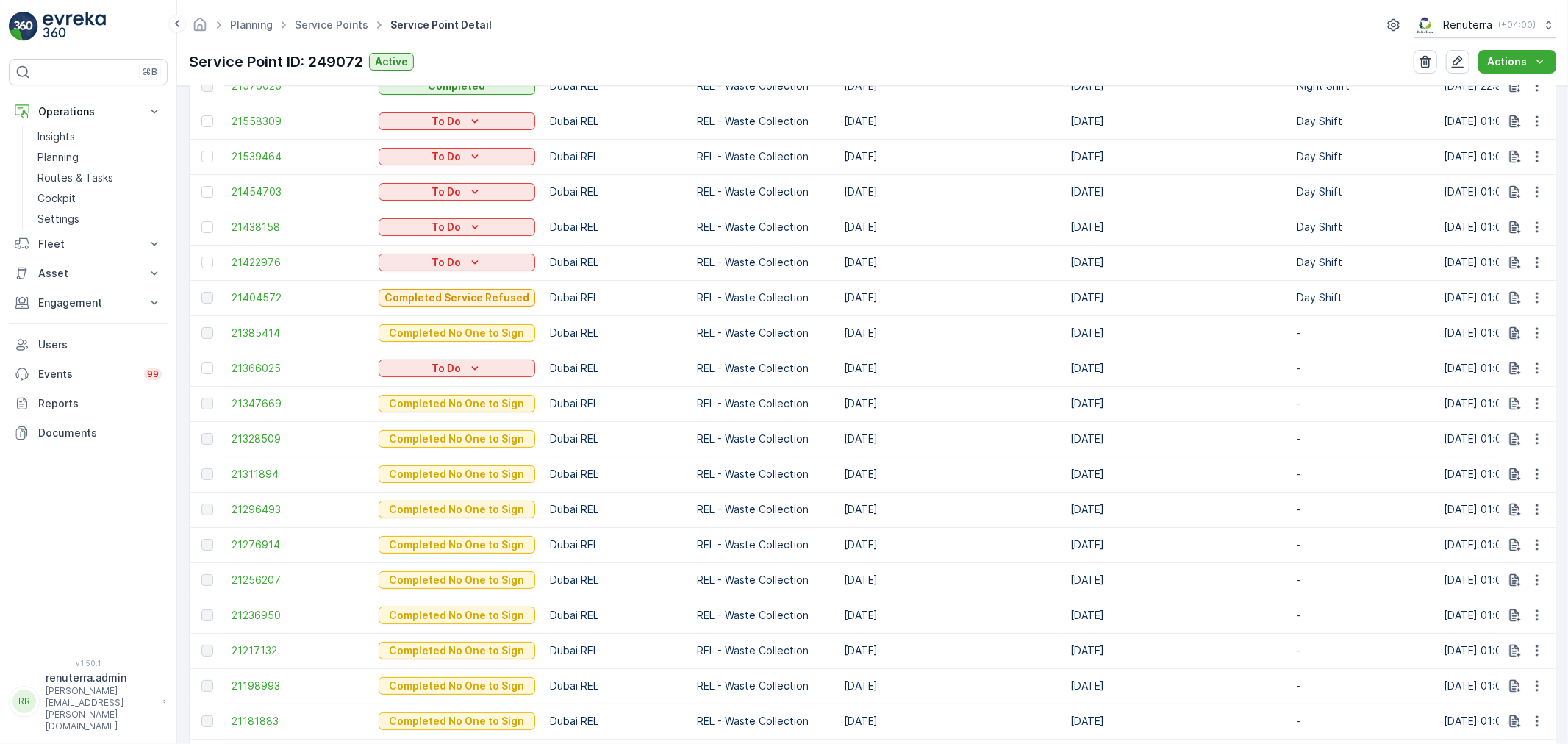
scroll to position [571, 0]
click at [251, 329] on span "21385414" at bounding box center [298, 333] width 133 height 15
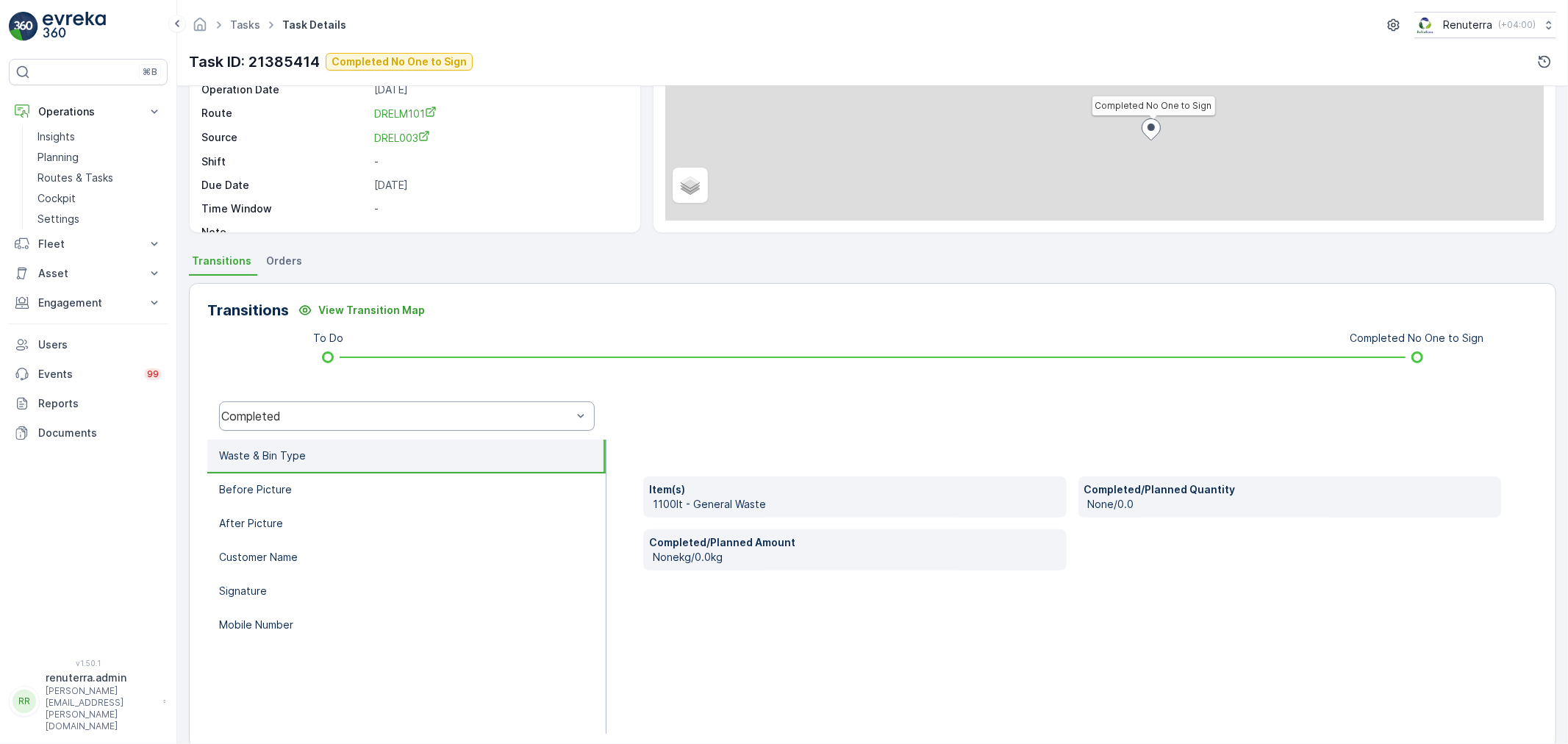
scroll to position [182, 0]
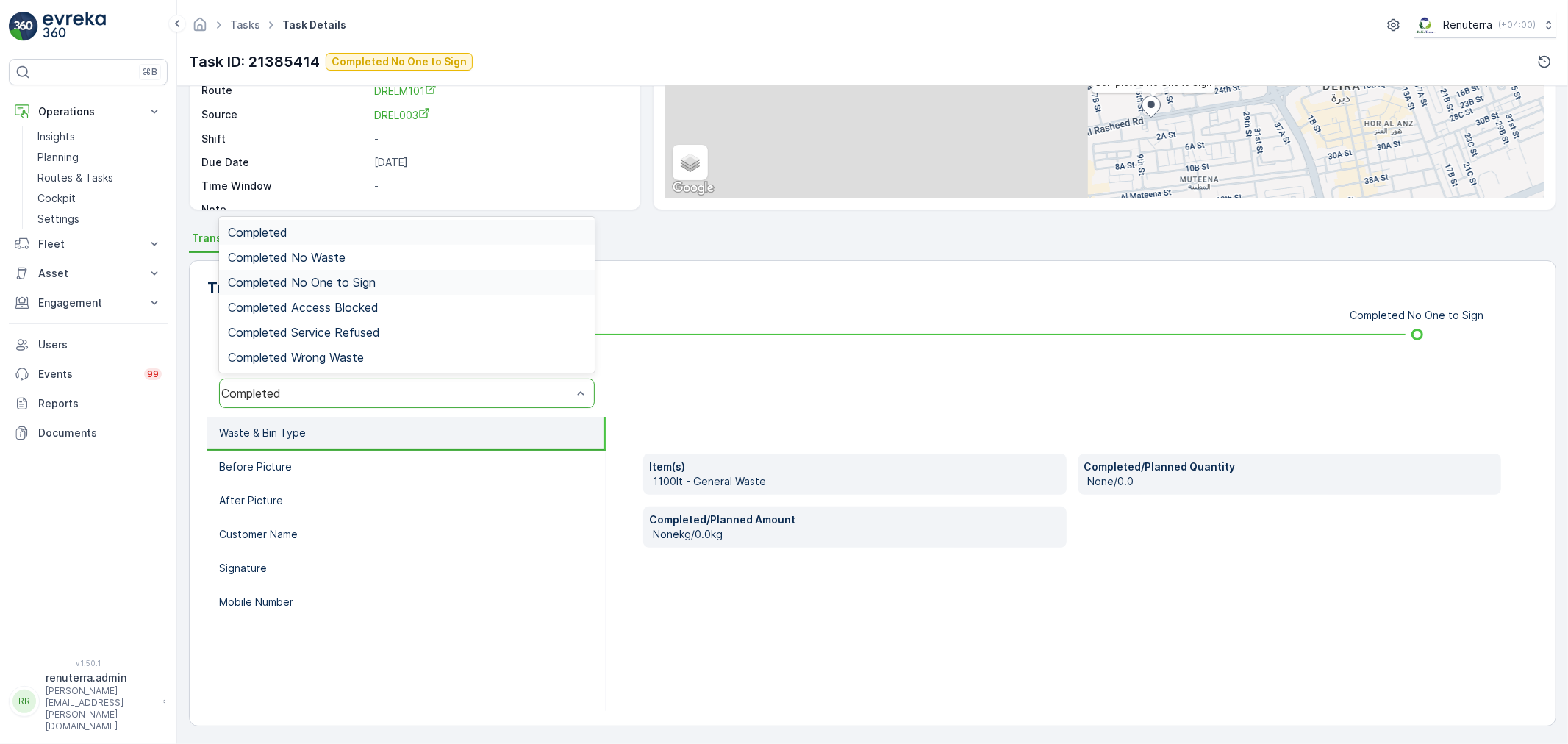
click at [348, 270] on div "Completed No One to Sign" at bounding box center [407, 282] width 376 height 25
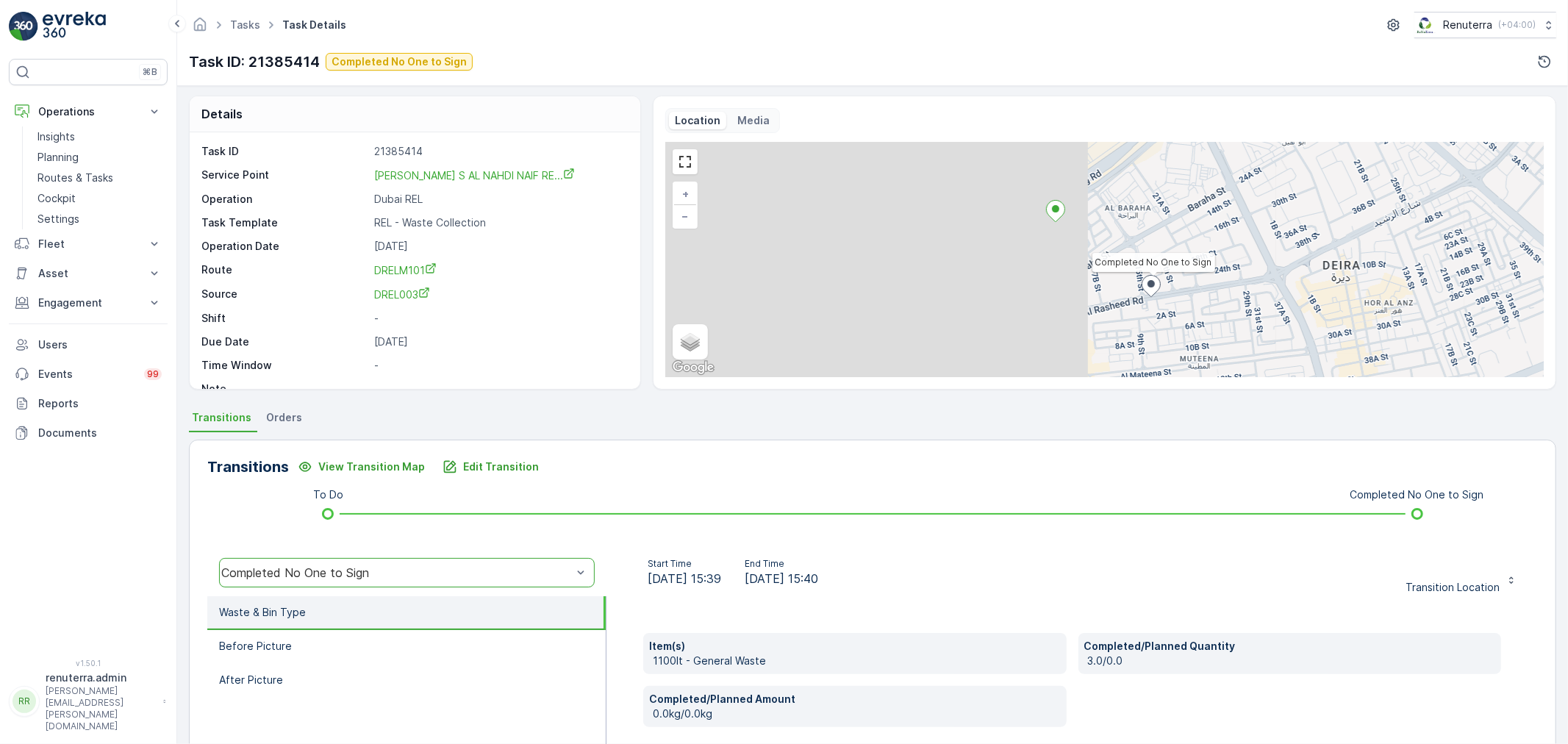
scroll to position [0, 0]
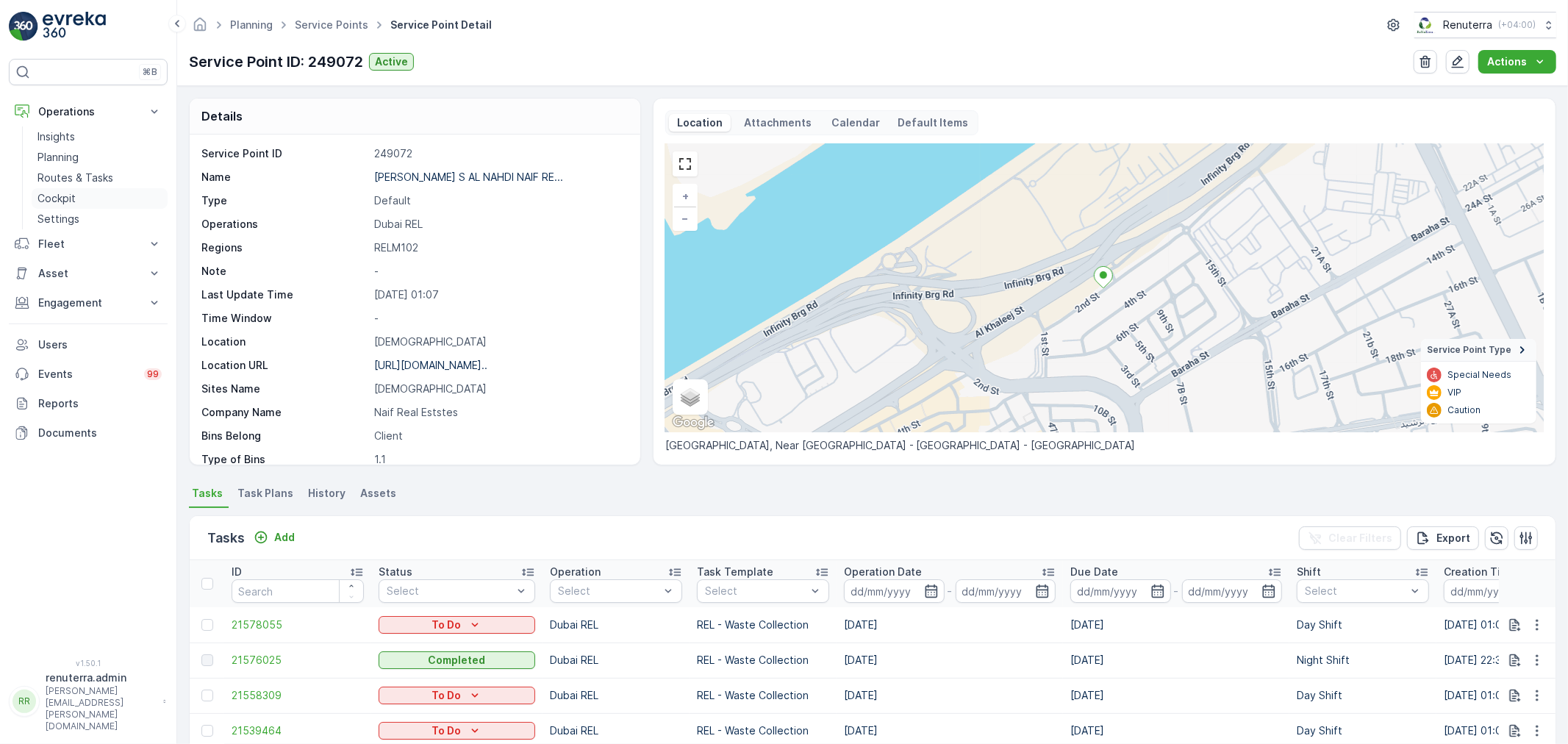
drag, startPoint x: 64, startPoint y: 174, endPoint x: 84, endPoint y: 187, distance: 23.9
click at [64, 174] on p "Routes & Tasks" at bounding box center [76, 178] width 76 height 15
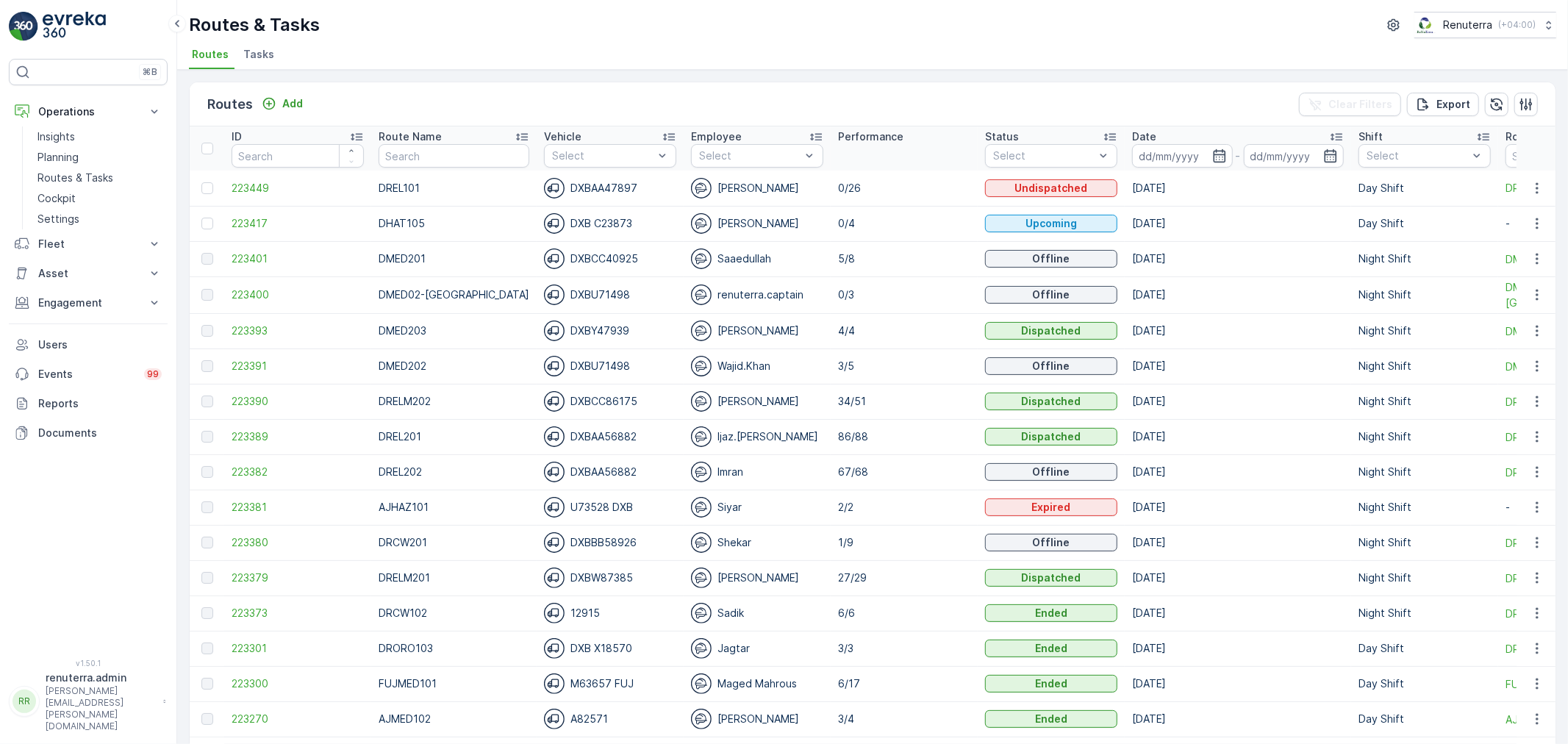
click at [259, 53] on span "Tasks" at bounding box center [258, 55] width 31 height 15
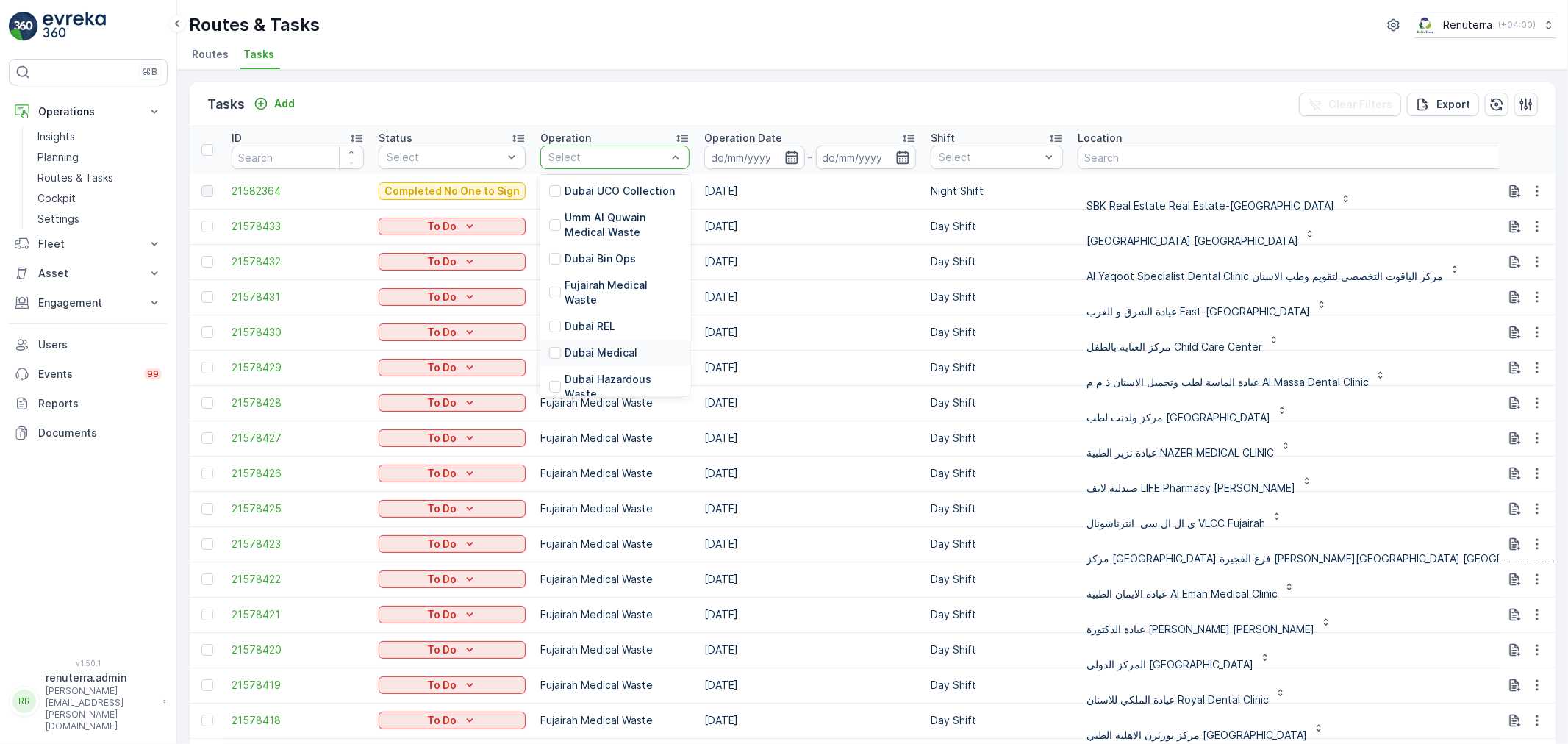
click at [596, 339] on div "Dubai Medical" at bounding box center [614, 353] width 149 height 27
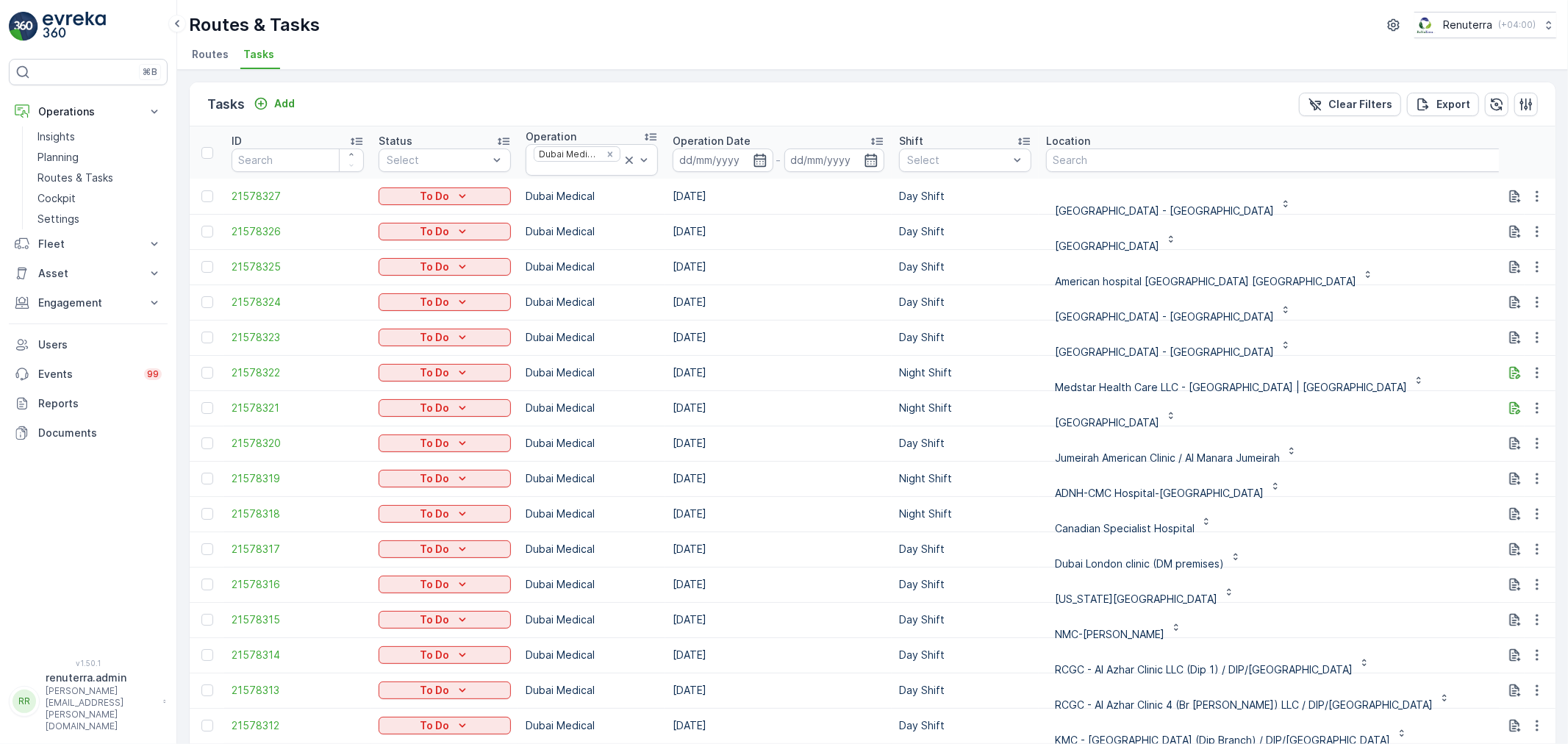
click at [965, 320] on td "Day Shift" at bounding box center [965, 338] width 147 height 36
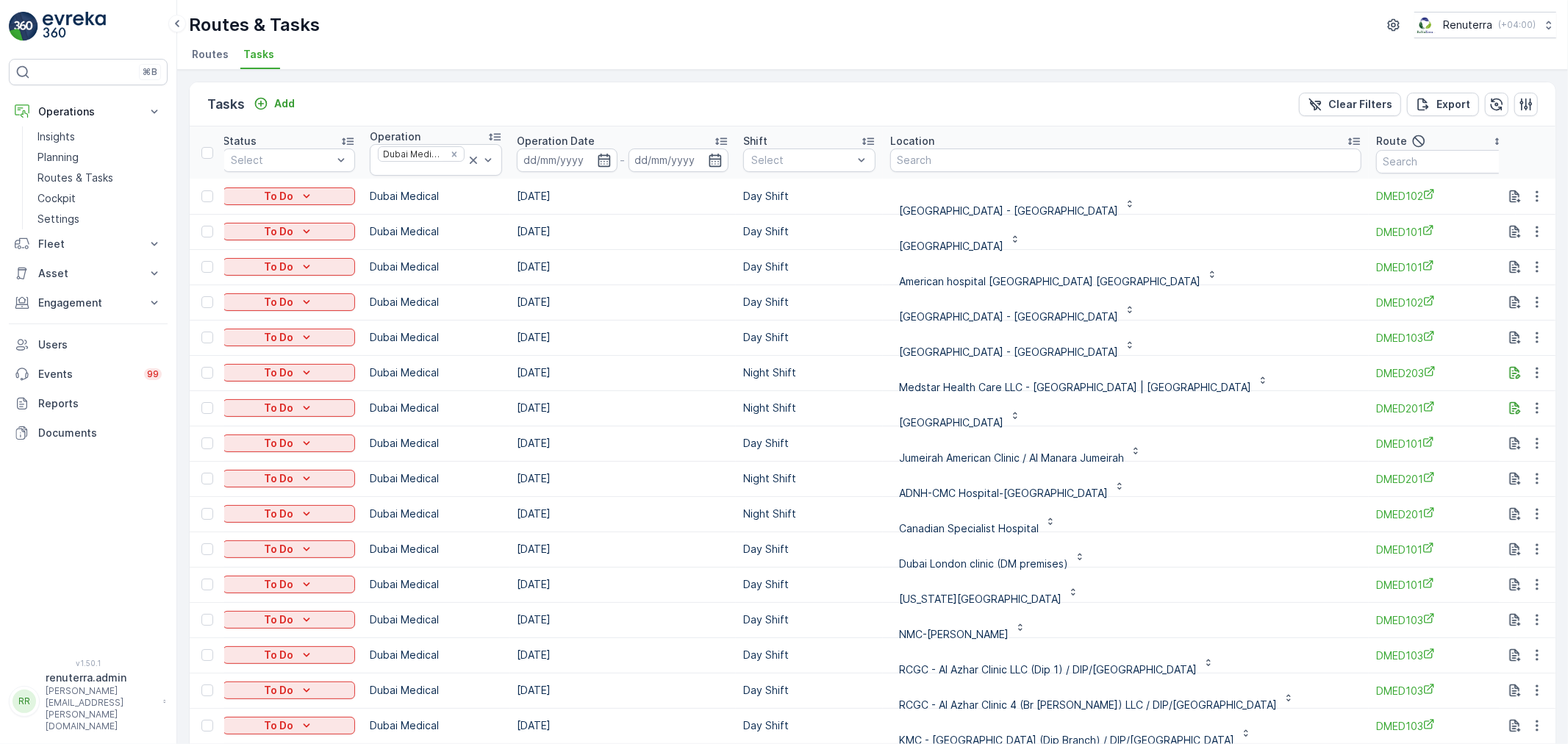
scroll to position [0, 289]
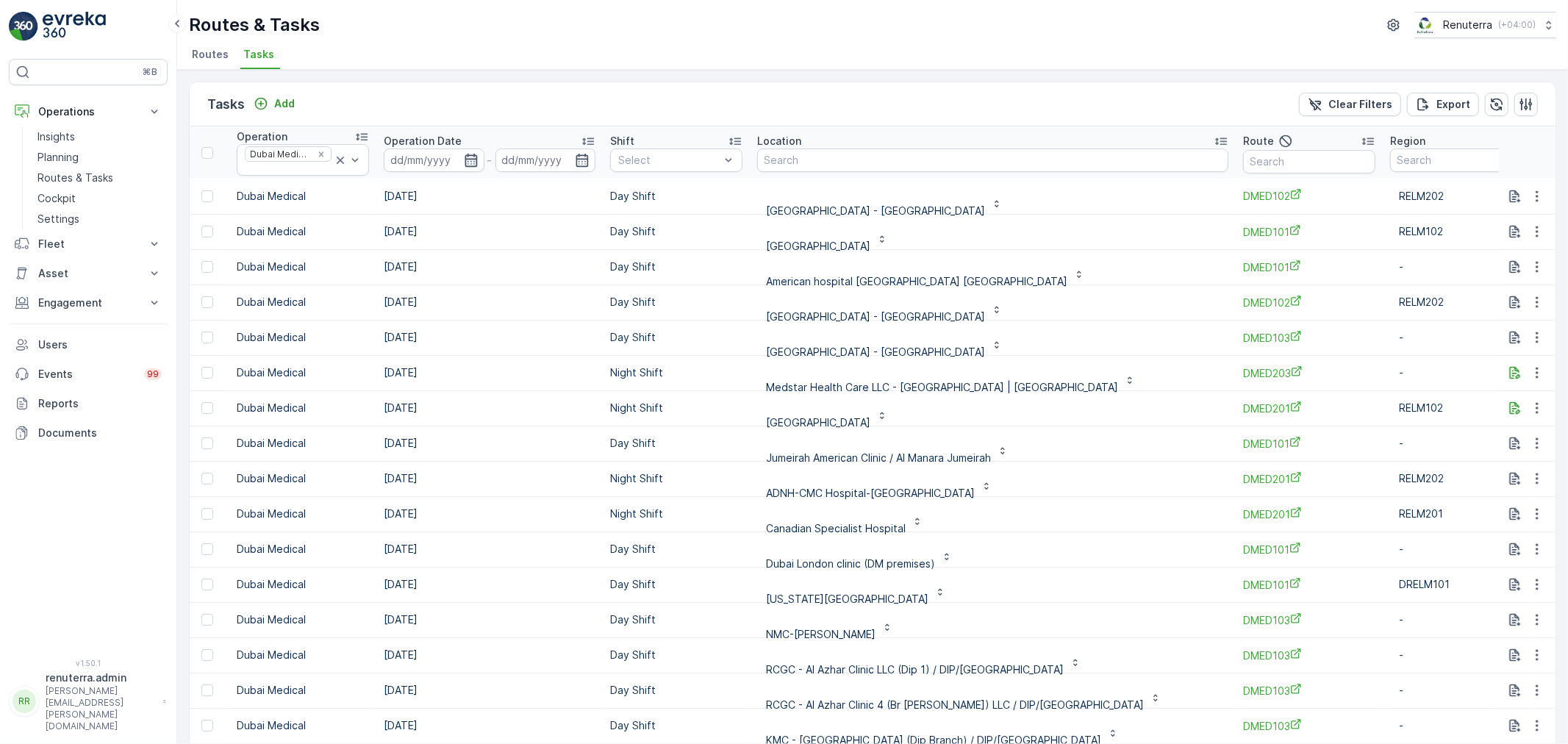
click at [473, 155] on icon "button" at bounding box center [470, 159] width 13 height 13
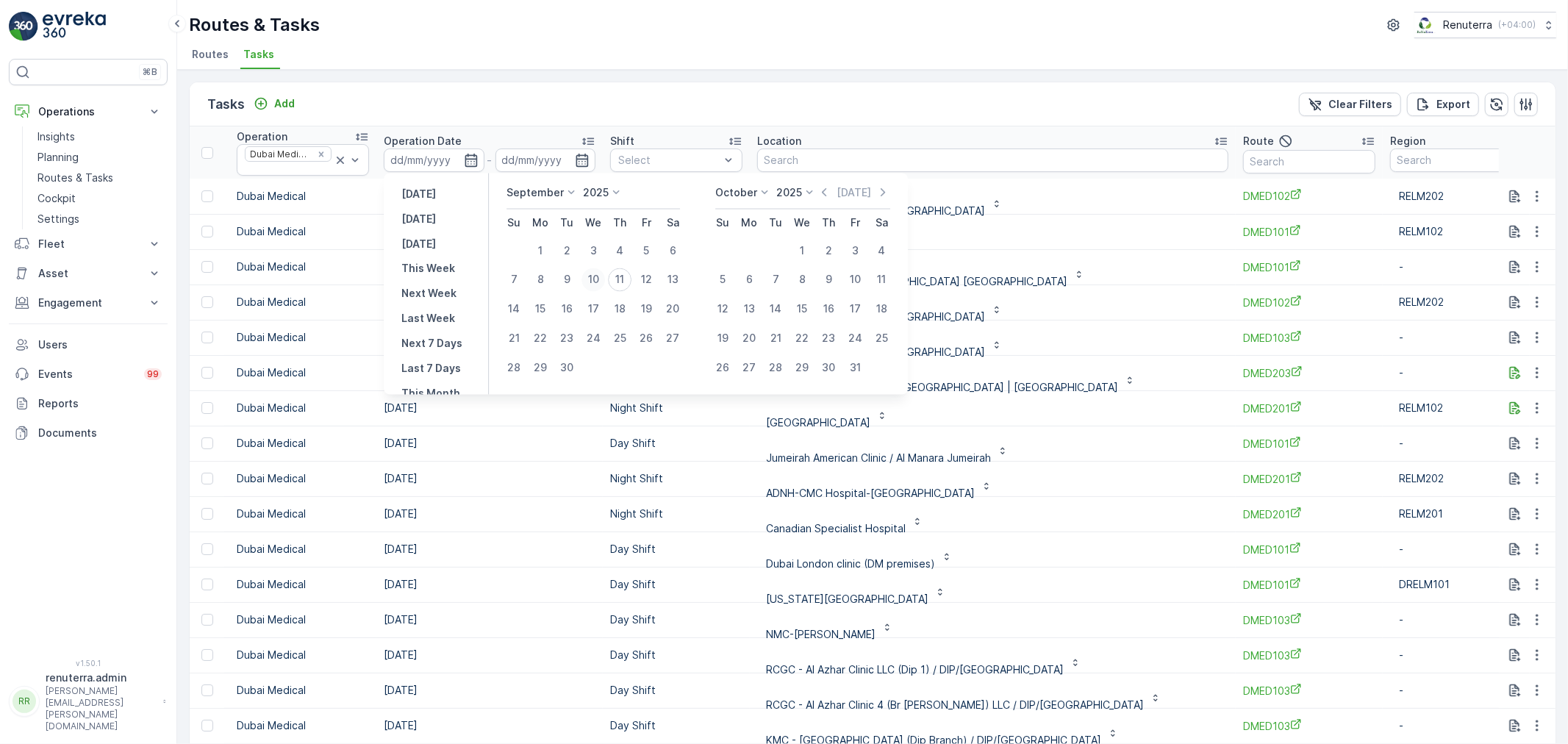
click at [597, 280] on div "10" at bounding box center [593, 280] width 24 height 24
type input "10.09.2025"
click at [597, 280] on div "10" at bounding box center [593, 280] width 24 height 24
type input "10.09.2025"
click at [597, 280] on div "10" at bounding box center [593, 280] width 24 height 24
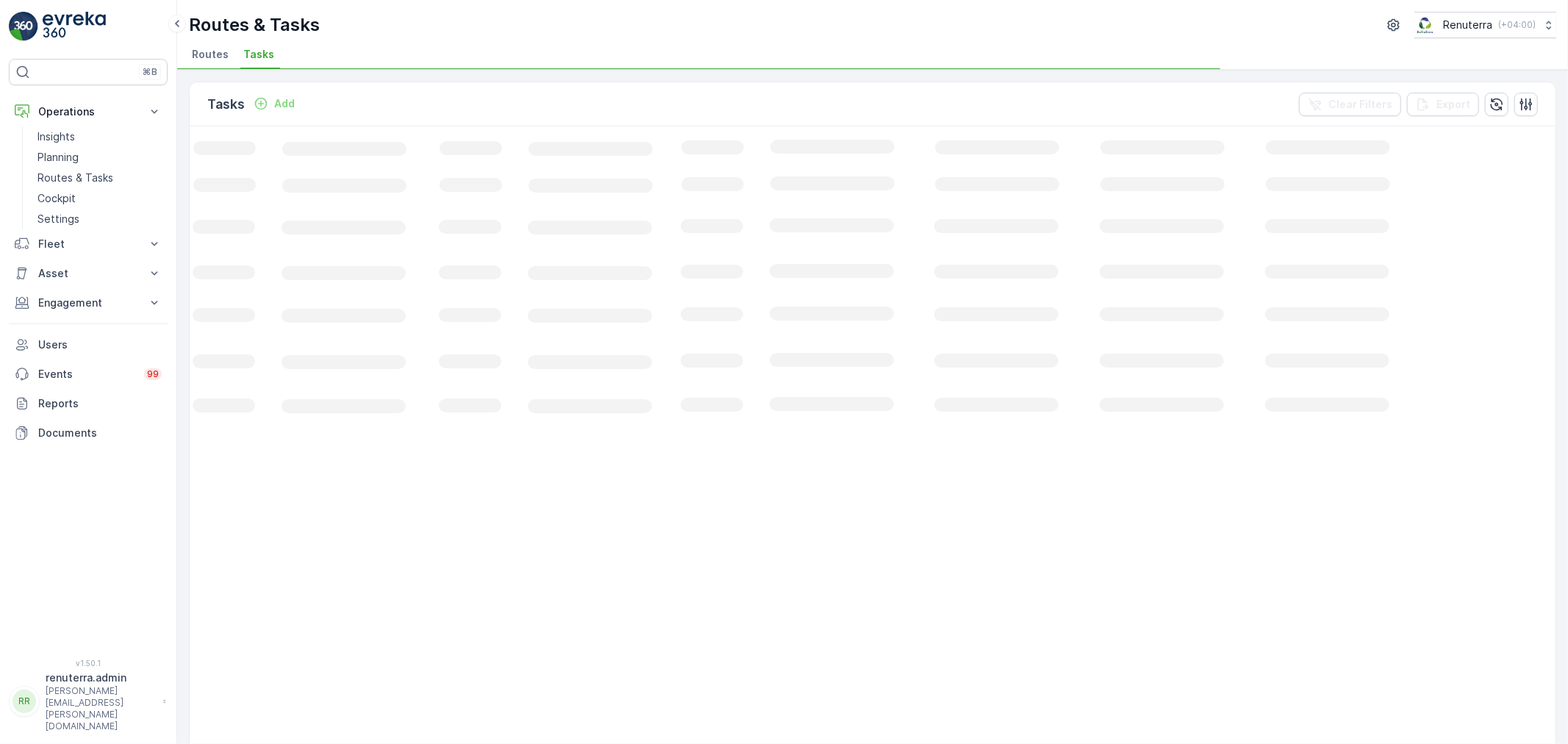
scroll to position [0, 48]
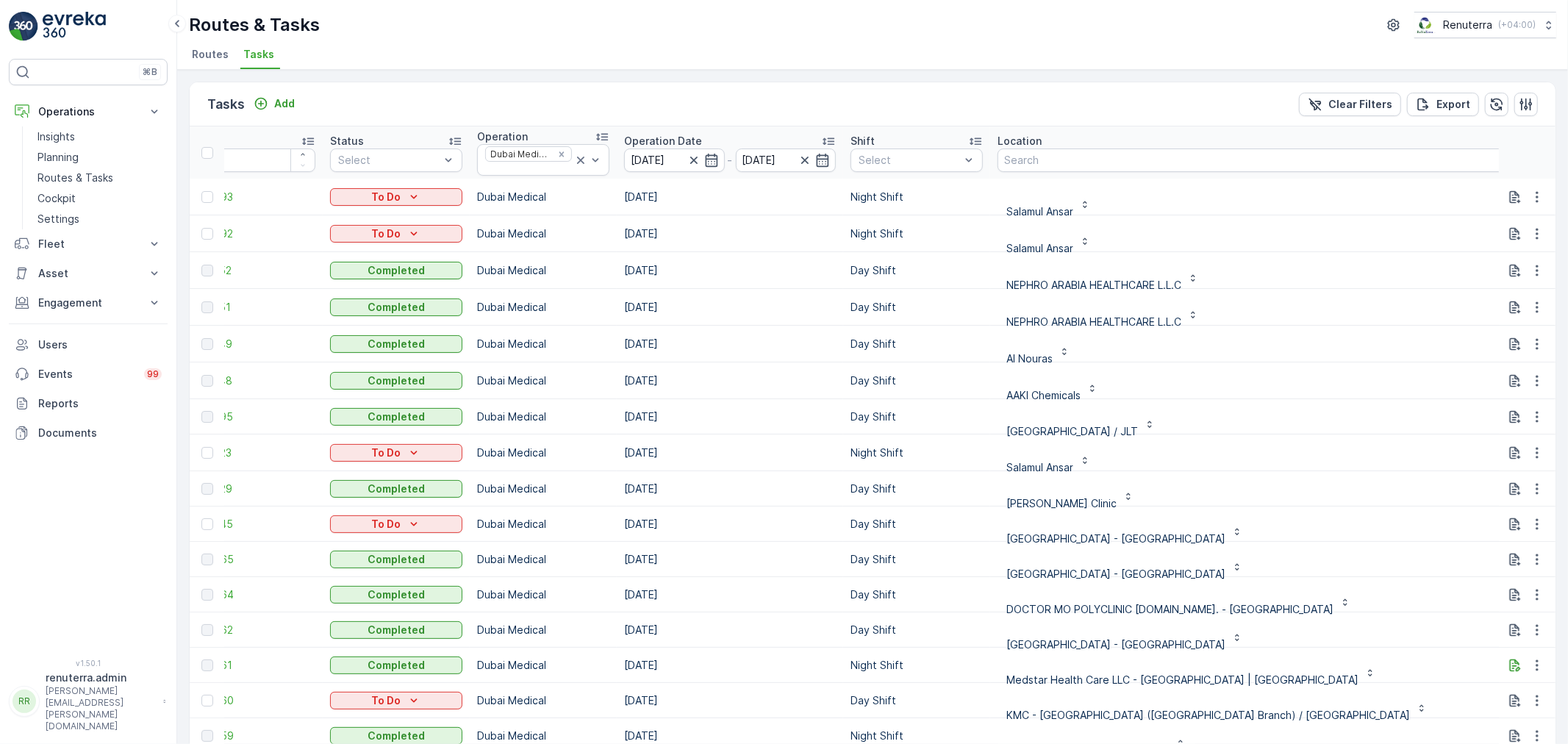
click at [772, 417] on td "10.09.2025" at bounding box center [730, 417] width 227 height 36
click at [782, 275] on td "10.09.2025" at bounding box center [730, 270] width 227 height 37
click at [707, 163] on icon "button" at bounding box center [712, 160] width 15 height 15
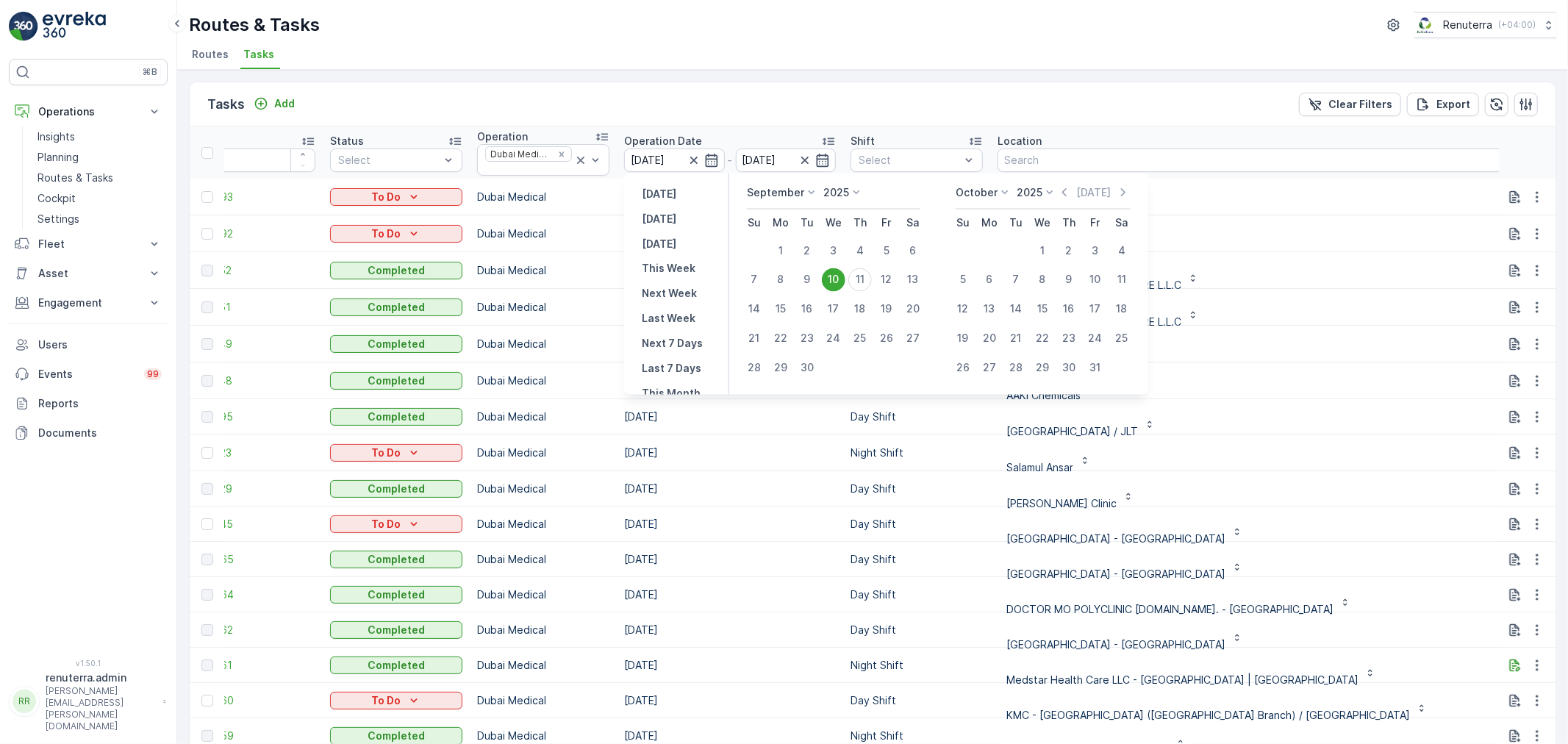
click at [864, 277] on div "11" at bounding box center [860, 280] width 24 height 24
type input "[DATE]"
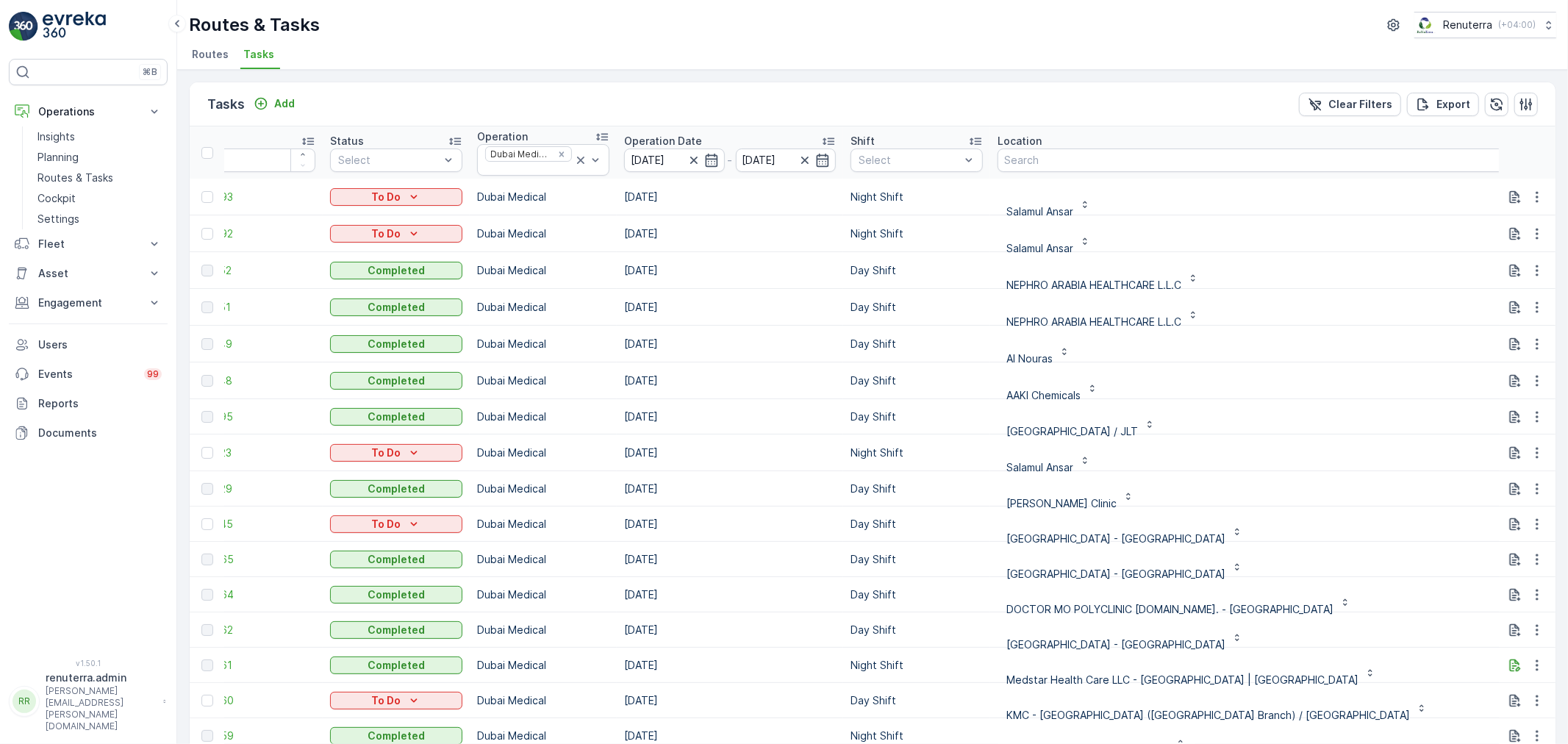
click at [863, 277] on p "Day Shift" at bounding box center [916, 270] width 133 height 15
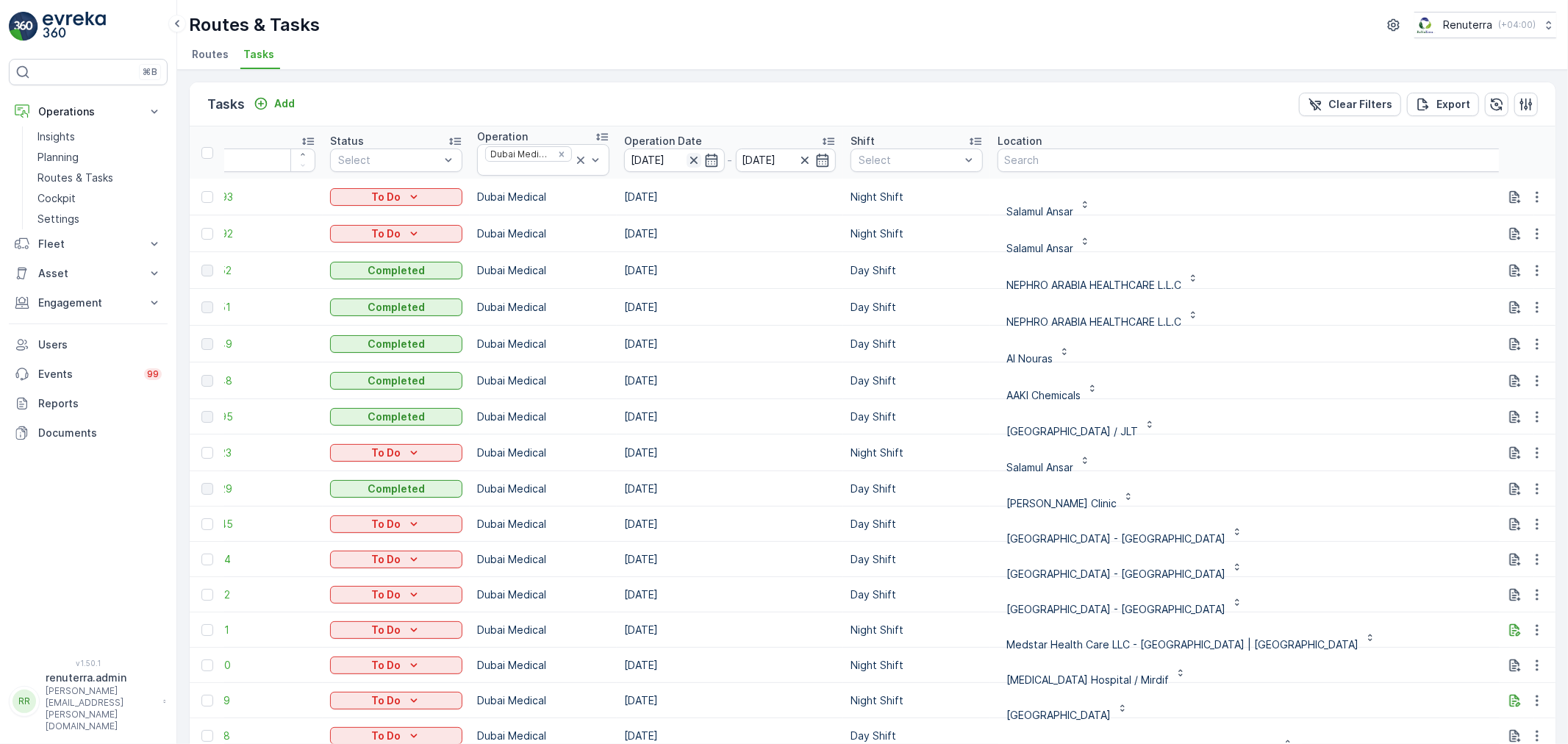
click at [690, 162] on icon "button" at bounding box center [693, 160] width 7 height 7
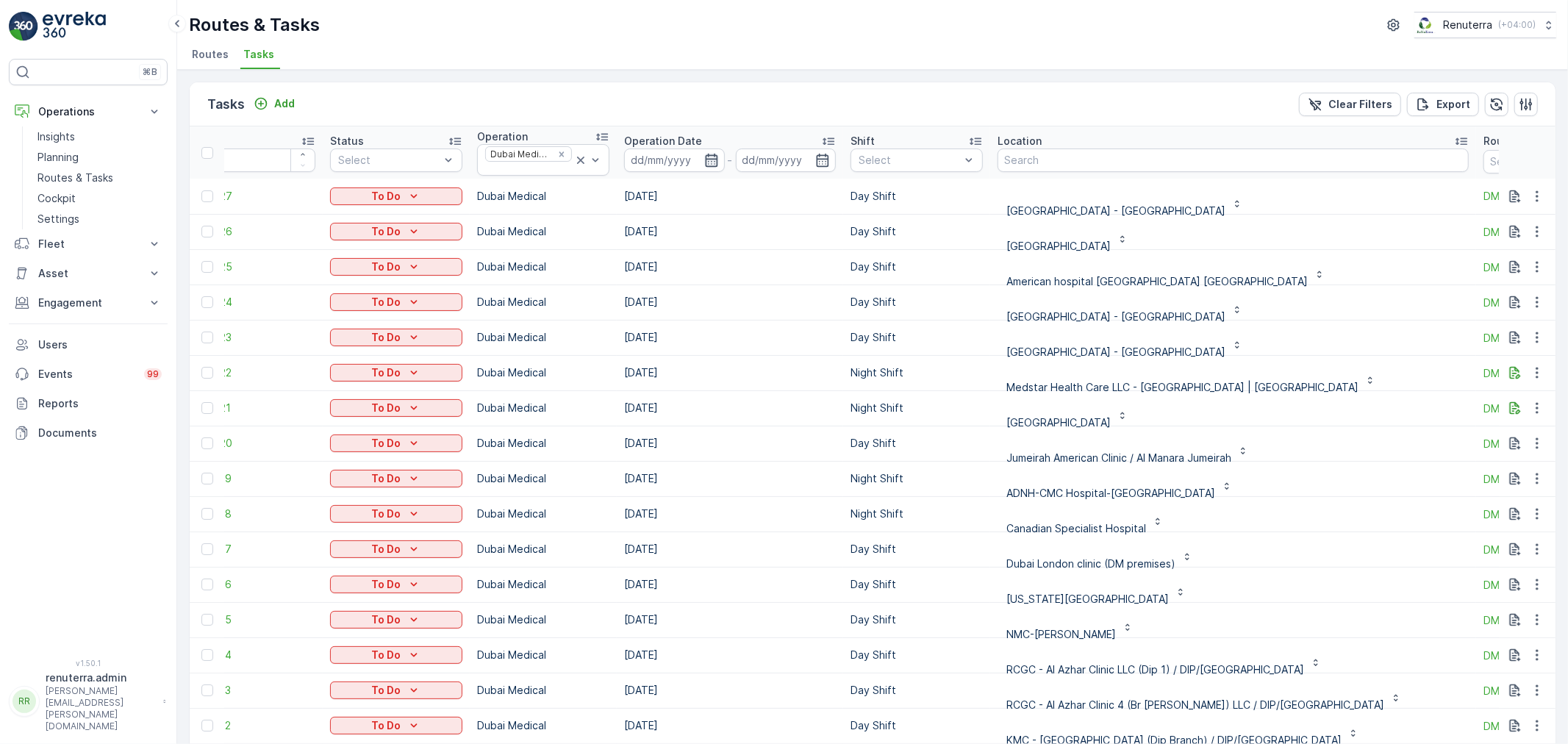
click at [706, 156] on icon "button" at bounding box center [711, 159] width 13 height 13
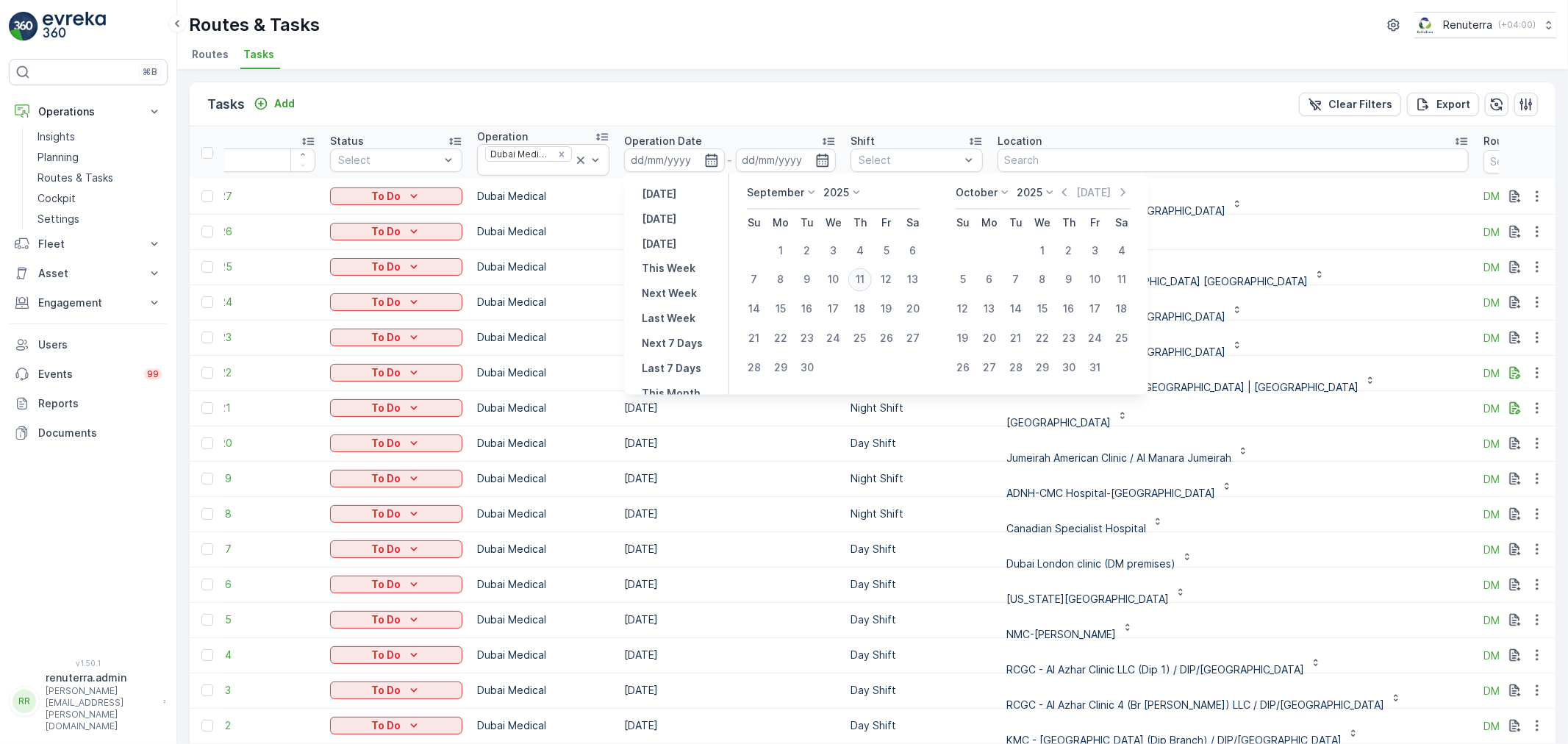
click at [858, 279] on div "11" at bounding box center [860, 280] width 24 height 24
type input "[DATE]"
click at [858, 279] on div "11" at bounding box center [860, 280] width 24 height 24
type input "[DATE]"
click at [858, 279] on div "11" at bounding box center [860, 280] width 24 height 24
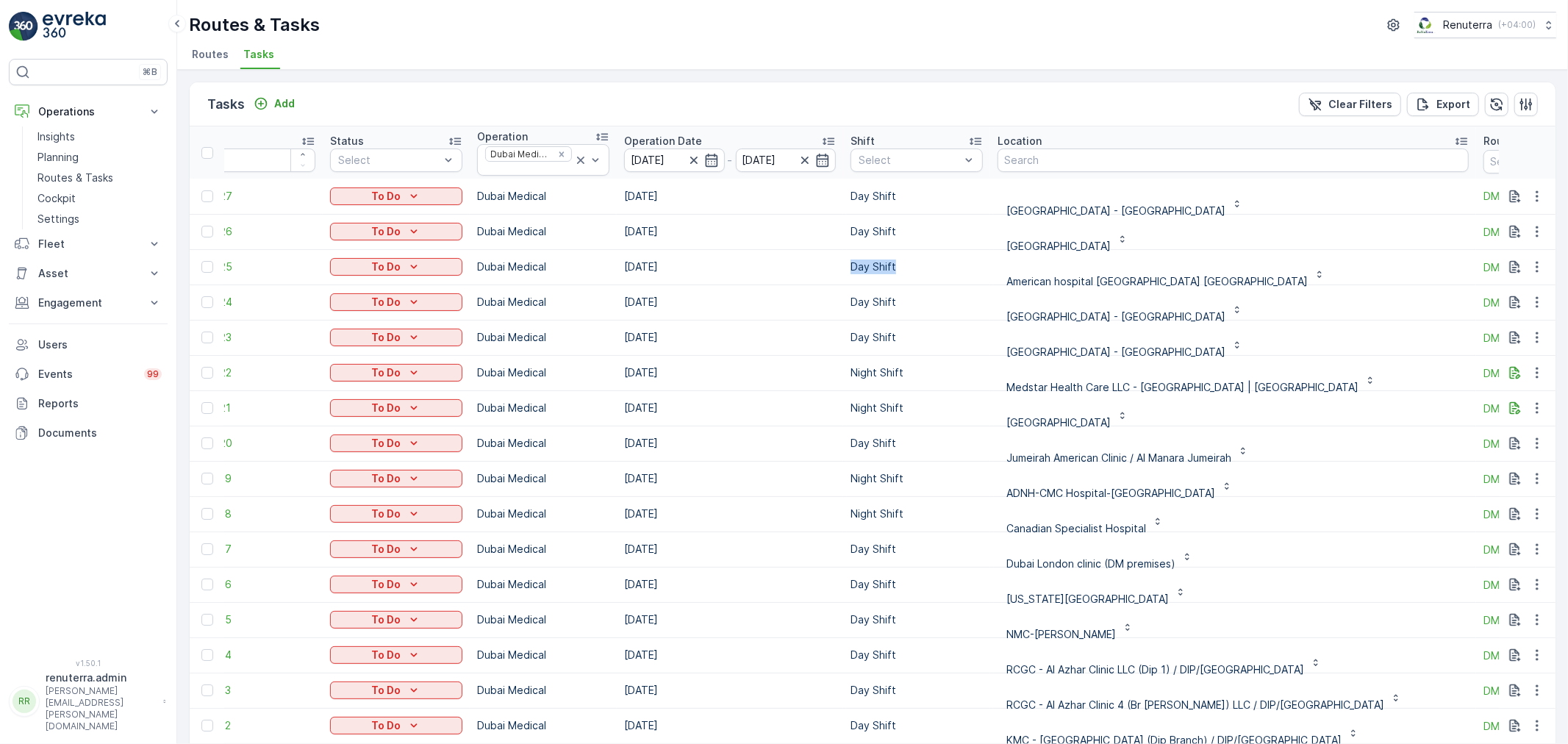
click at [858, 279] on td "Day Shift" at bounding box center [916, 267] width 147 height 36
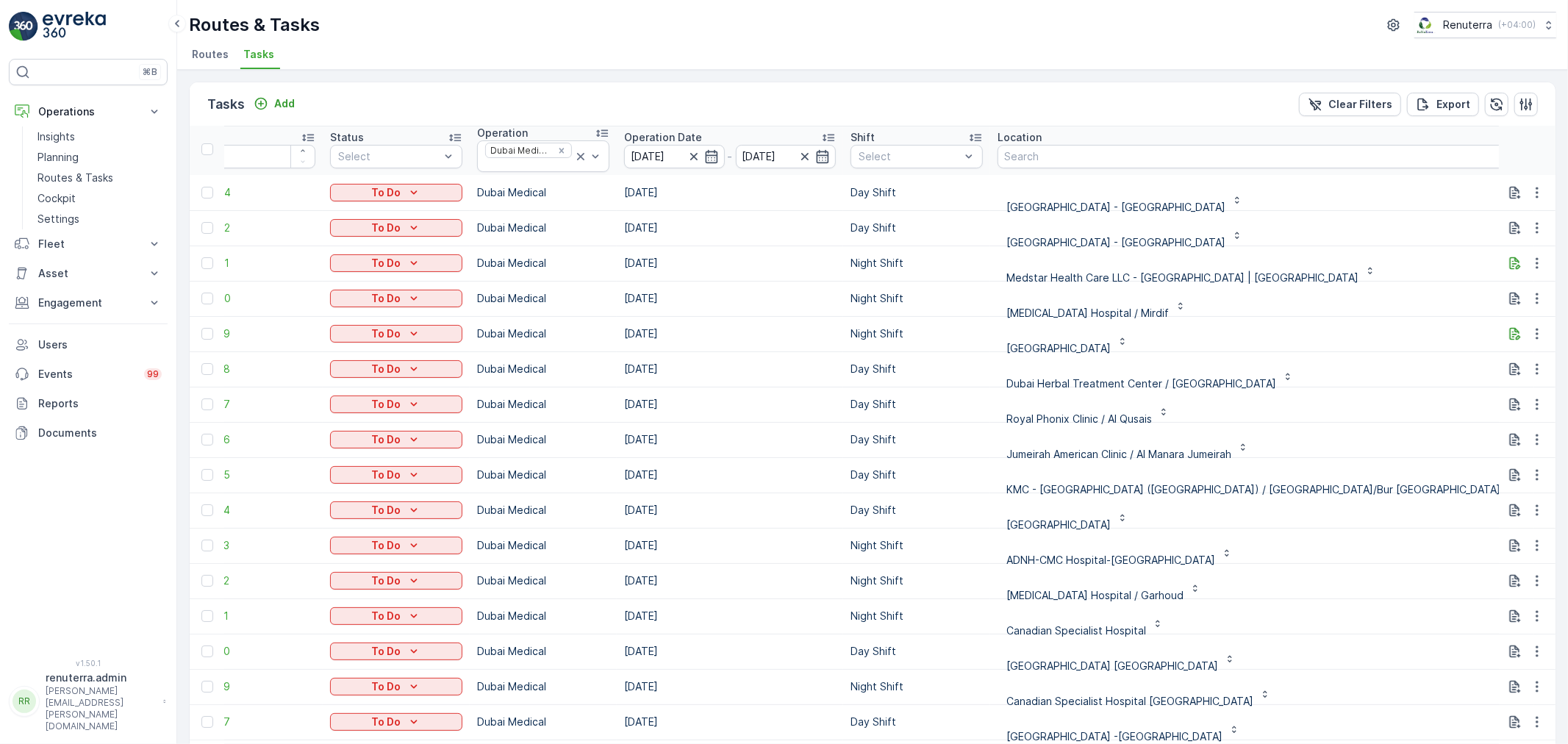
scroll to position [0, 48]
drag, startPoint x: 1443, startPoint y: 159, endPoint x: 1458, endPoint y: 157, distance: 15.1
type input "101"
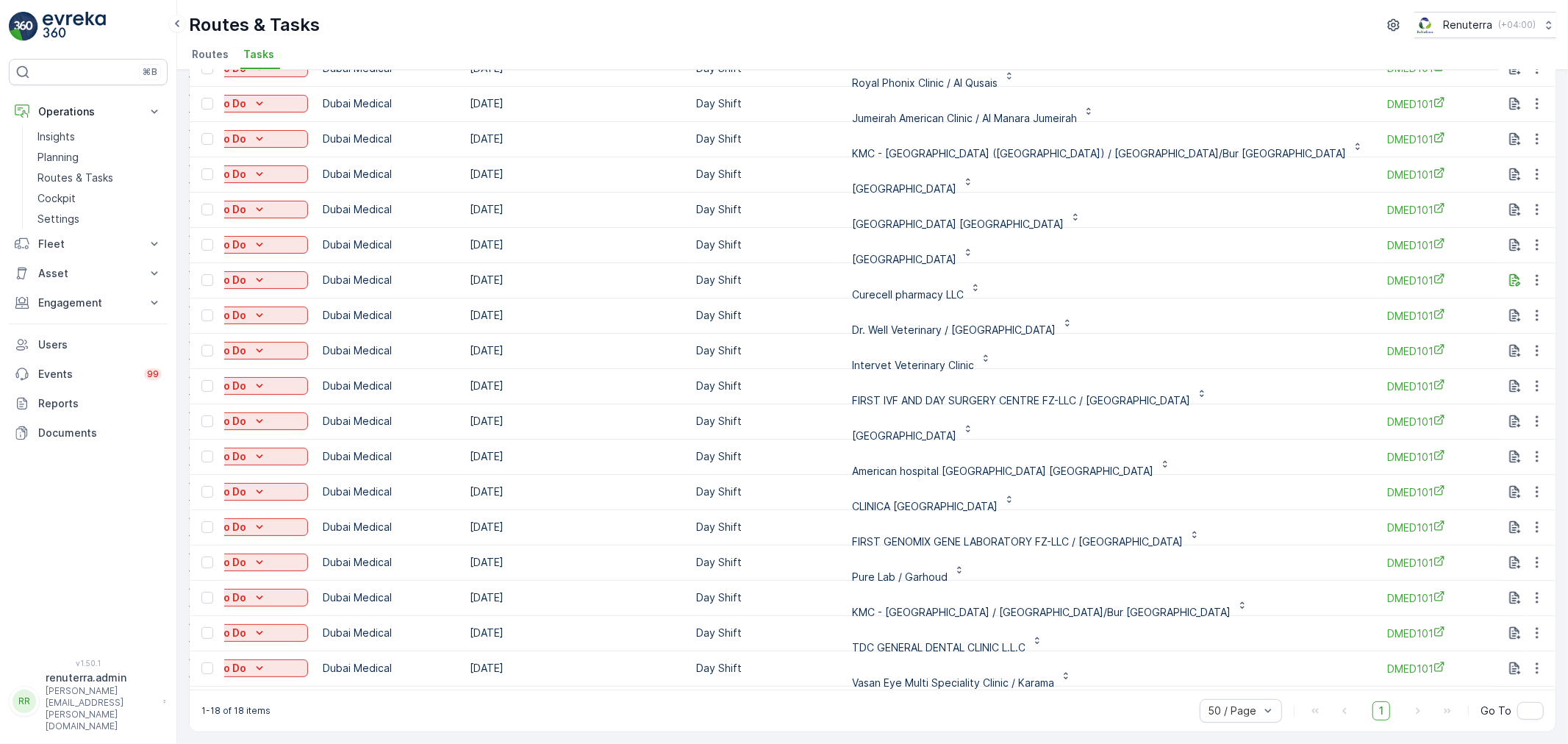
scroll to position [3, 238]
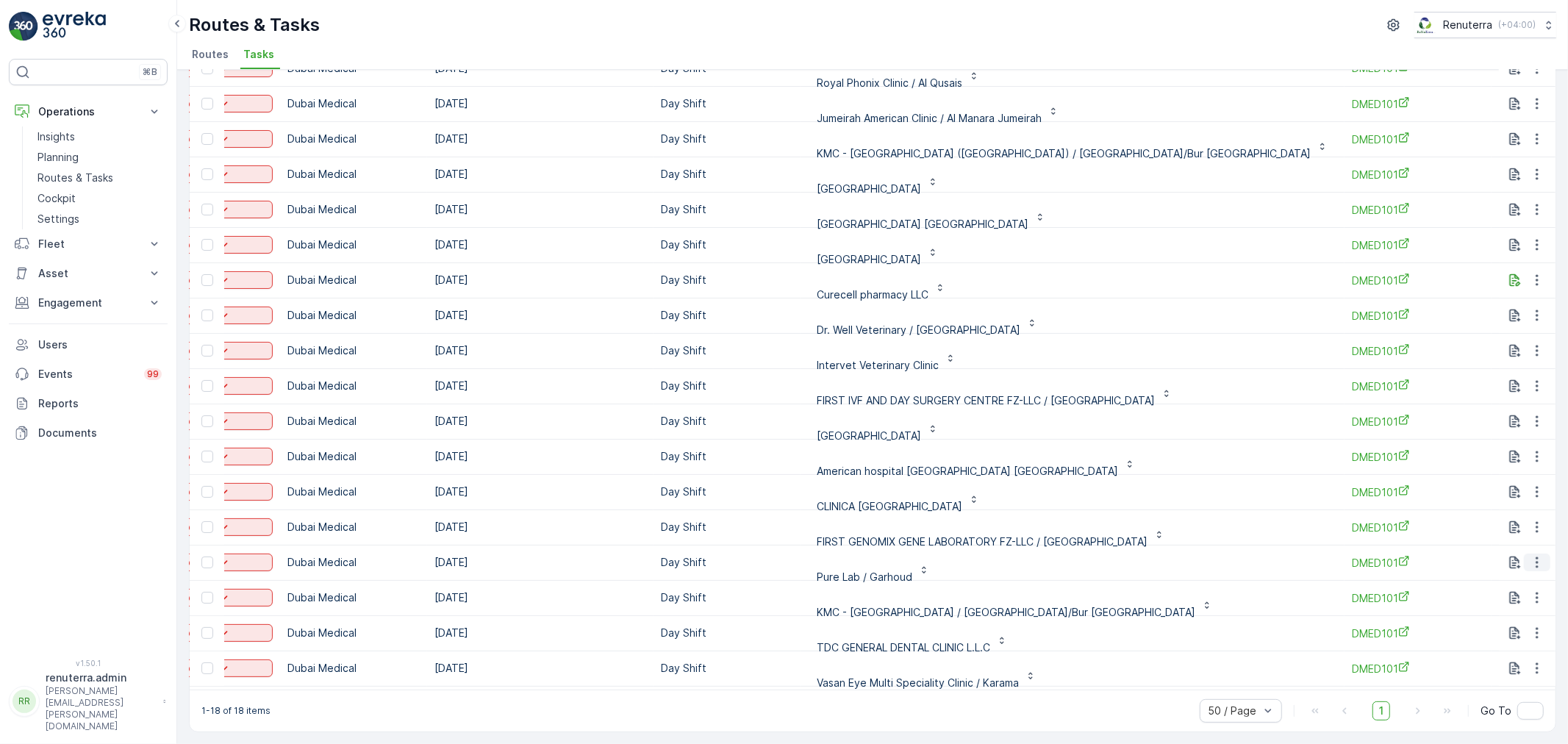
click at [1535, 559] on icon "button" at bounding box center [1536, 562] width 2 height 11
click at [1516, 621] on span "Change Route" at bounding box center [1499, 619] width 71 height 15
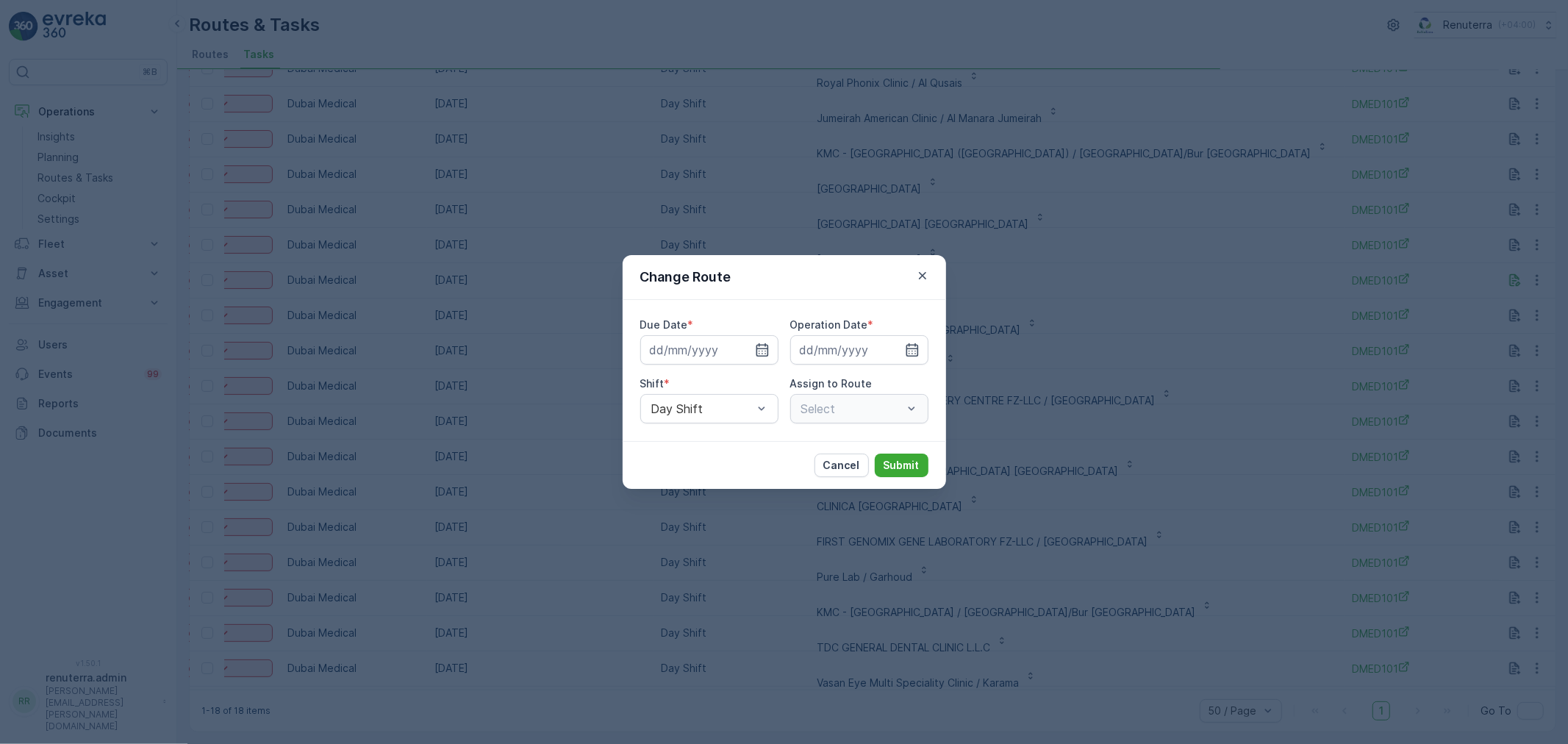
type input "[DATE]"
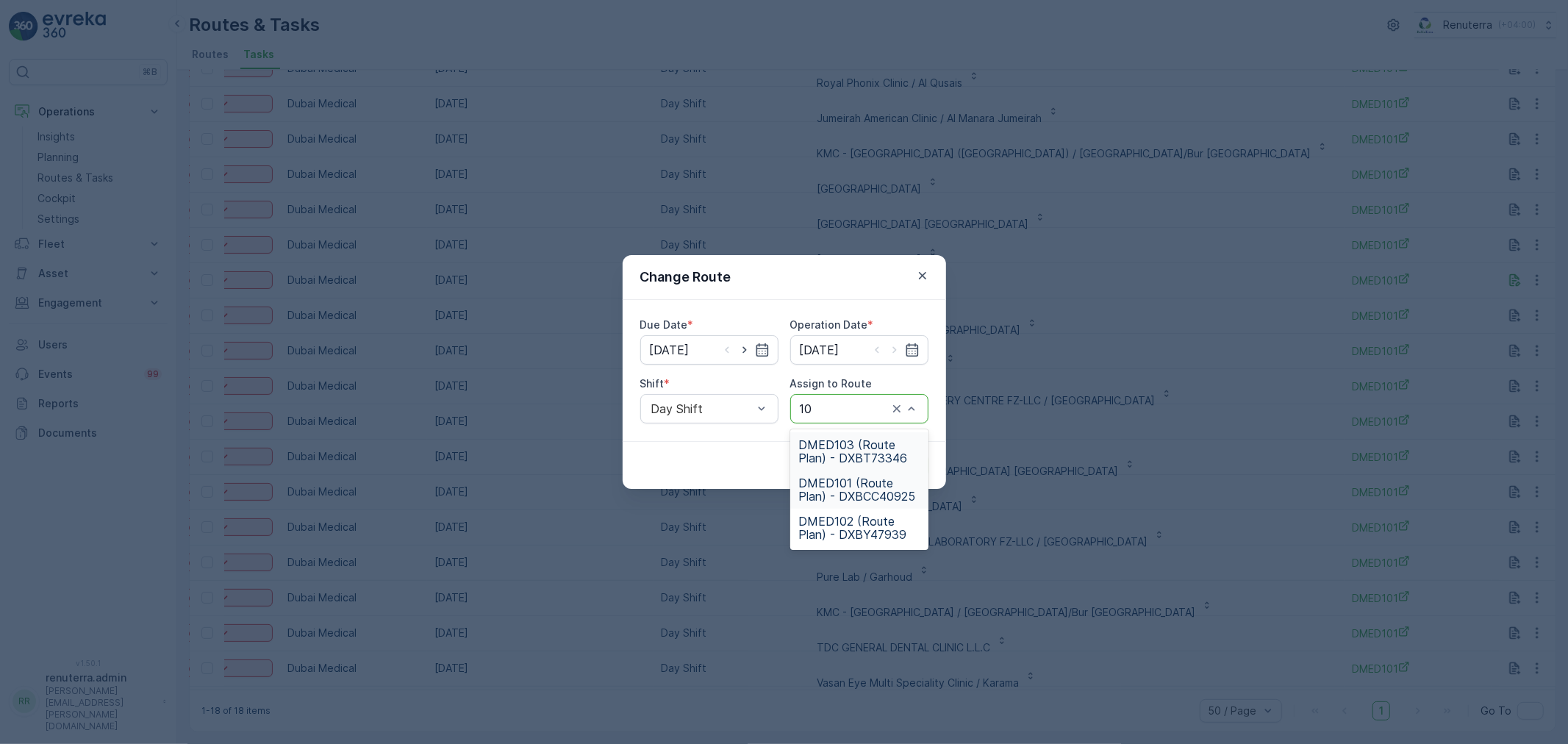
type input "103"
click at [850, 445] on span "DMED103 (Route Plan) - DXBT73346" at bounding box center [859, 451] width 121 height 27
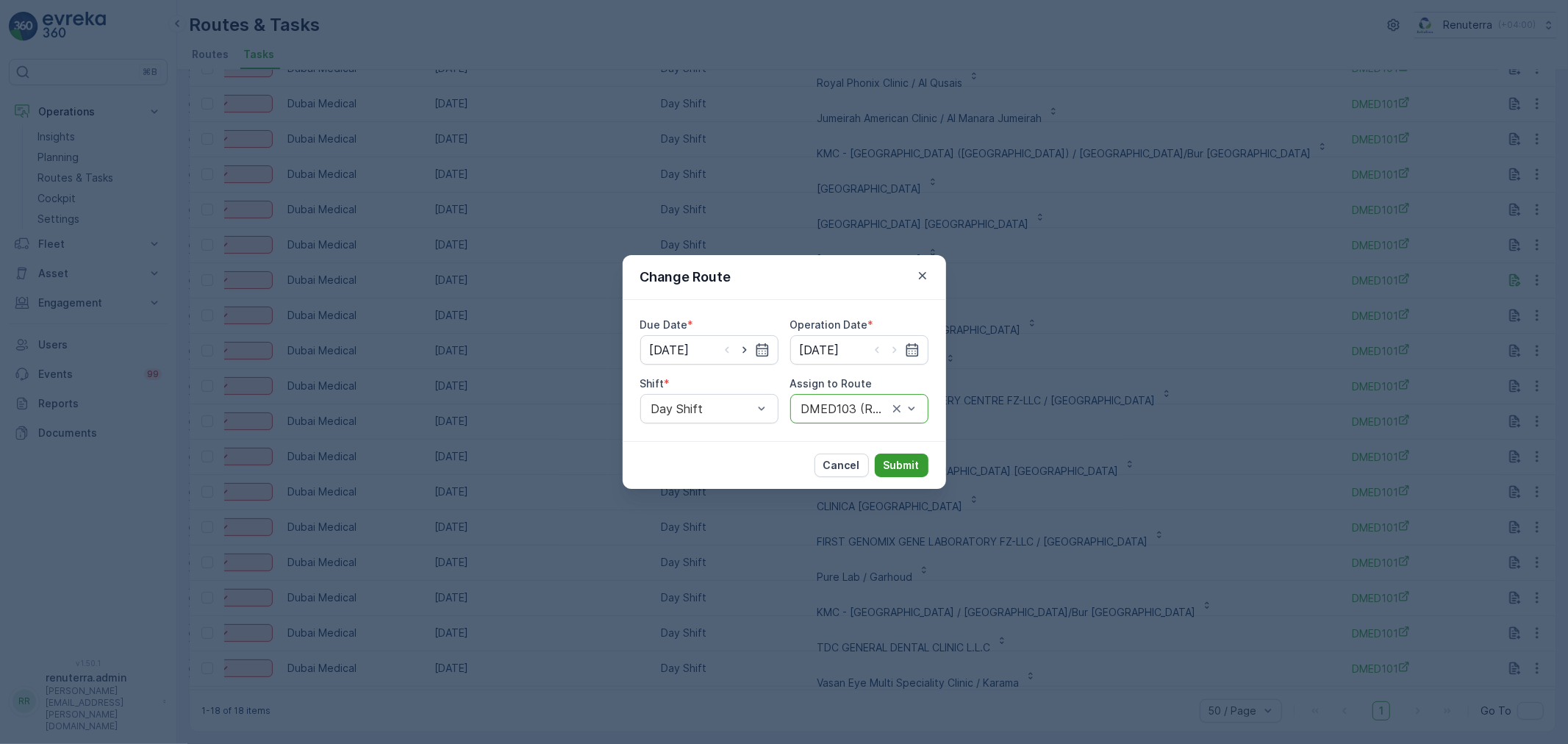
click at [909, 459] on p "Submit" at bounding box center [901, 465] width 36 height 15
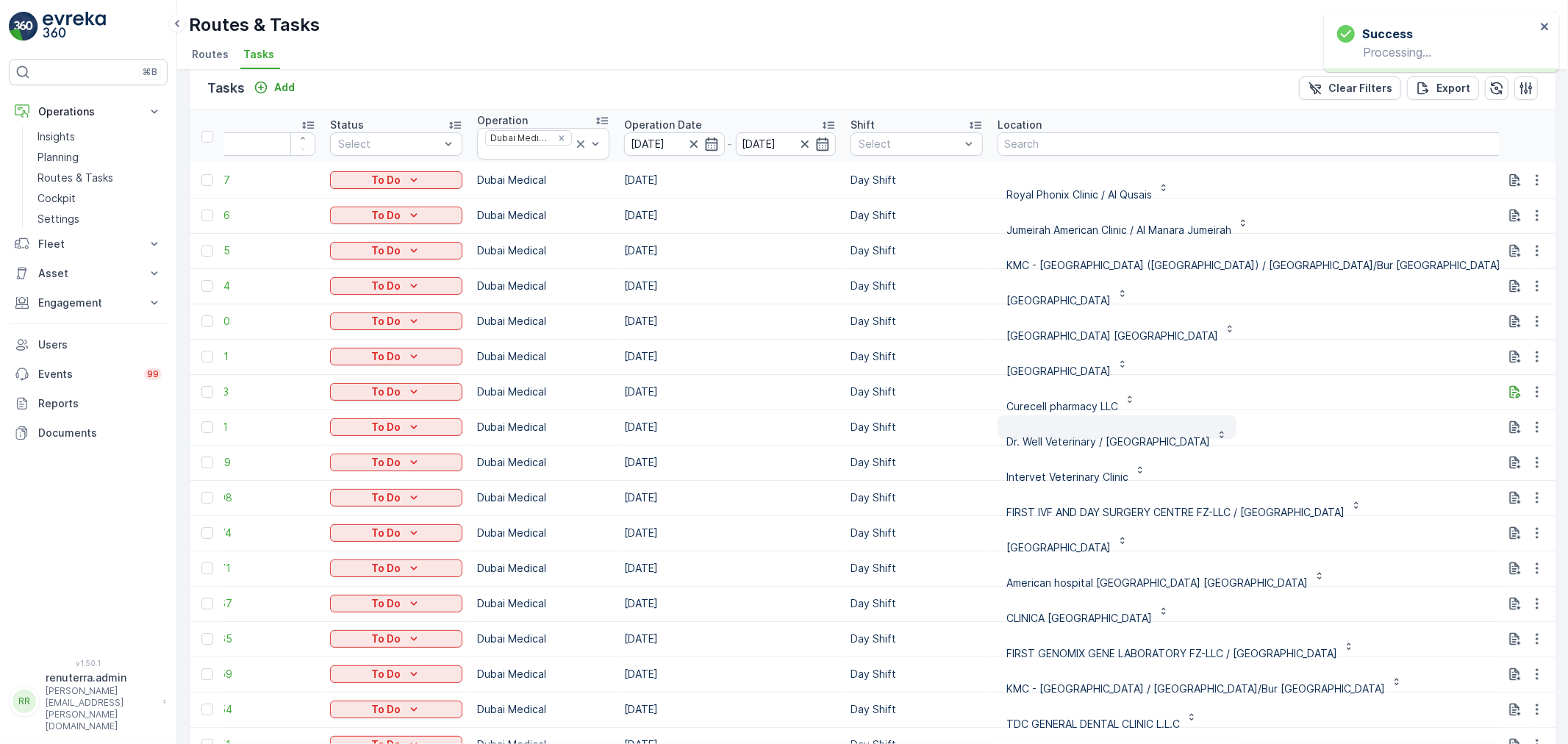
scroll to position [15, 0]
click at [1529, 422] on icon "button" at bounding box center [1537, 429] width 15 height 15
click at [1505, 493] on span "Change Route" at bounding box center [1499, 492] width 71 height 15
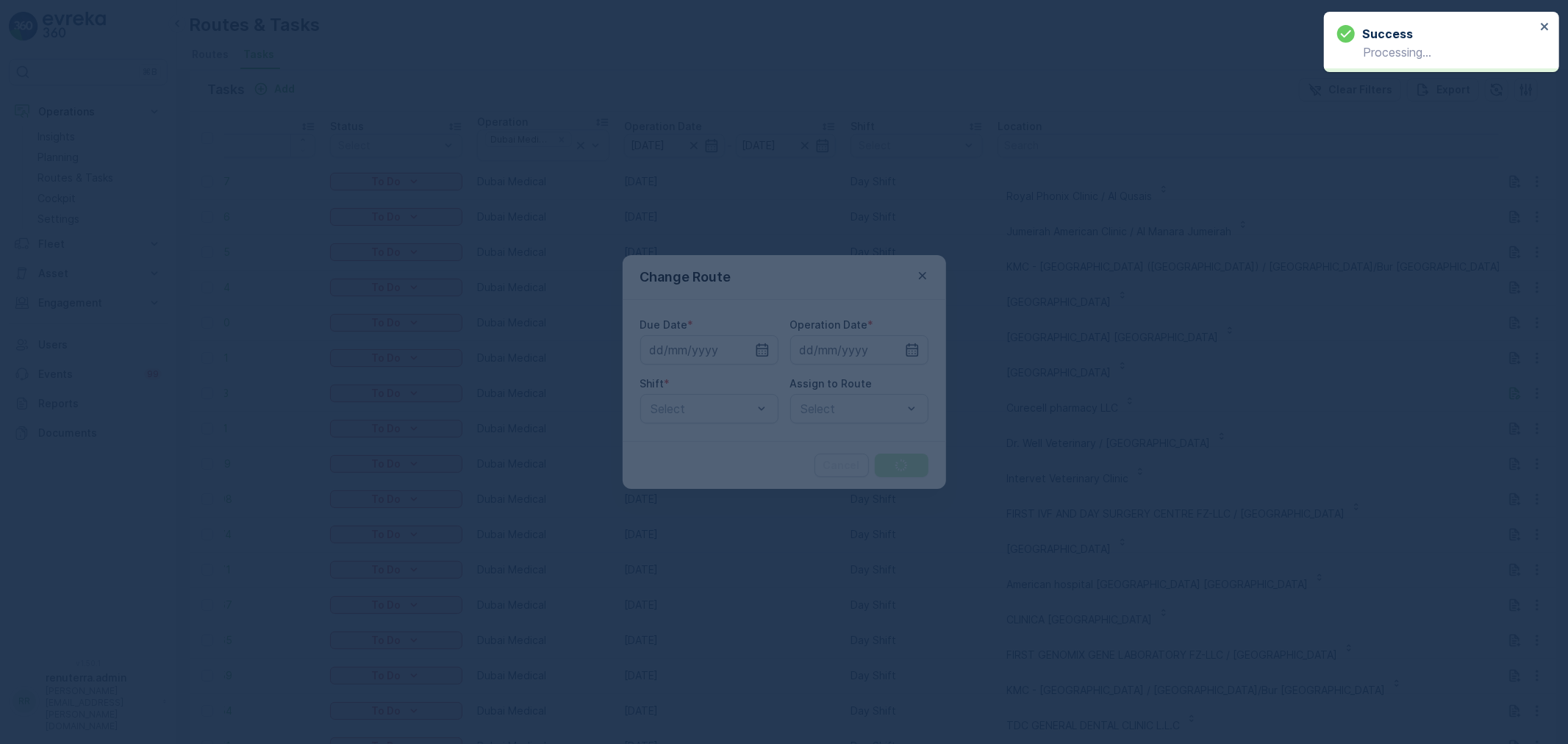
type input "[DATE]"
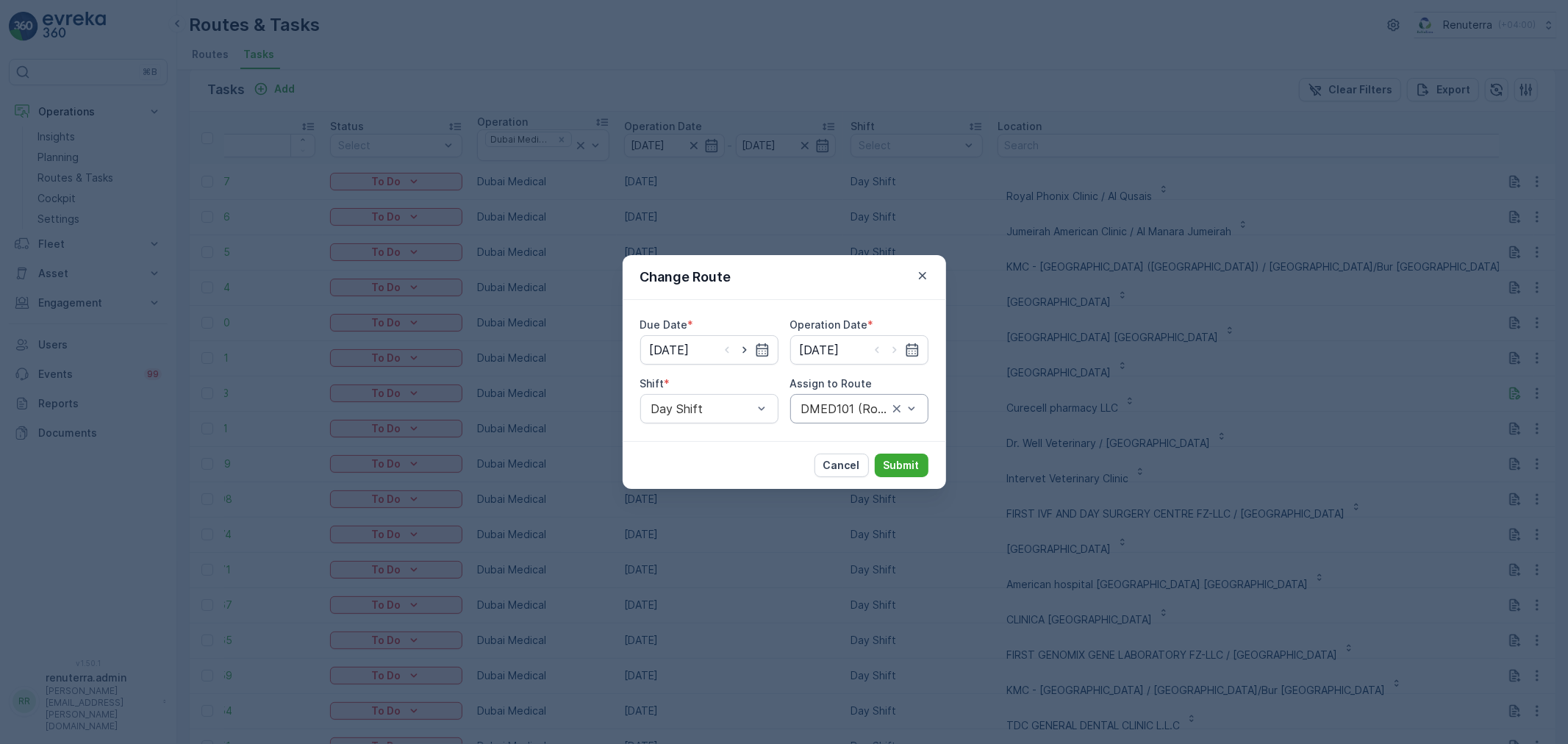
drag, startPoint x: 914, startPoint y: 407, endPoint x: 911, endPoint y: 398, distance: 9.5
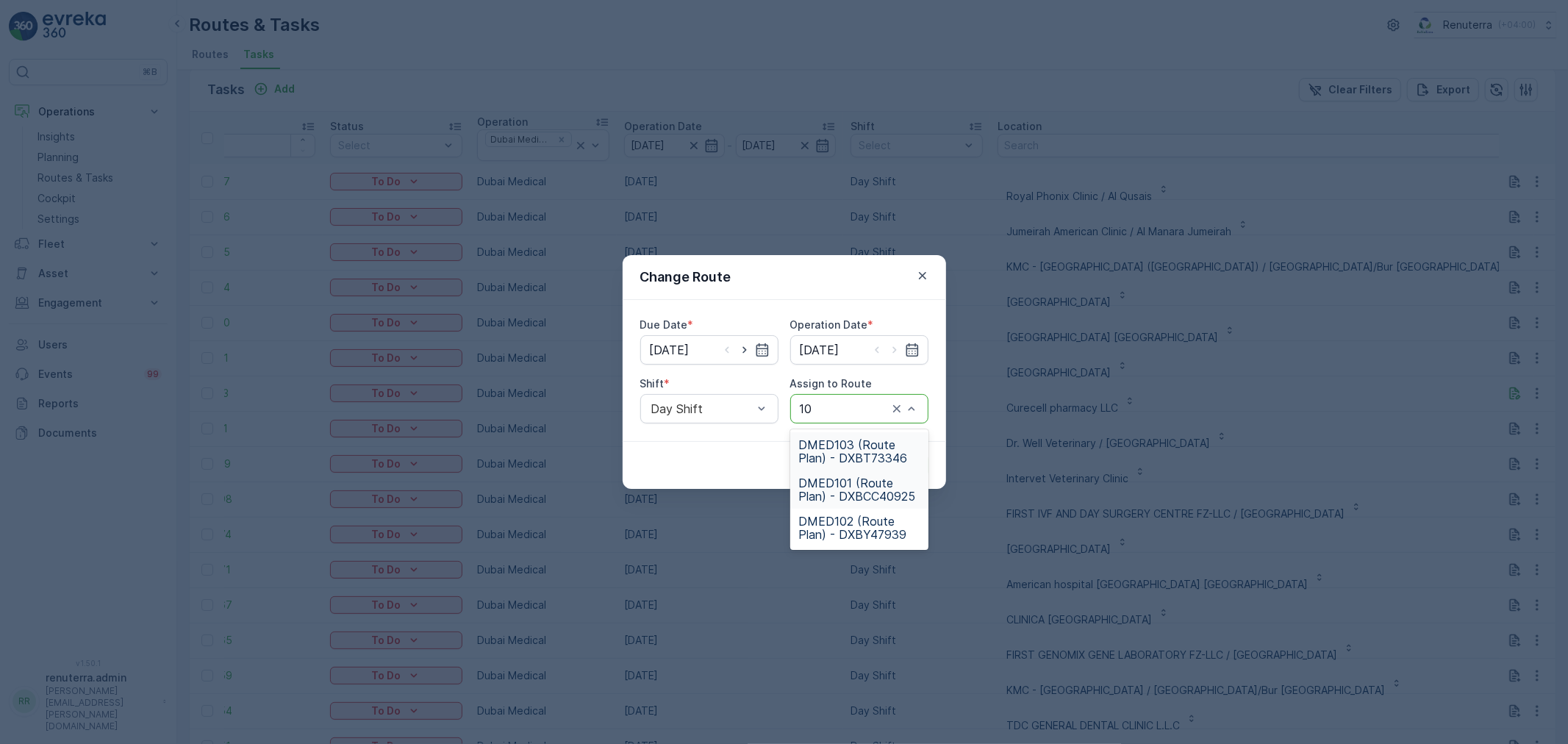
type input "103"
click at [850, 445] on span "DMED103 (Route Plan) - DXBT73346" at bounding box center [859, 451] width 121 height 27
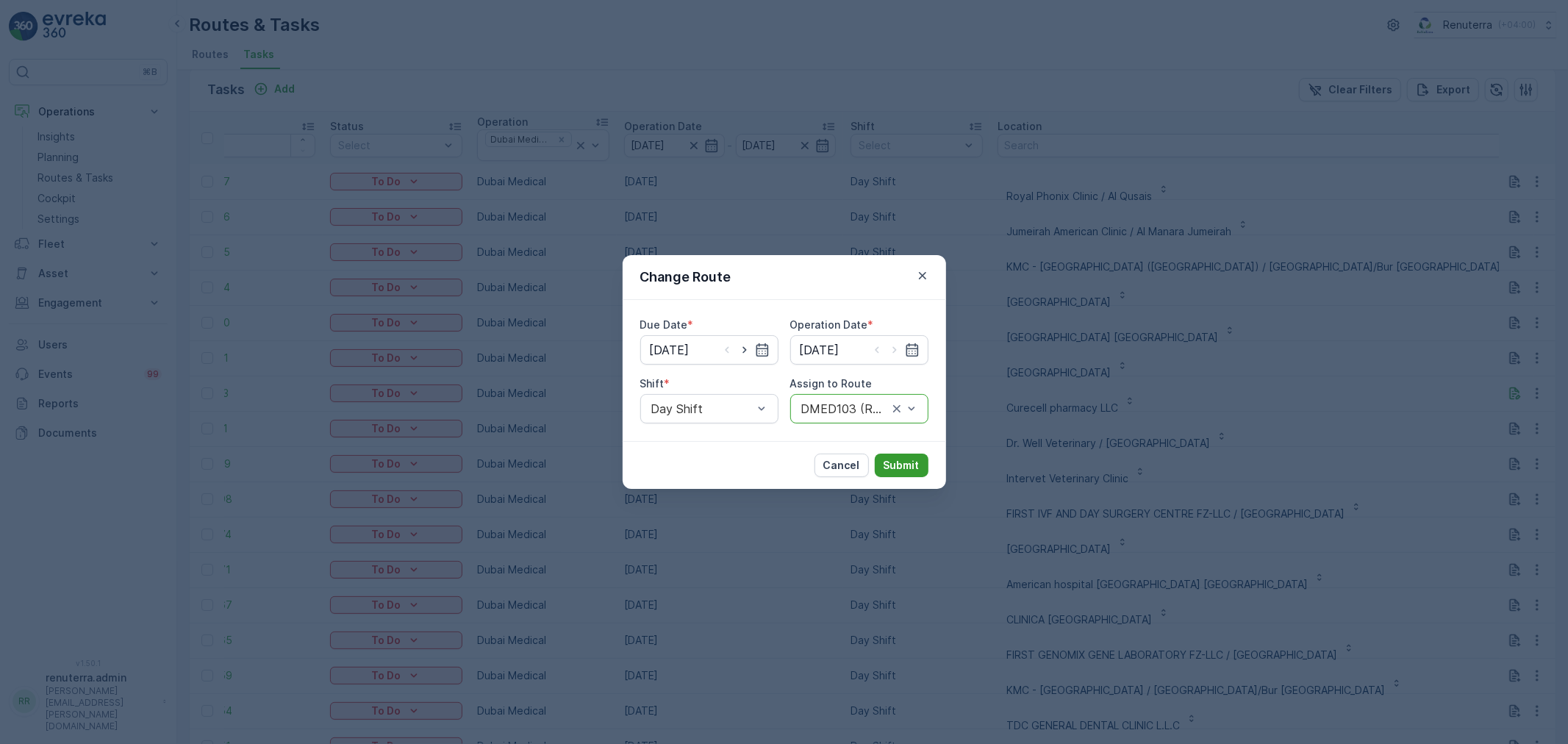
click at [905, 460] on p "Submit" at bounding box center [901, 465] width 36 height 15
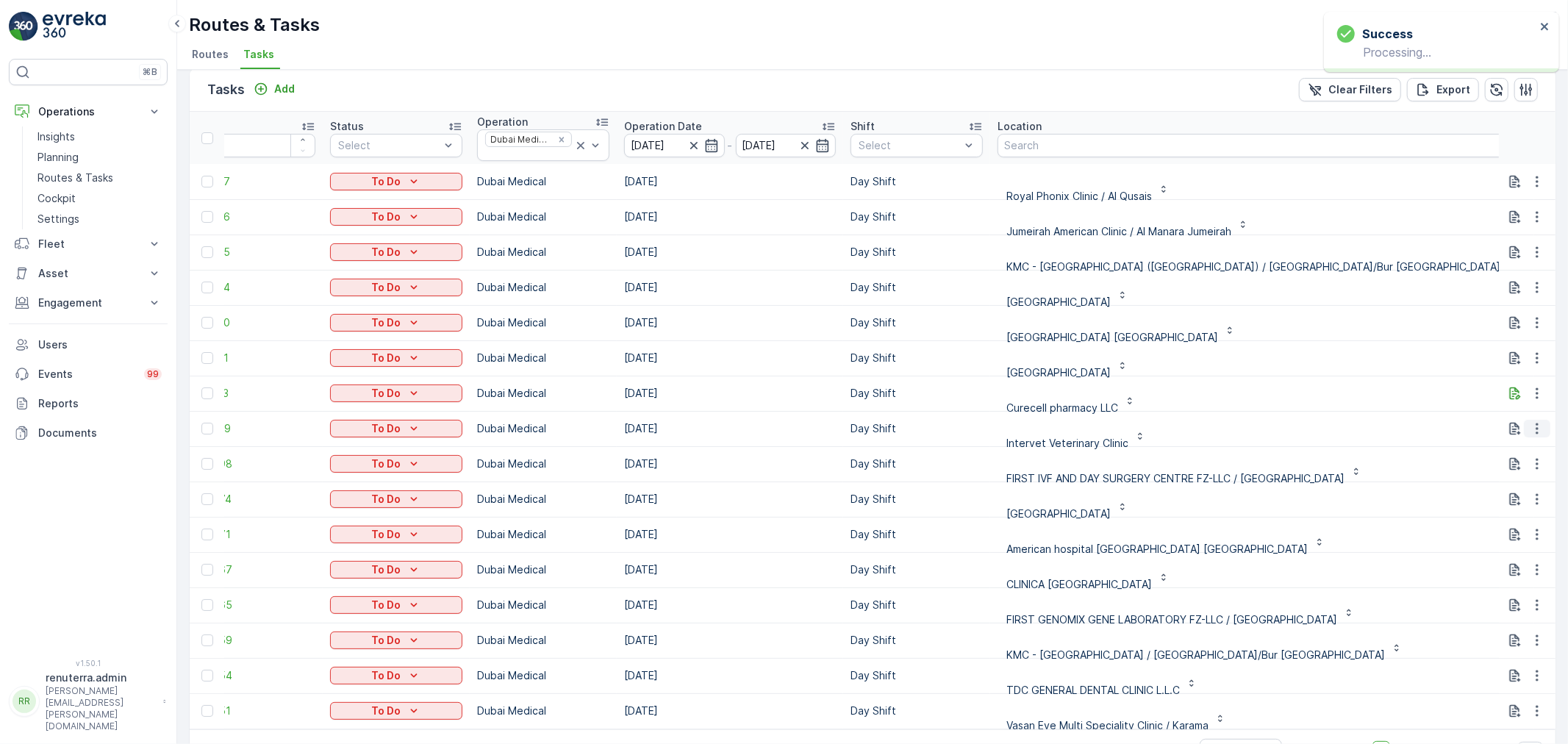
click at [1529, 431] on icon "button" at bounding box center [1537, 429] width 15 height 15
click at [1498, 482] on div "Change Route" at bounding box center [1513, 492] width 111 height 21
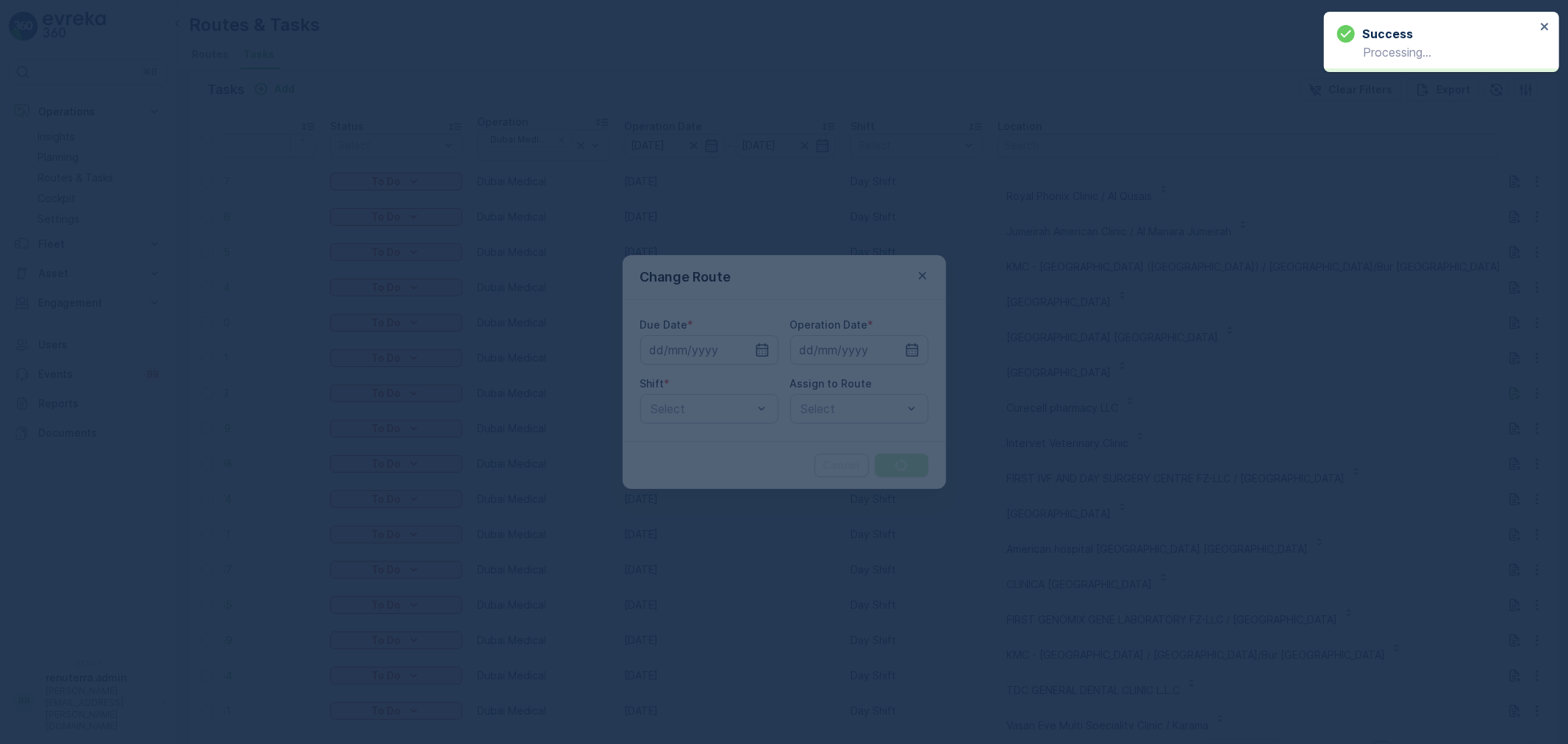
type input "[DATE]"
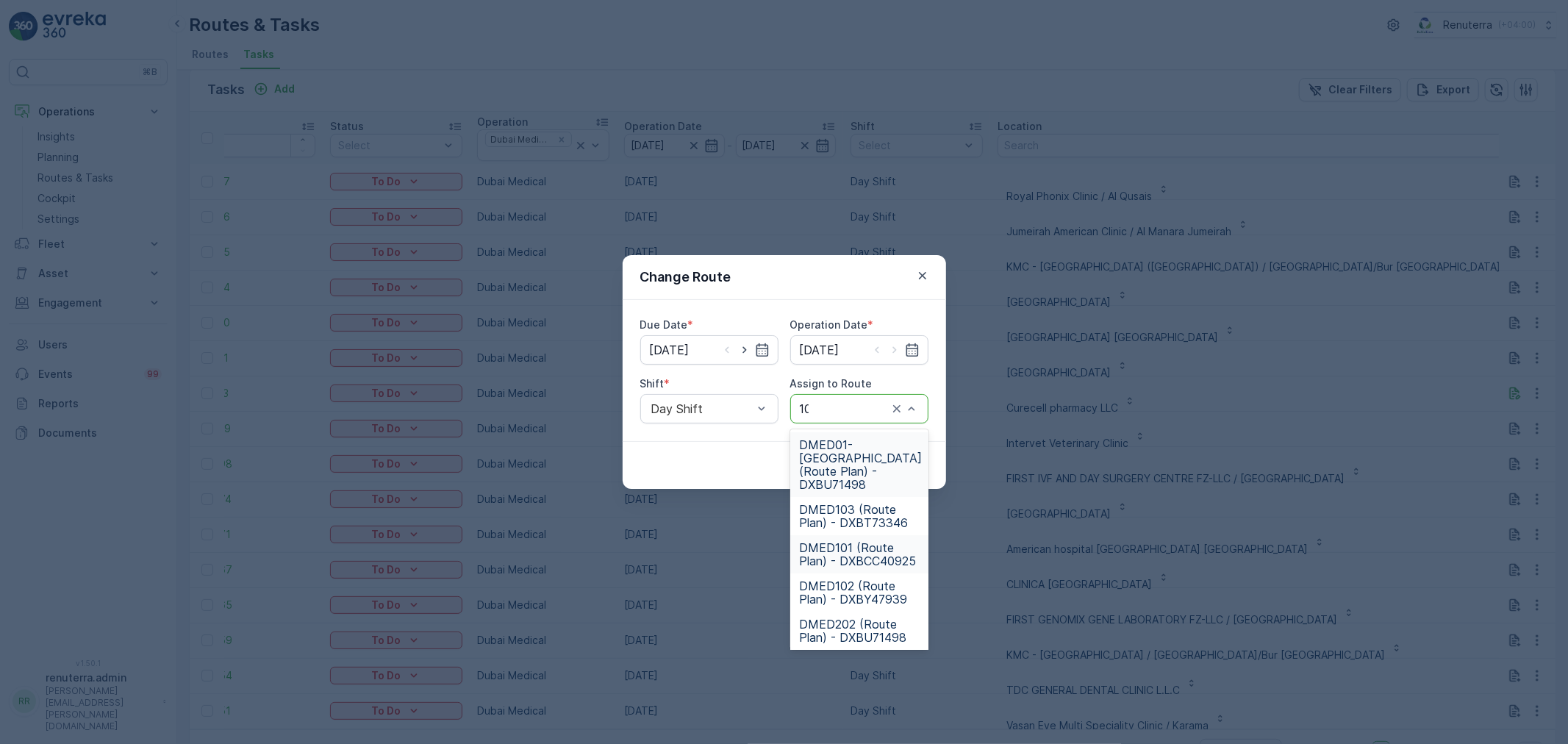
type input "103"
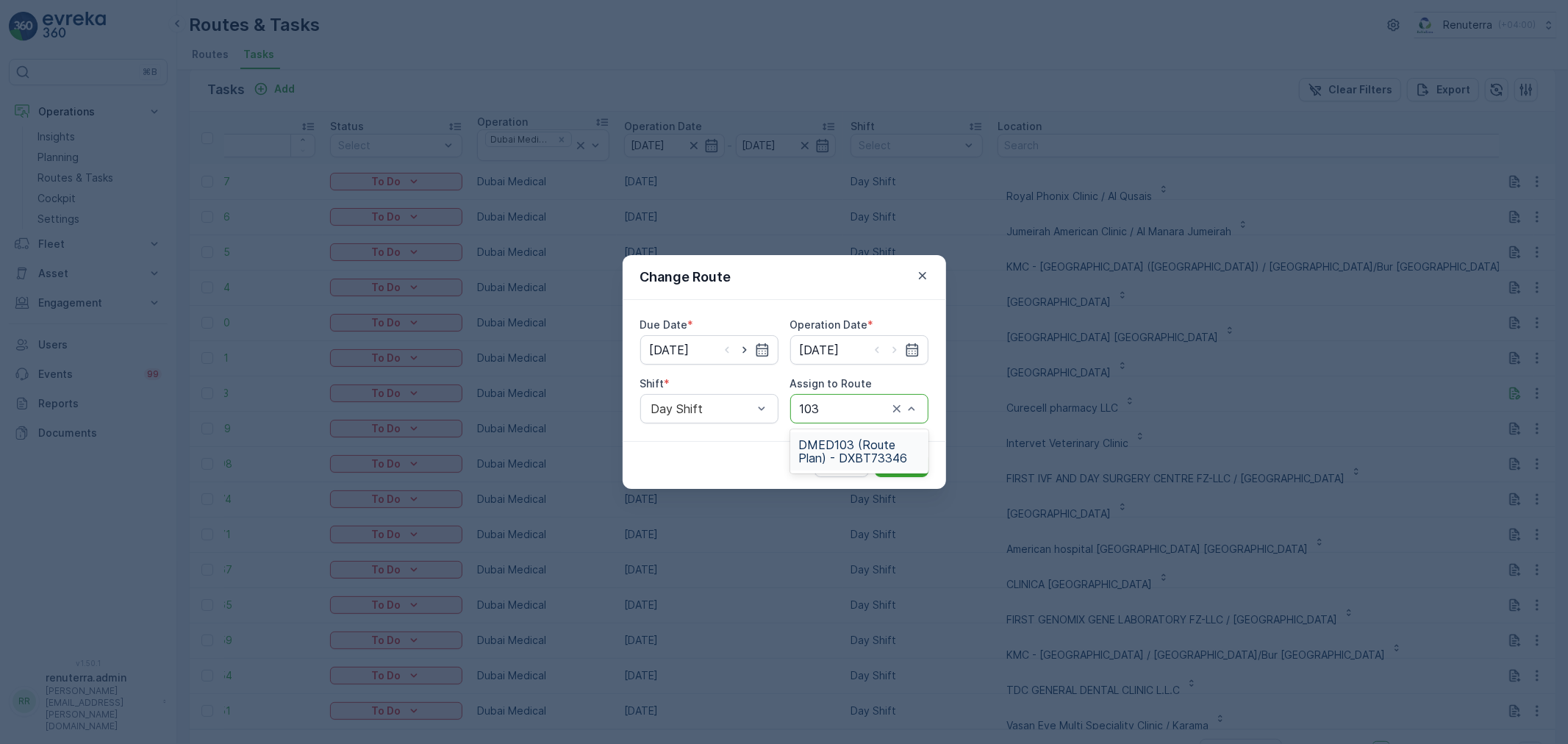
click at [878, 446] on span "DMED103 (Route Plan) - DXBT73346" at bounding box center [859, 451] width 121 height 27
click at [898, 465] on p "Submit" at bounding box center [901, 465] width 36 height 15
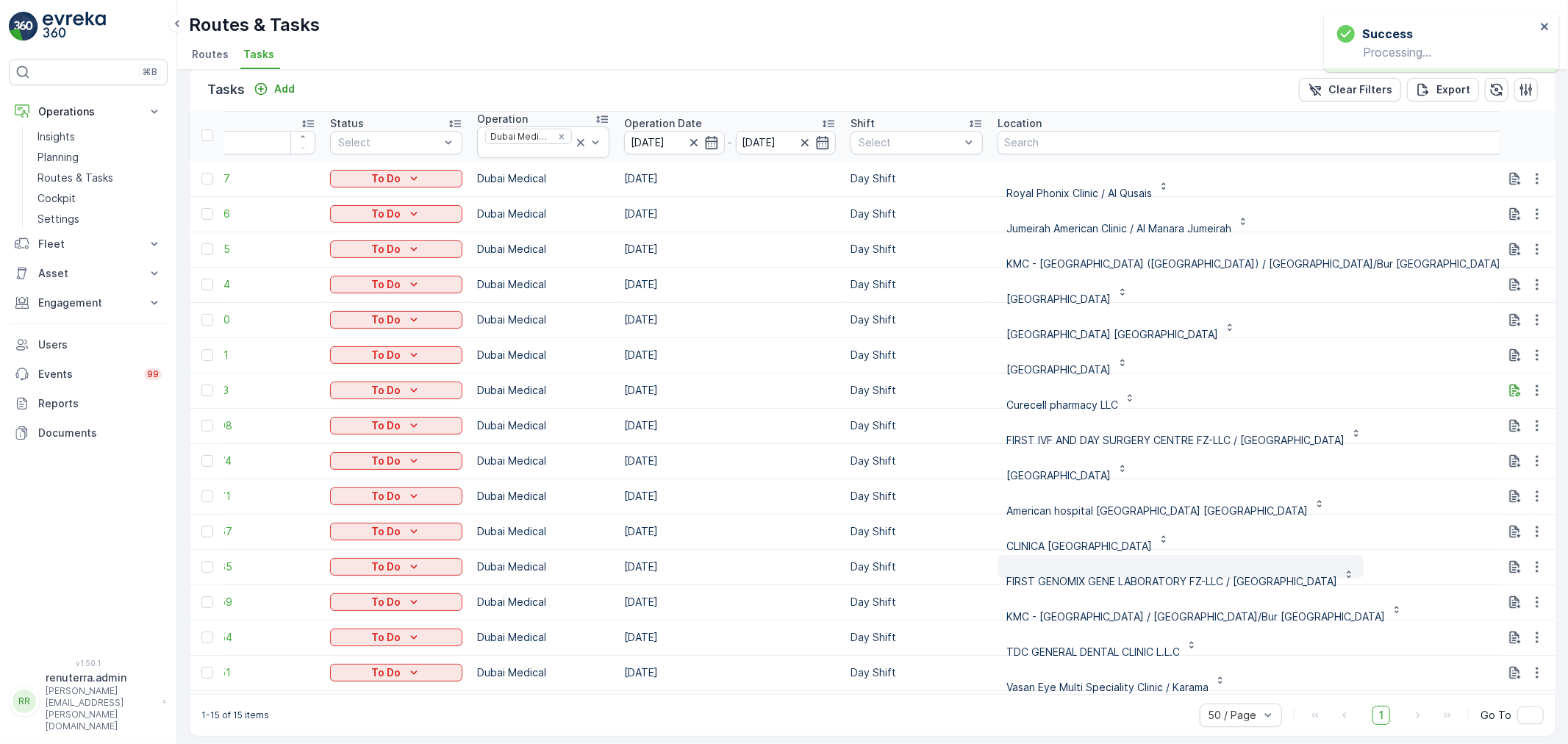
scroll to position [4, 48]
click at [1529, 207] on icon "button" at bounding box center [1537, 213] width 15 height 15
click at [1494, 276] on span "Change Route" at bounding box center [1499, 276] width 71 height 15
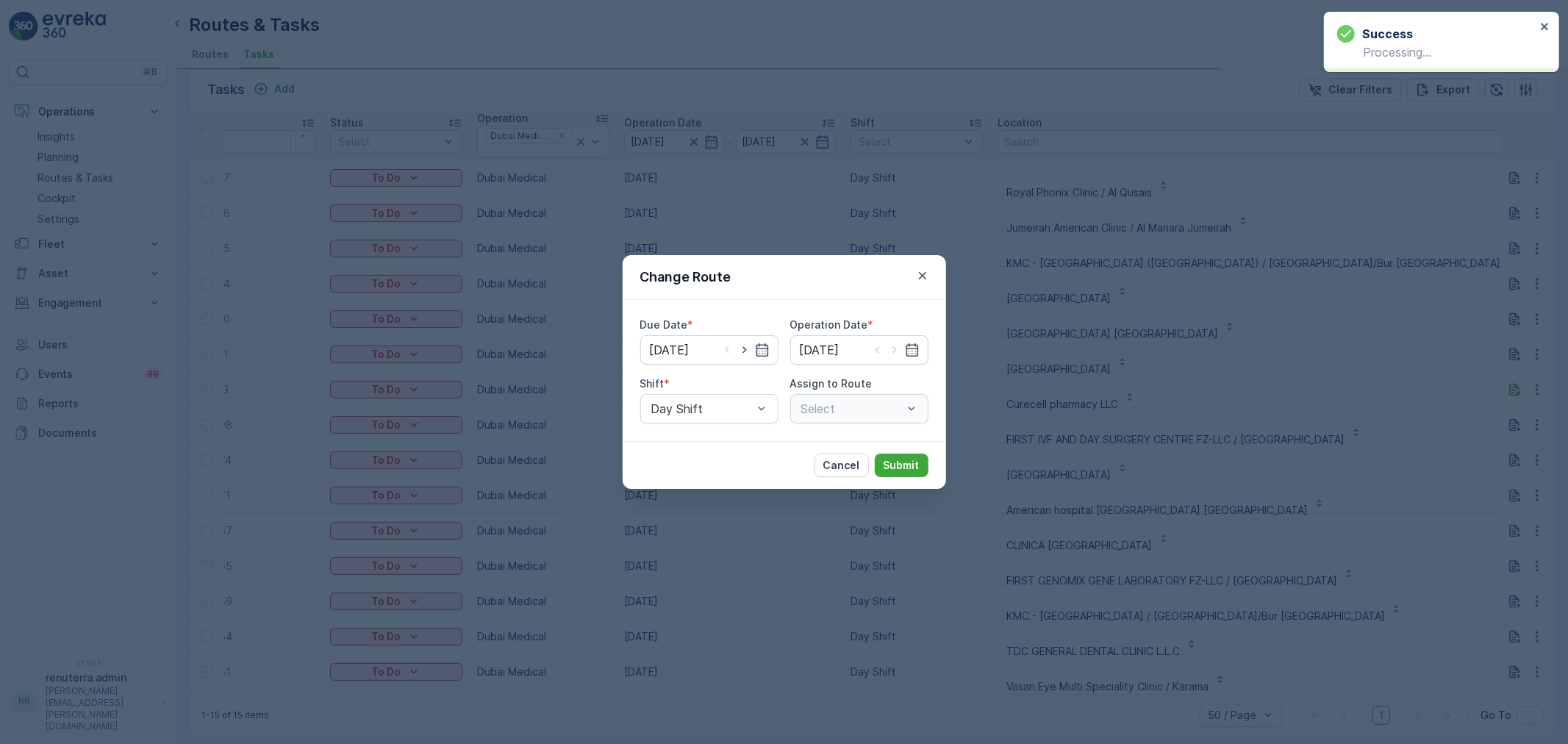
type input "[DATE]"
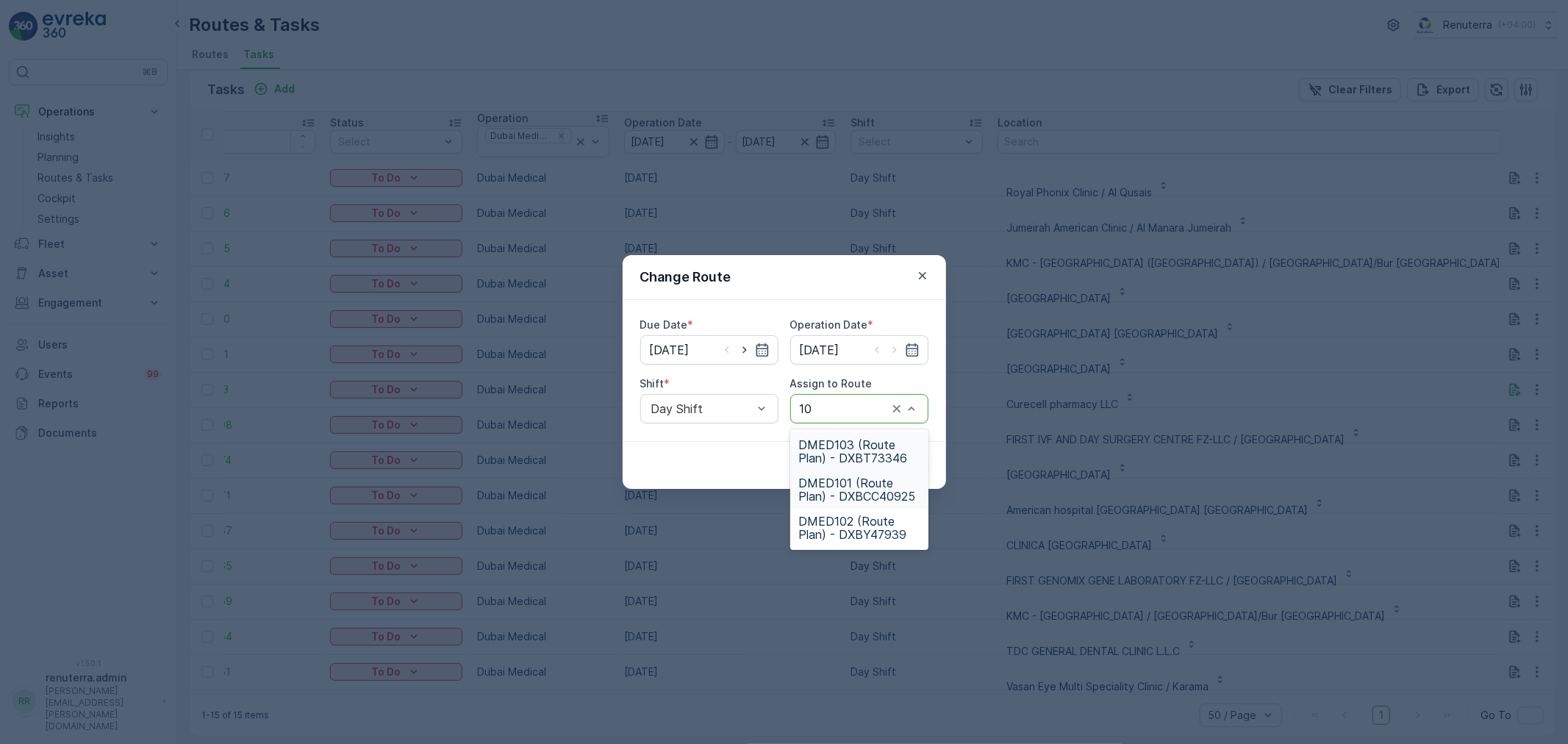
type input "103"
drag, startPoint x: 879, startPoint y: 446, endPoint x: 884, endPoint y: 464, distance: 18.7
click at [878, 446] on span "DMED103 (Route Plan) - DXBT73346" at bounding box center [859, 451] width 121 height 27
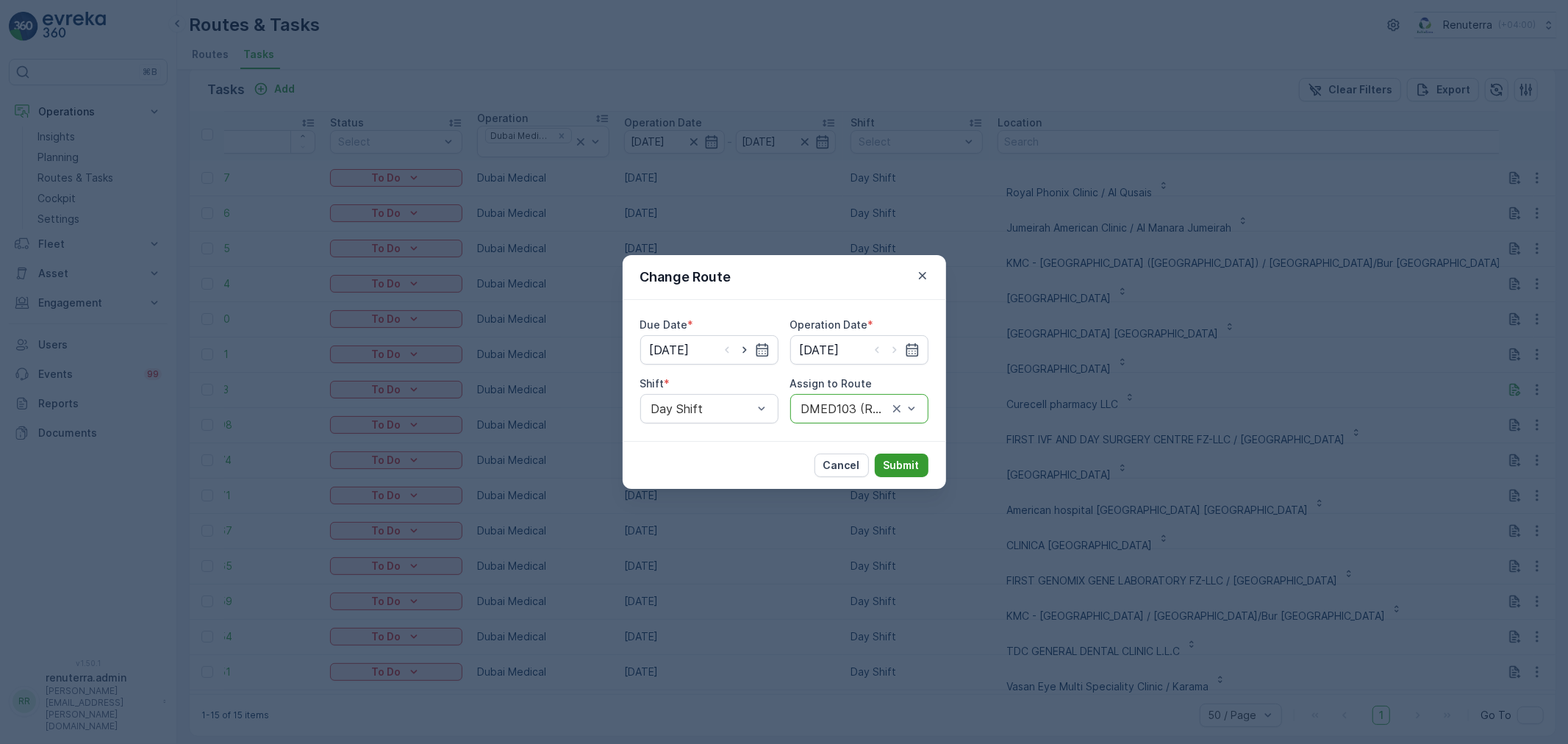
click at [890, 467] on p "Submit" at bounding box center [901, 465] width 36 height 15
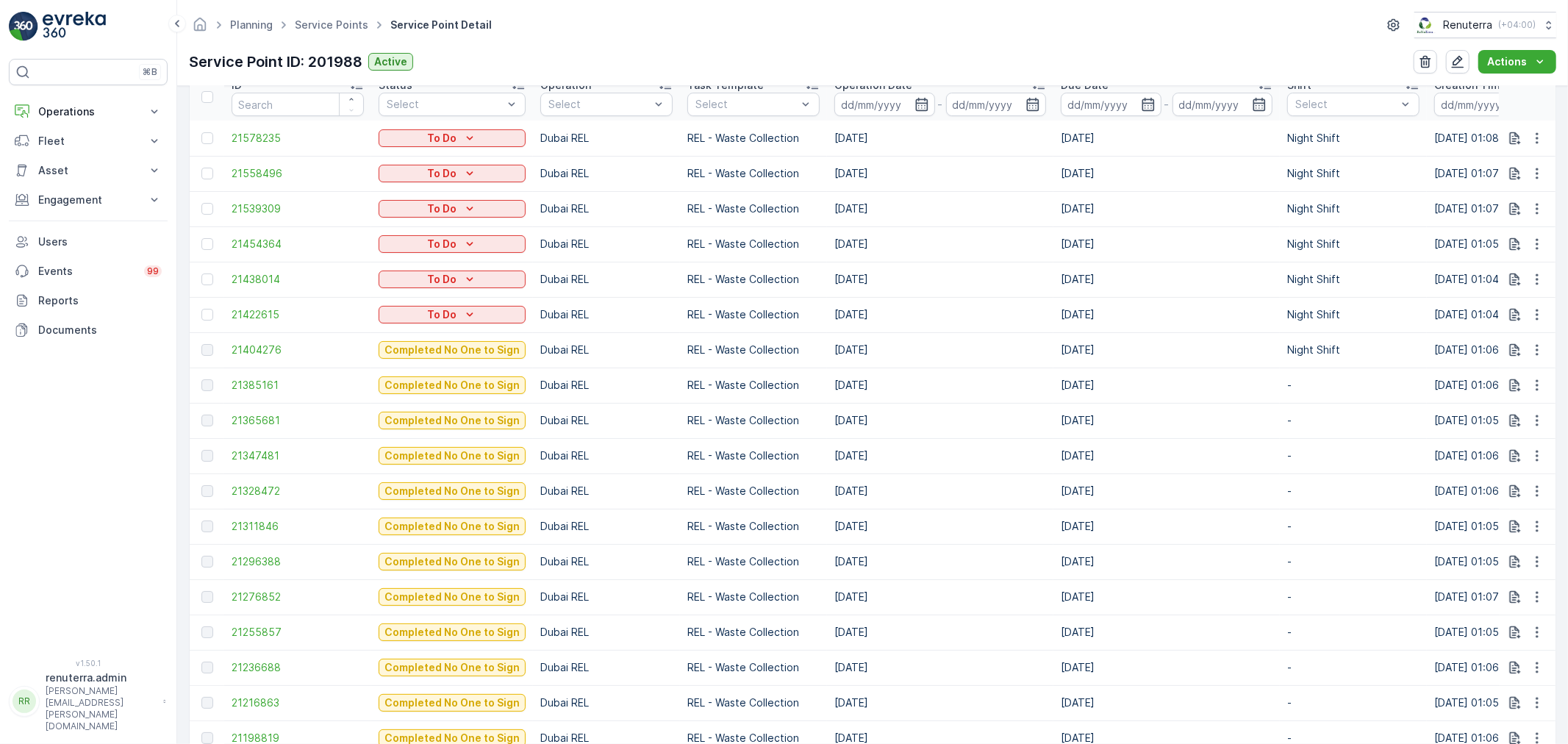
scroll to position [490, 0]
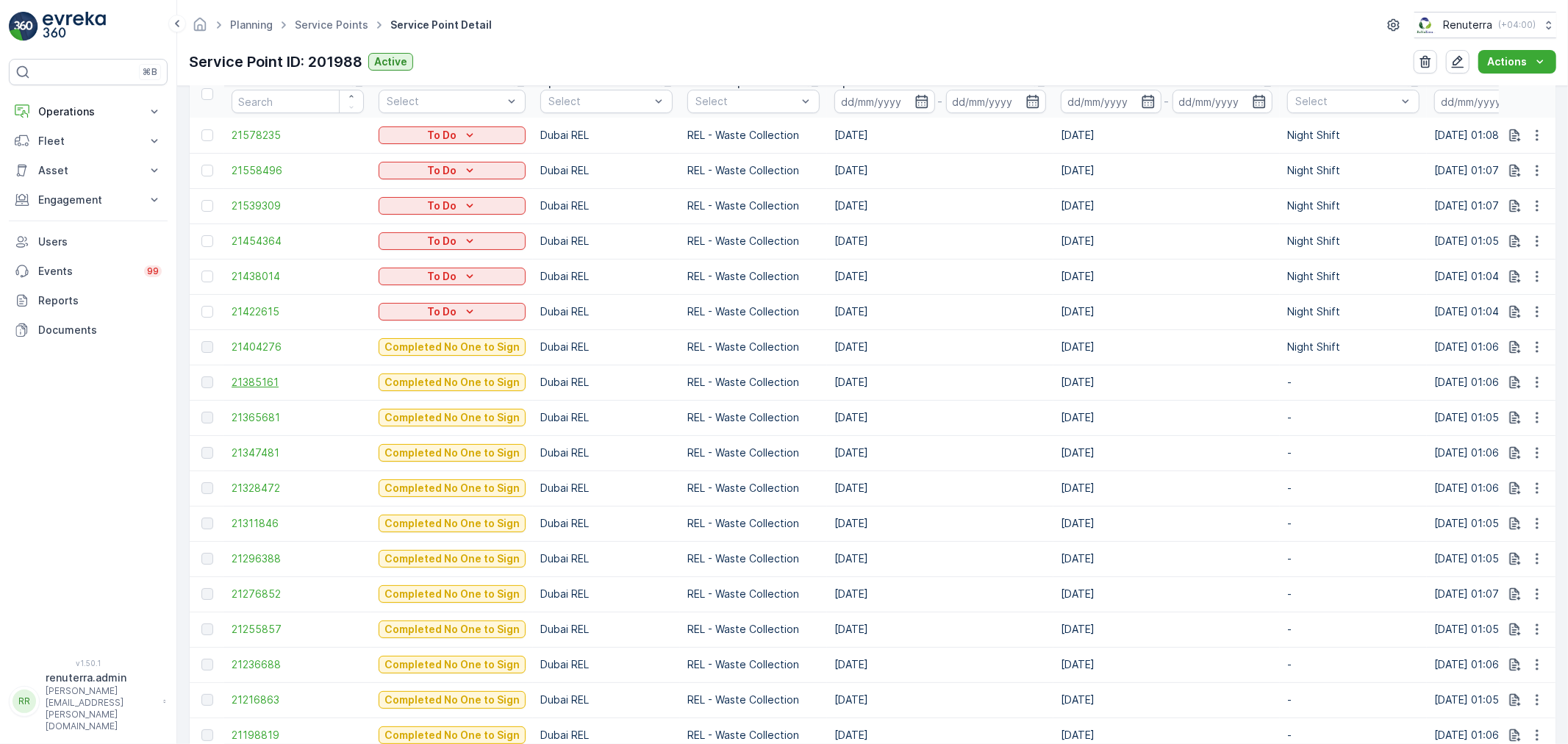
click at [243, 382] on span "21385161" at bounding box center [298, 382] width 133 height 15
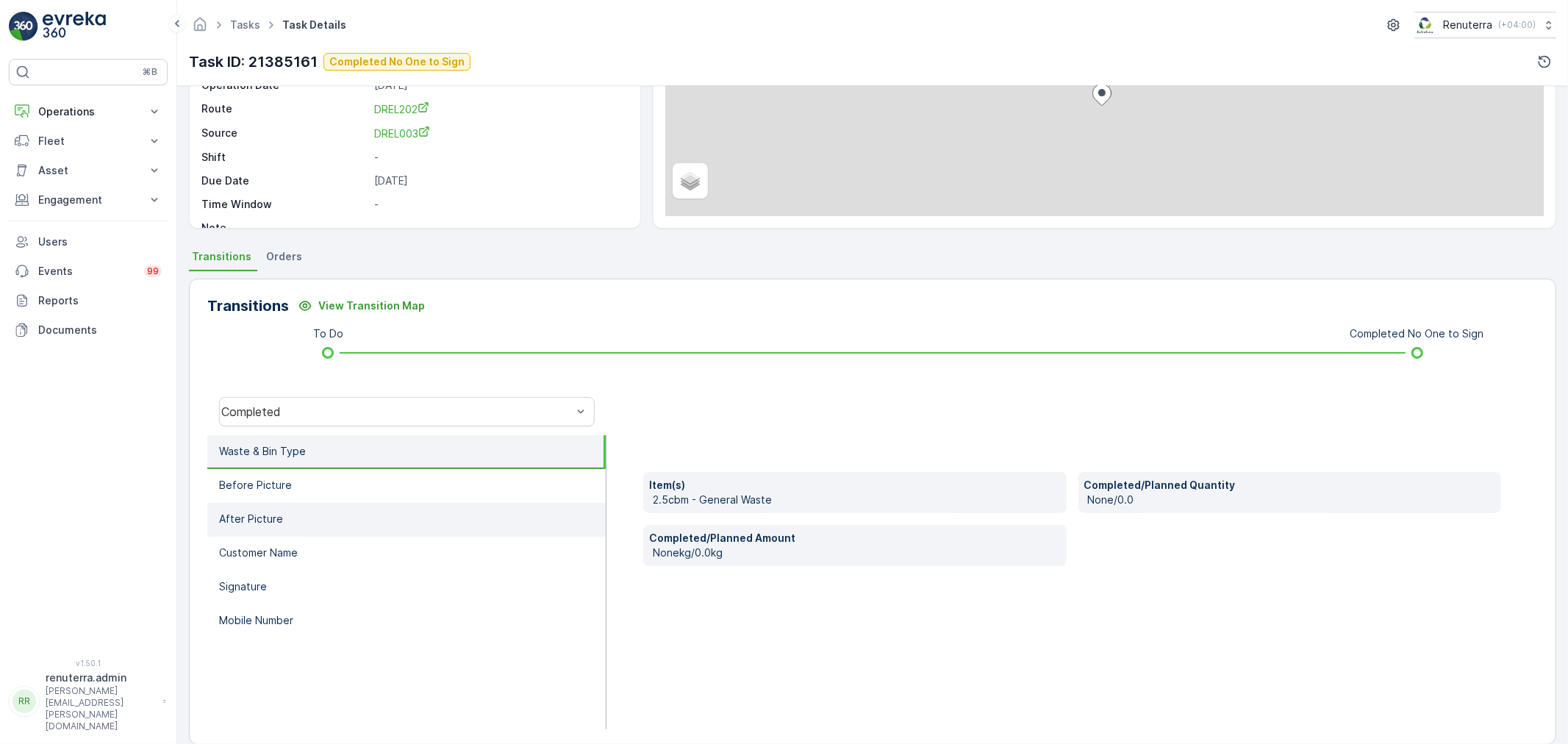
scroll to position [182, 0]
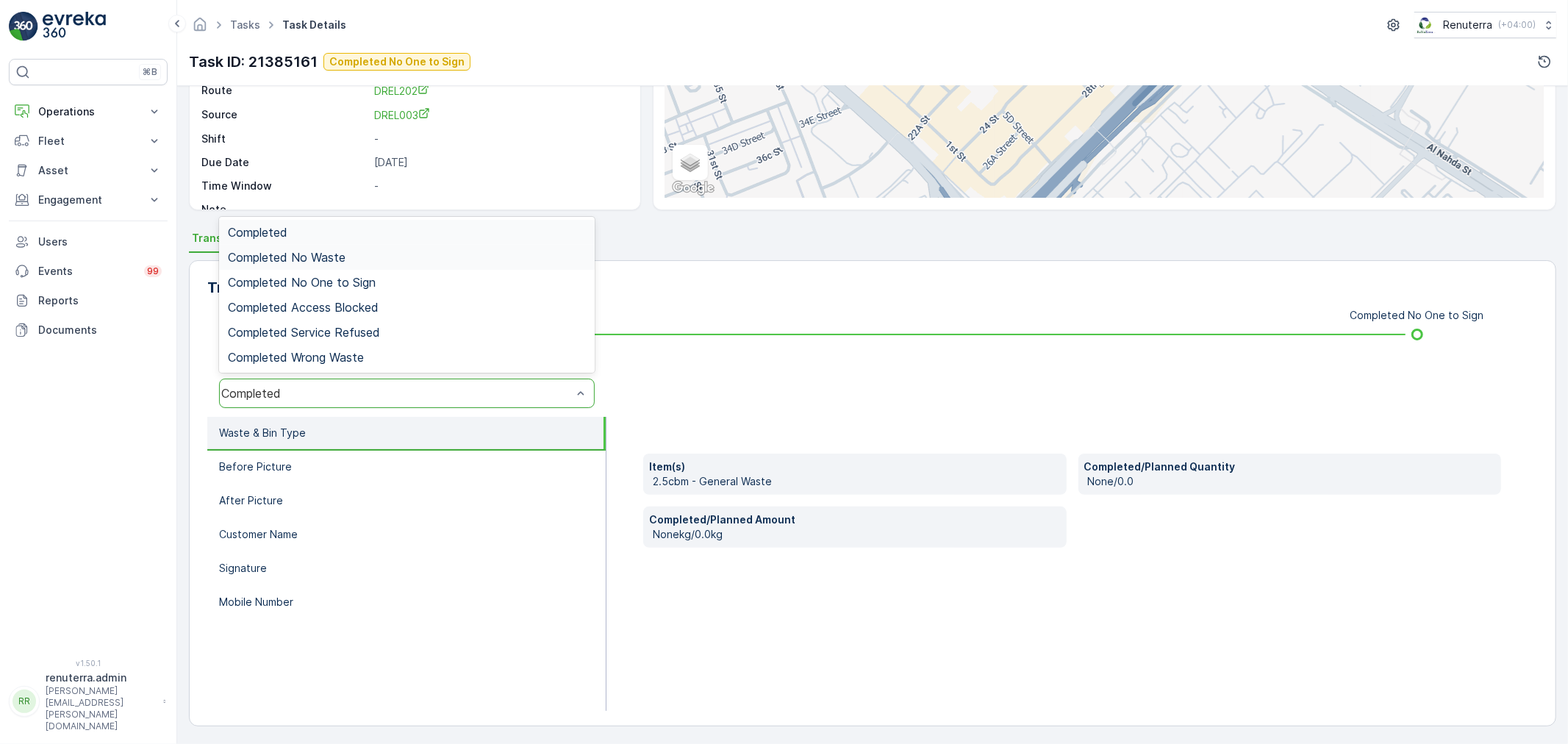
click at [341, 268] on div "Completed No Waste" at bounding box center [407, 257] width 376 height 25
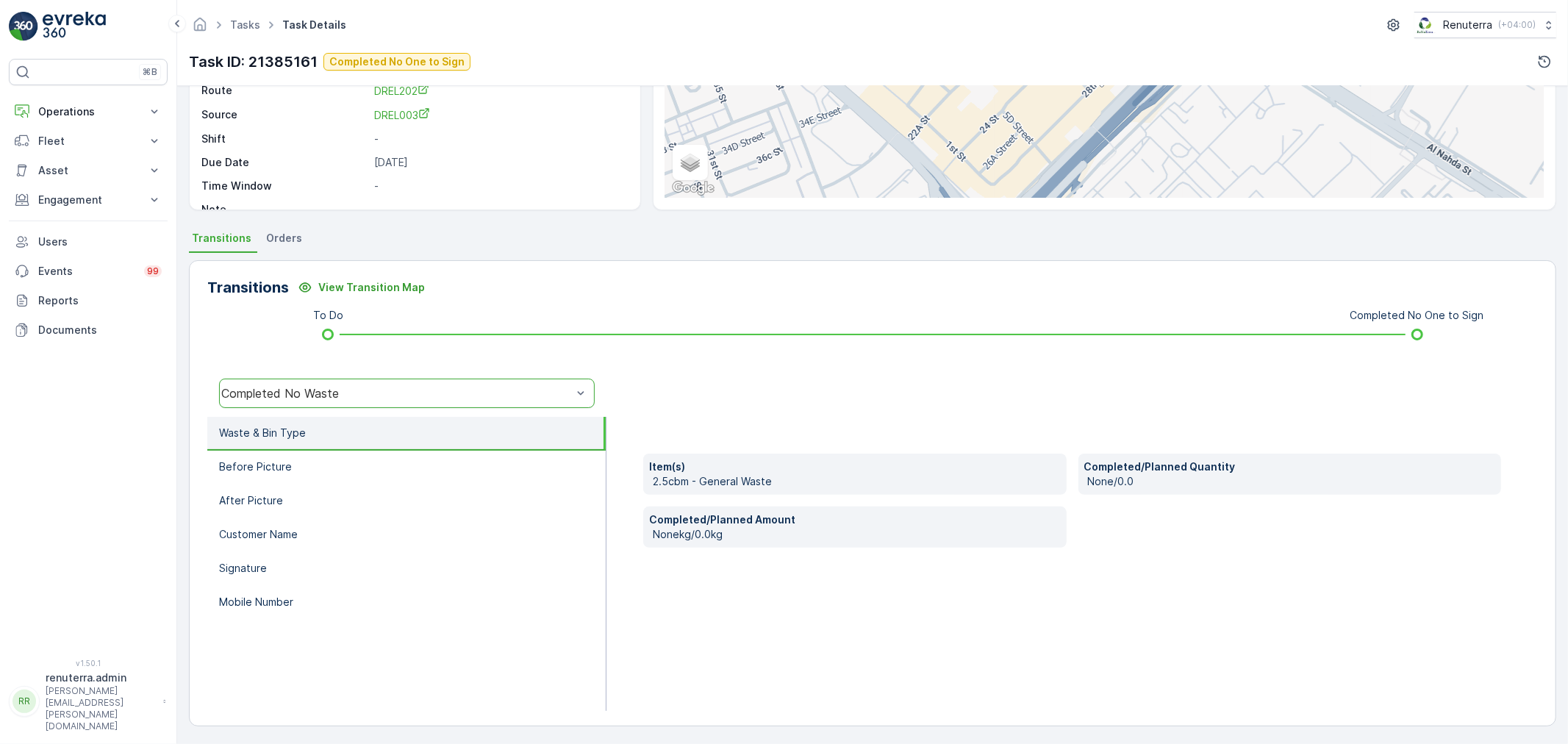
drag, startPoint x: 319, startPoint y: 390, endPoint x: 325, endPoint y: 372, distance: 19.0
click at [320, 381] on div "Completed No Waste" at bounding box center [407, 393] width 376 height 30
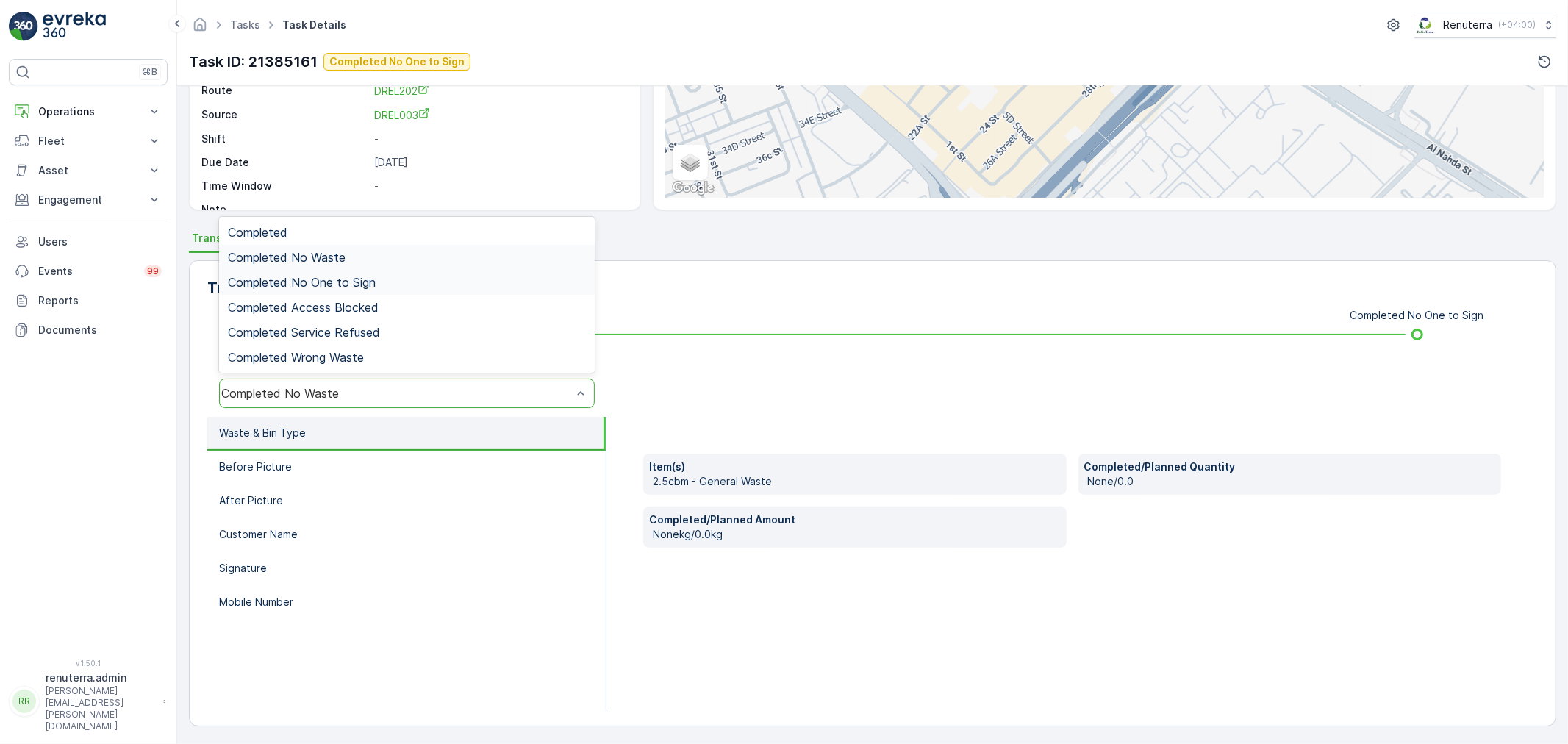
click at [346, 284] on span "Completed No One to Sign" at bounding box center [301, 282] width 147 height 13
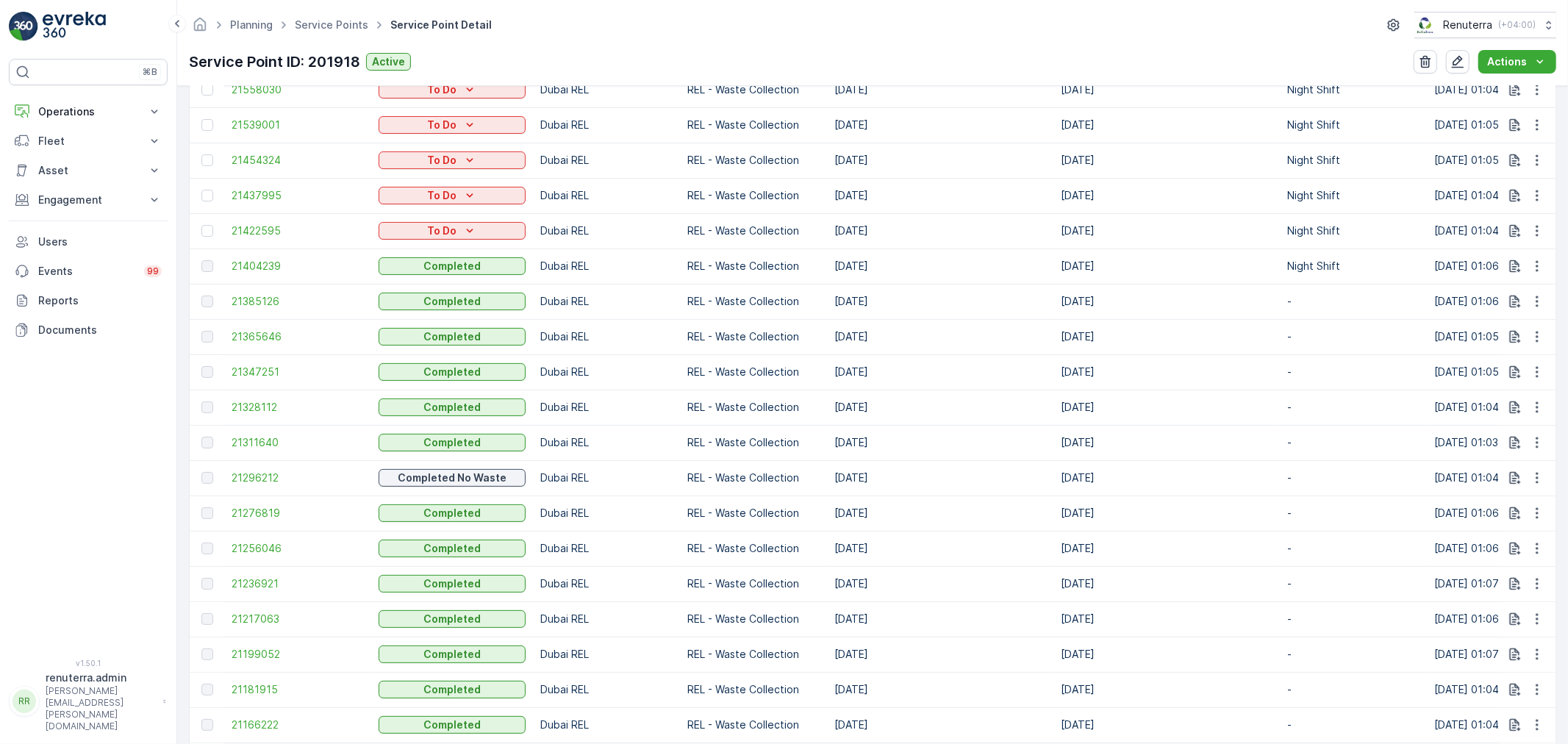
scroll to position [571, 0]
click at [243, 299] on span "21385126" at bounding box center [298, 301] width 133 height 15
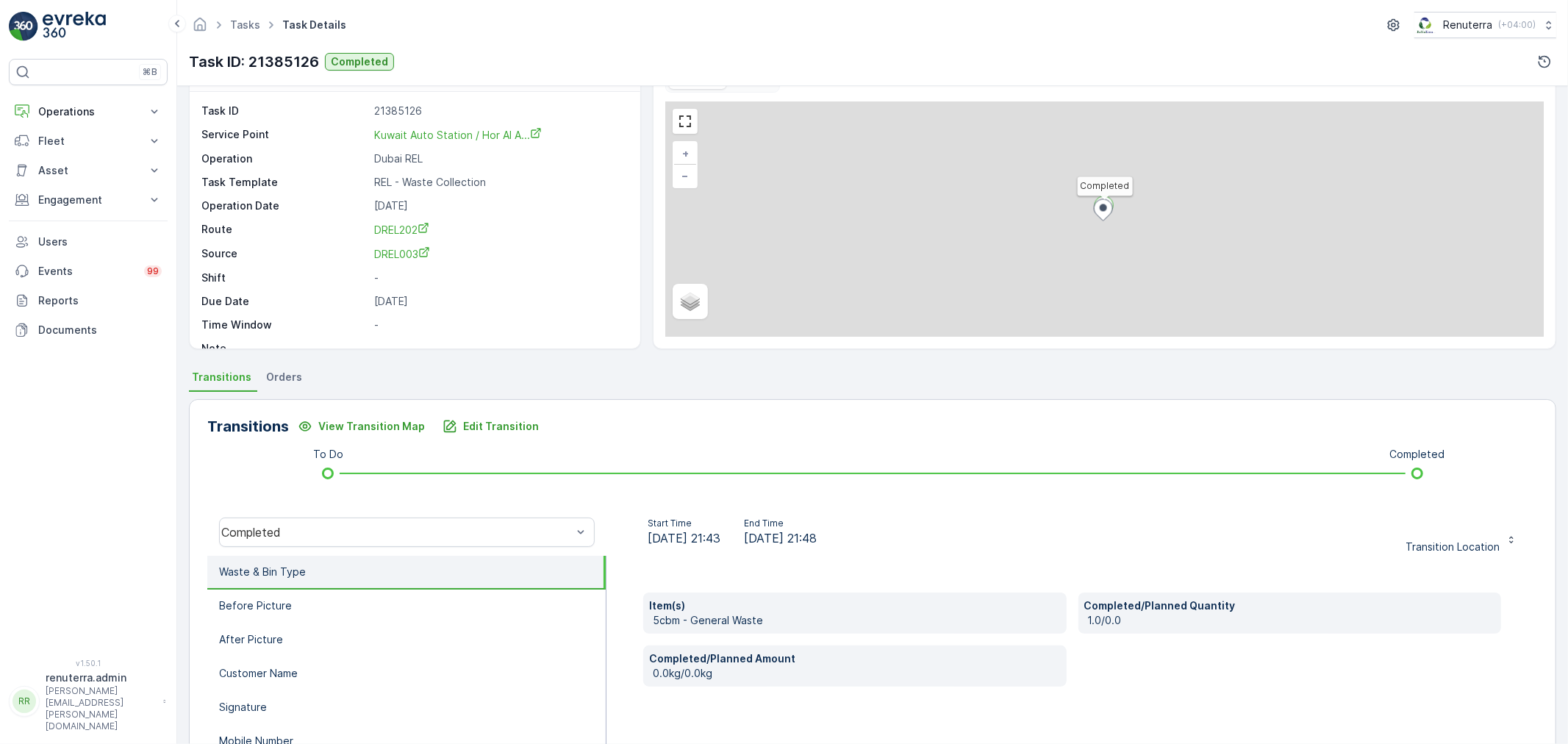
scroll to position [163, 0]
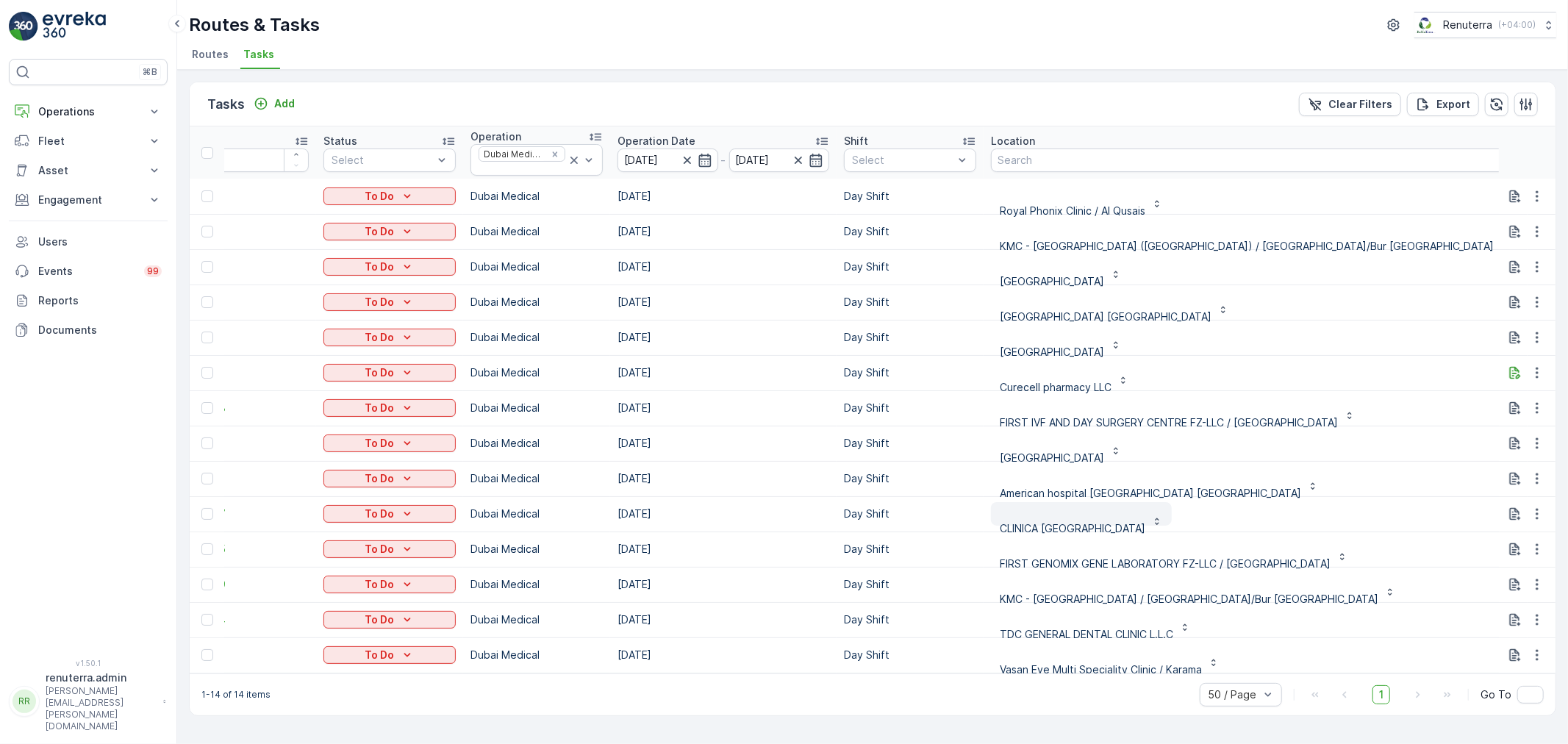
scroll to position [0, 56]
click at [1533, 159] on input "101" at bounding box center [1599, 162] width 133 height 24
type input "10"
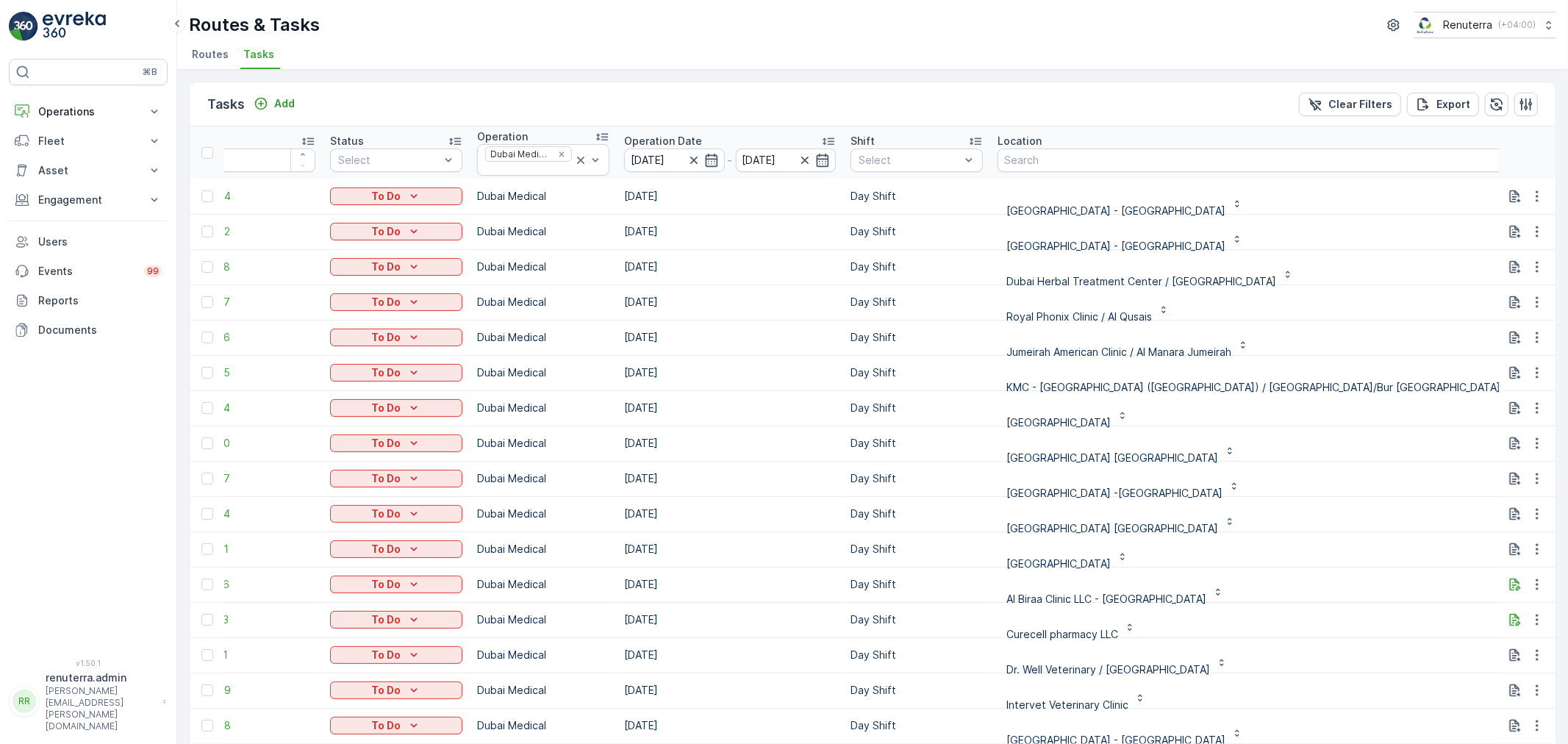
type input "102"
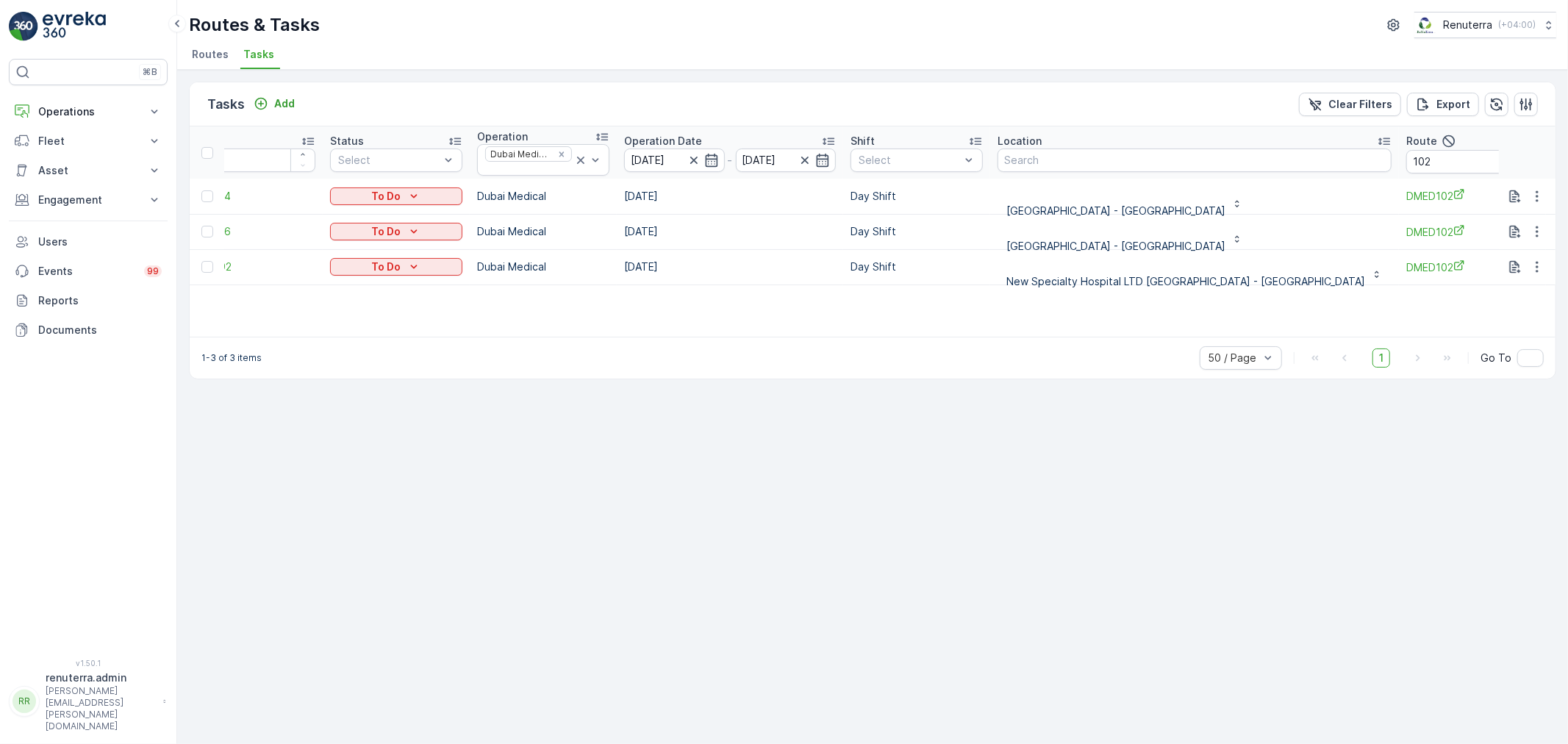
click at [1136, 566] on div "Tasks Add Clear Filters Export ID Status Select Operation Dubai Medical Operati…" at bounding box center [872, 407] width 1390 height 674
click at [1406, 162] on input "102" at bounding box center [1472, 162] width 133 height 24
type input "103"
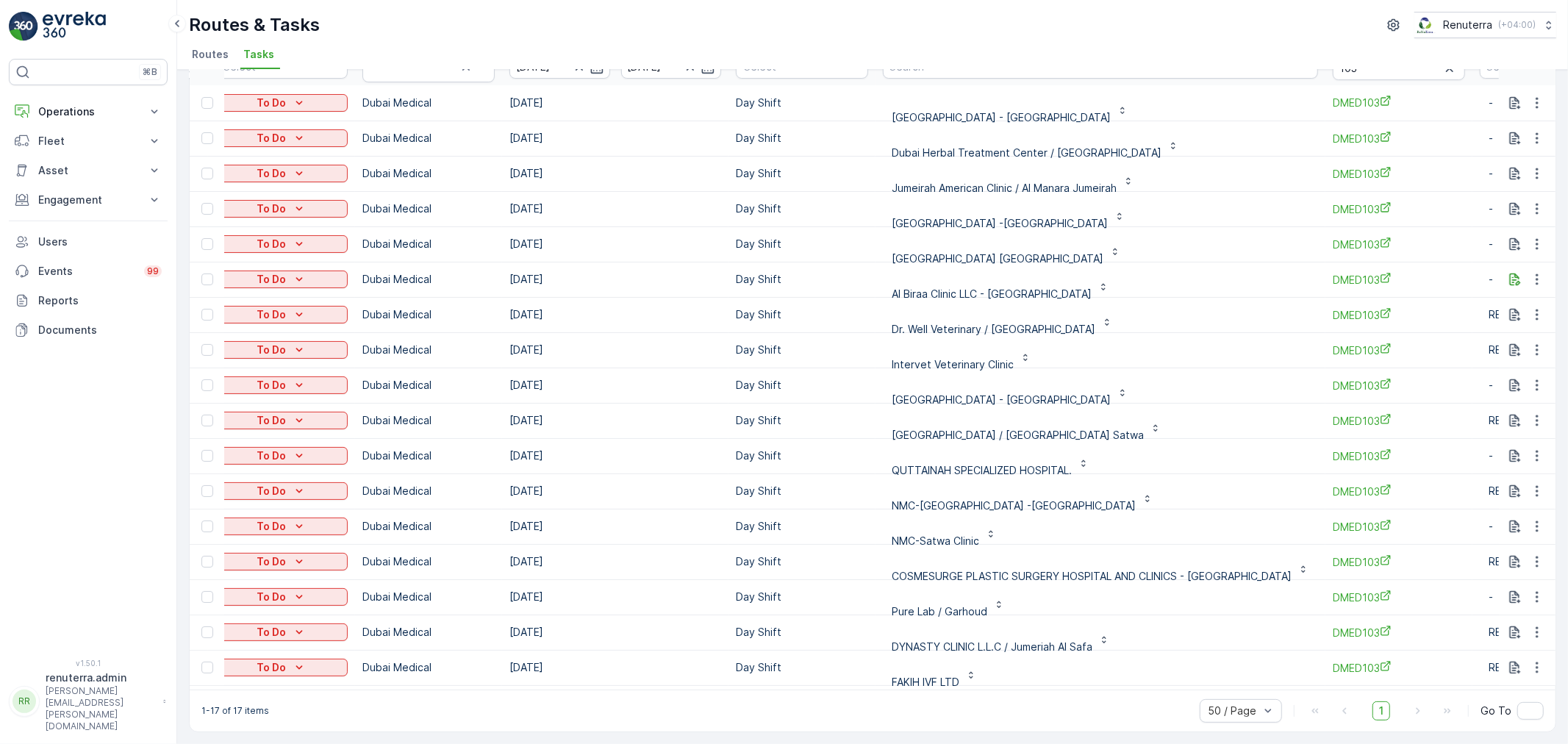
scroll to position [4, 161]
click at [1524, 625] on button "button" at bounding box center [1537, 632] width 27 height 18
click at [1495, 554] on span "Change Route" at bounding box center [1499, 555] width 71 height 15
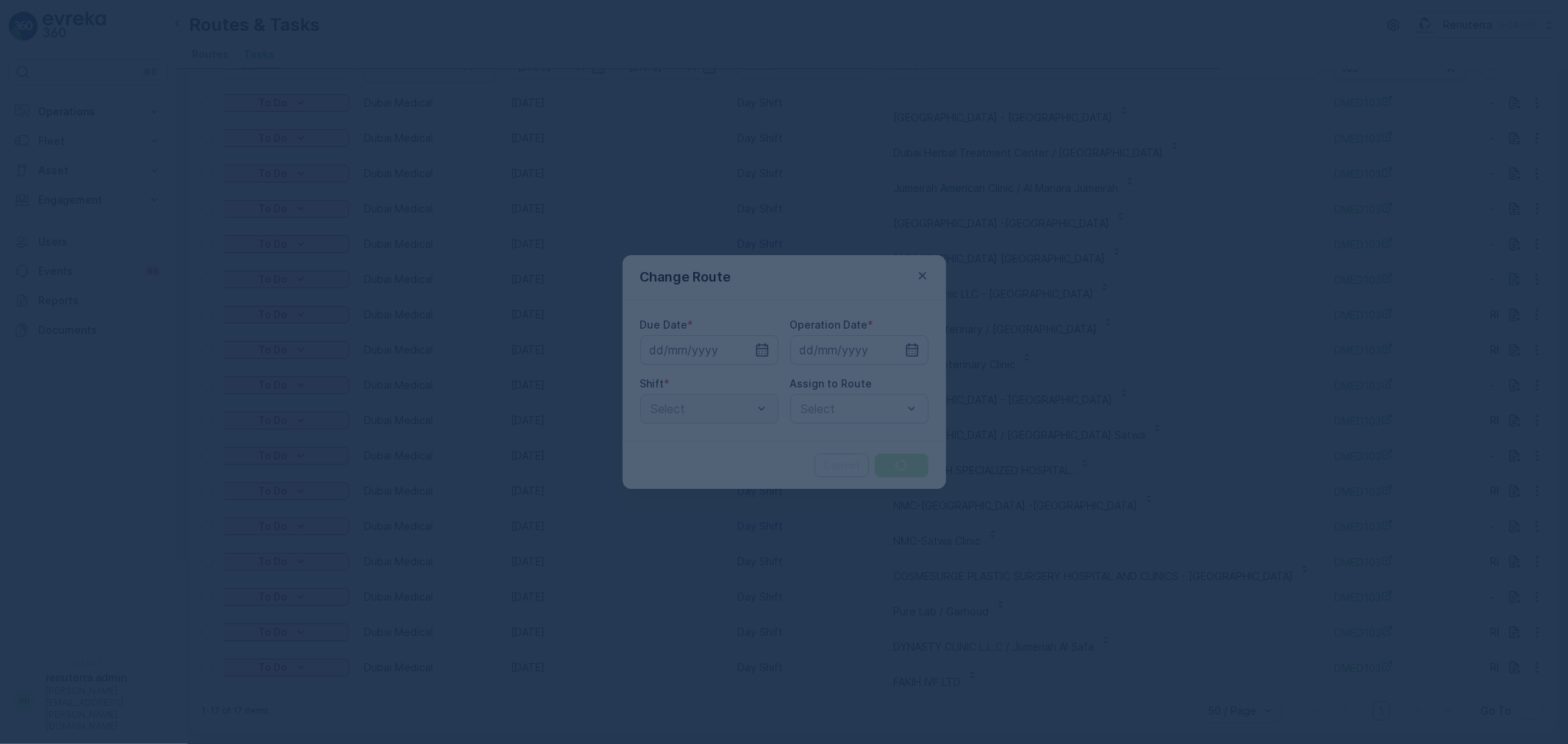
type input "[DATE]"
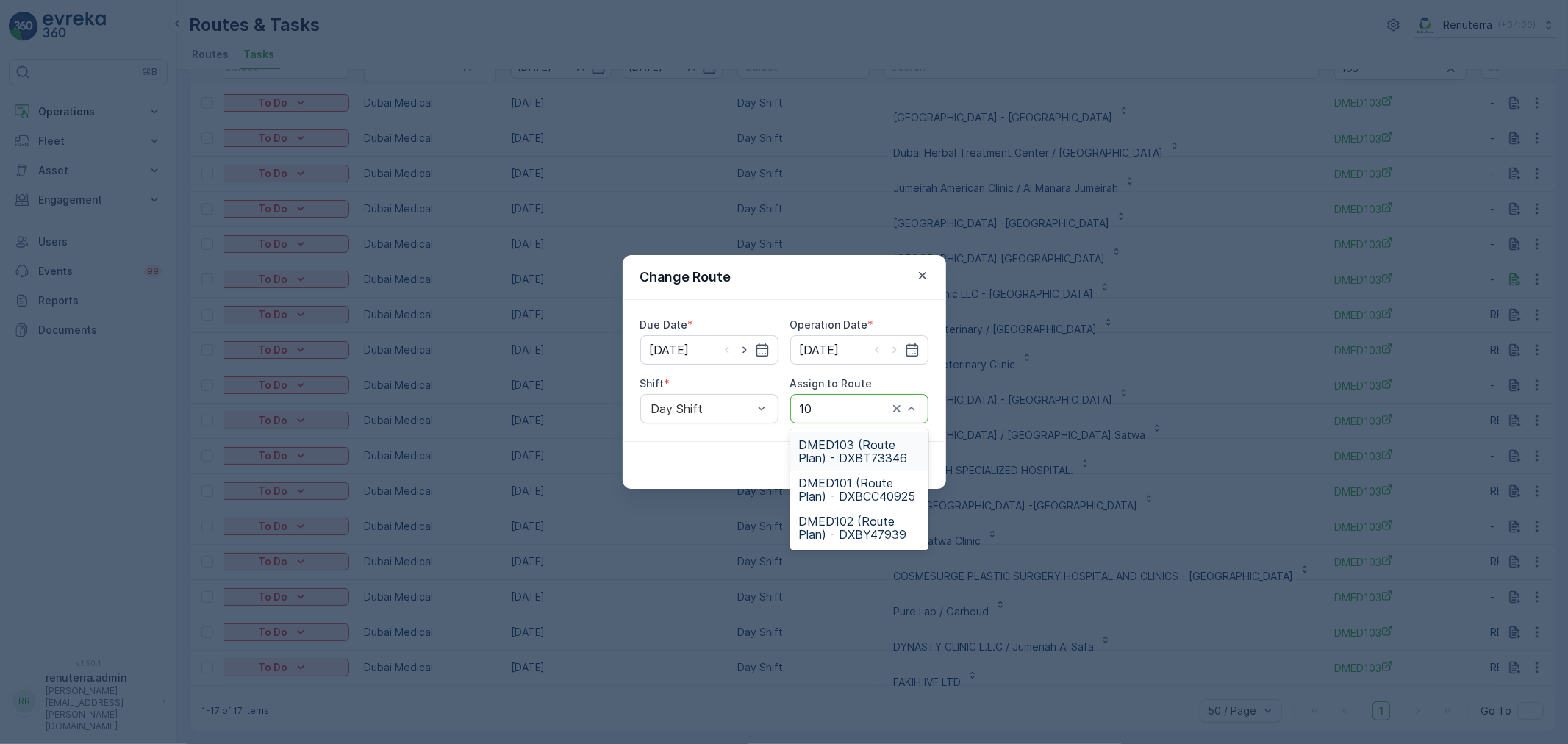
type input "101"
drag, startPoint x: 856, startPoint y: 438, endPoint x: 891, endPoint y: 466, distance: 44.8
click at [855, 438] on span "DMED101 (Route Plan) - DXBCC40925" at bounding box center [859, 451] width 121 height 27
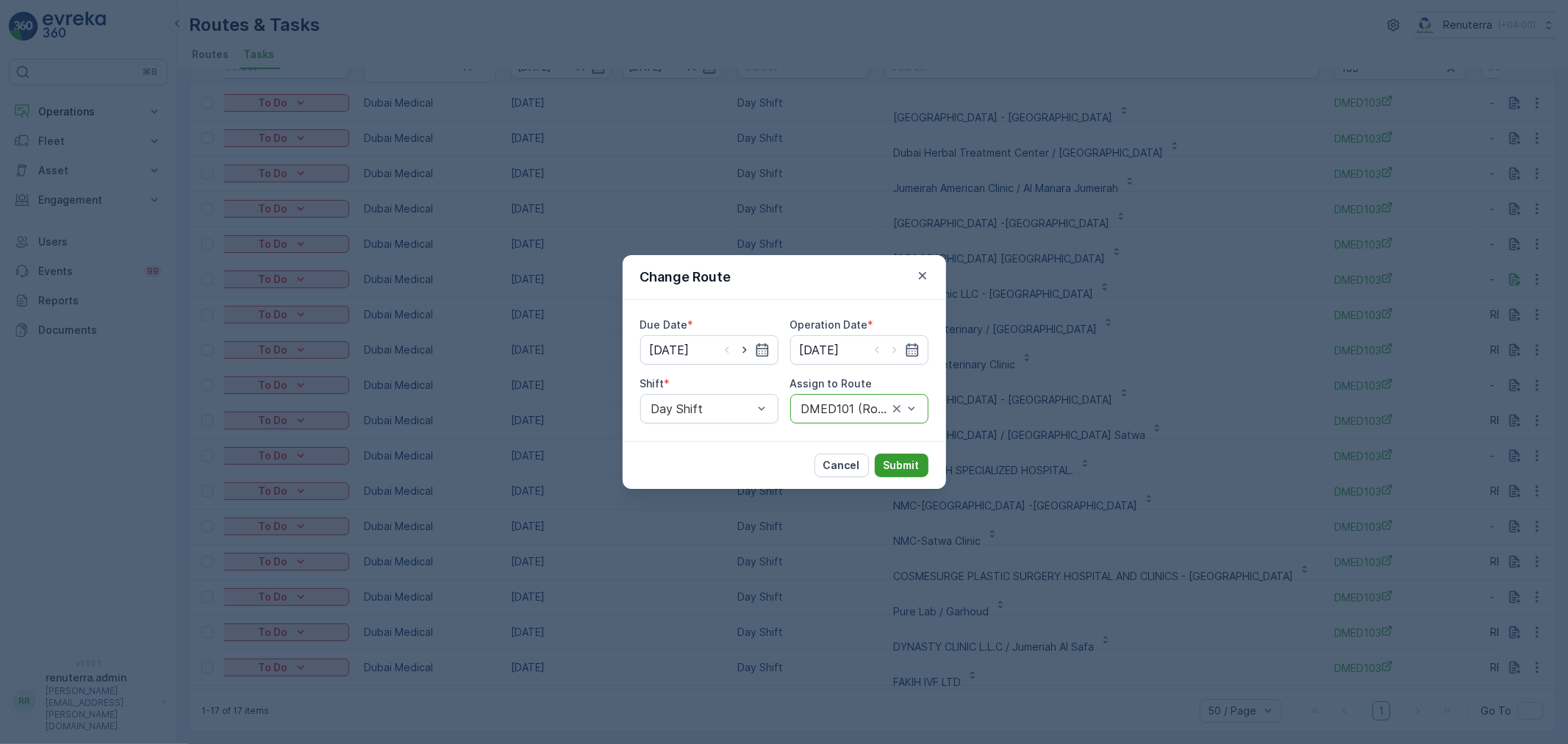
click at [898, 467] on p "Submit" at bounding box center [901, 465] width 36 height 15
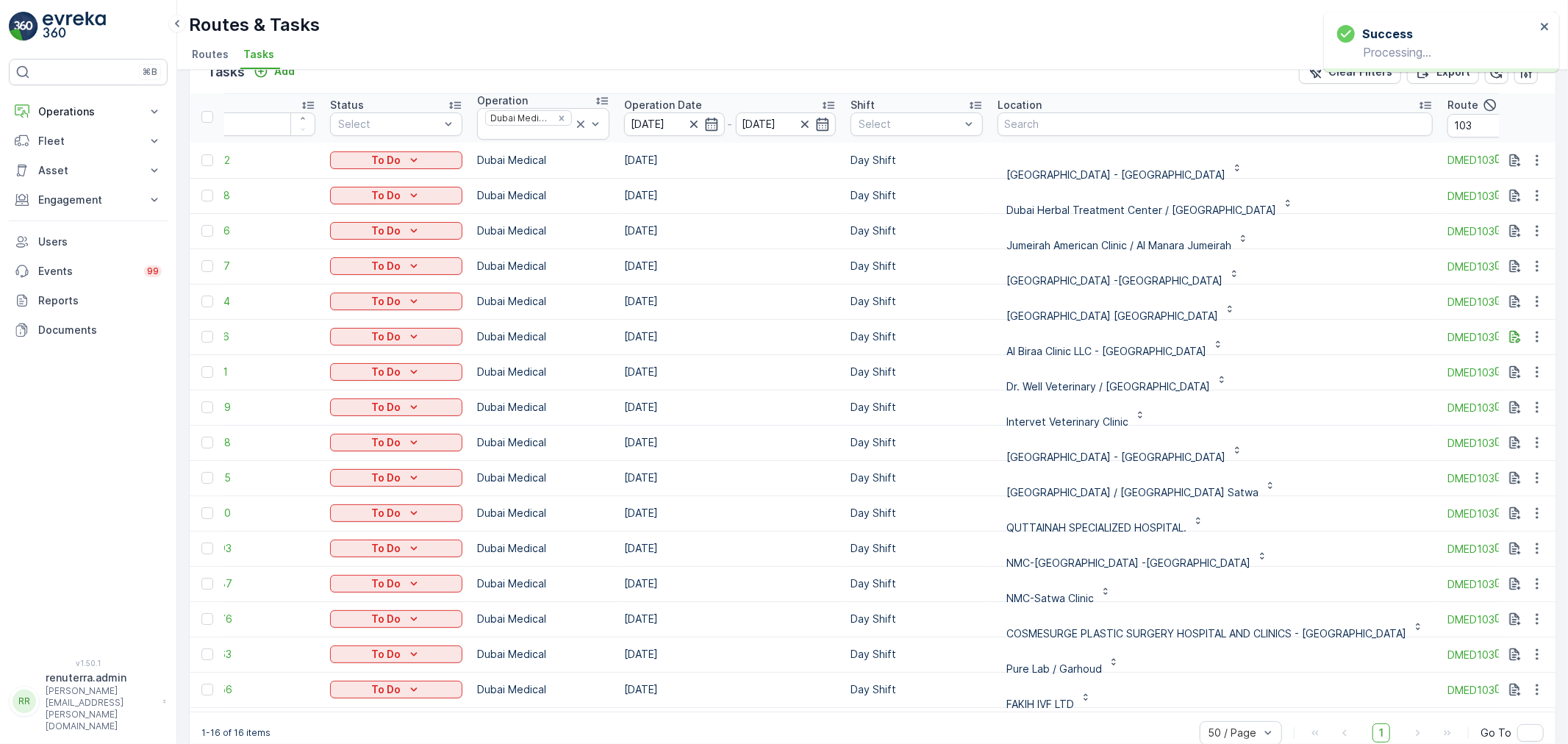
scroll to position [61, 0]
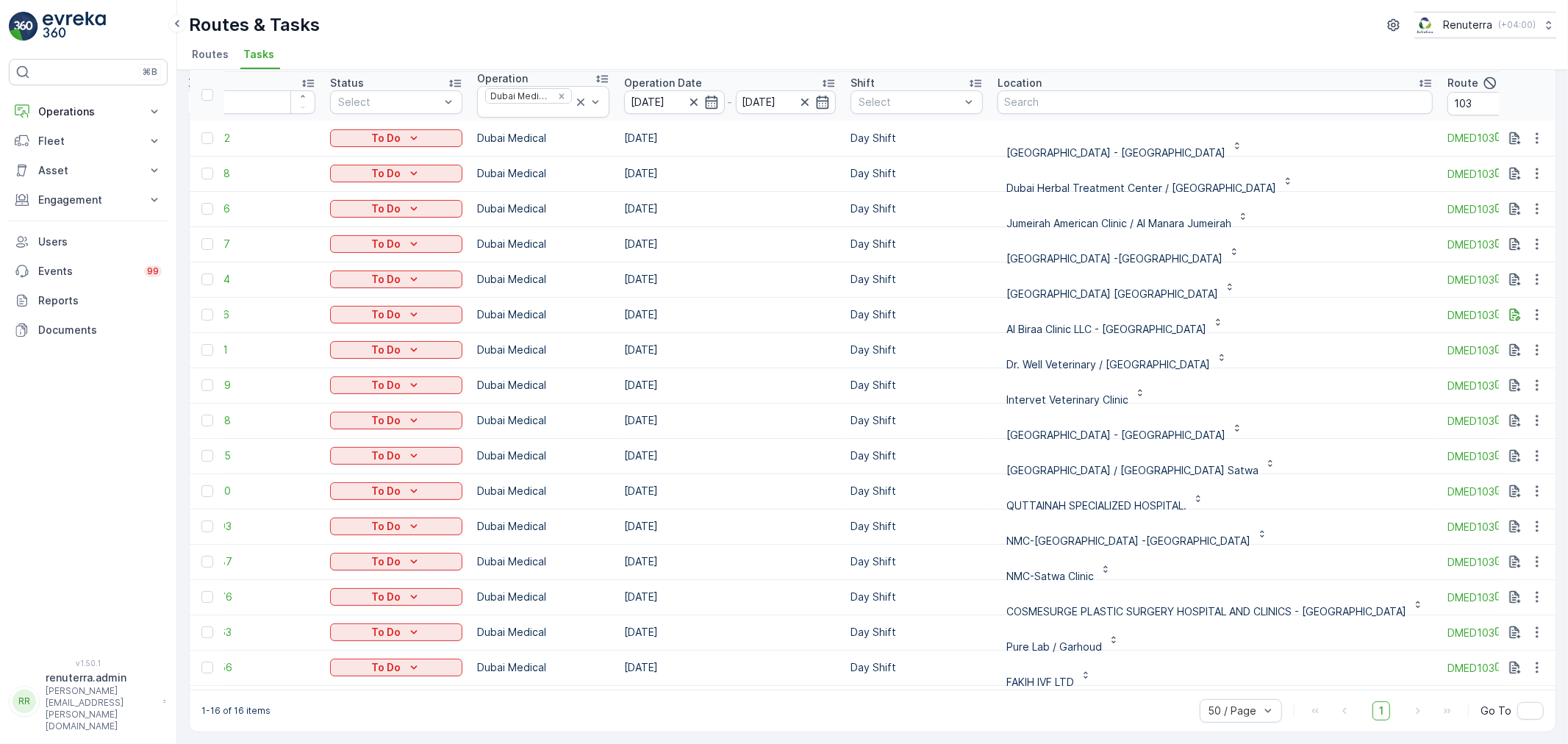
click at [1545, 236] on td at bounding box center [1527, 245] width 57 height 36
click at [1535, 237] on icon "button" at bounding box center [1537, 245] width 15 height 15
click at [1501, 304] on span "Change Route" at bounding box center [1499, 300] width 71 height 15
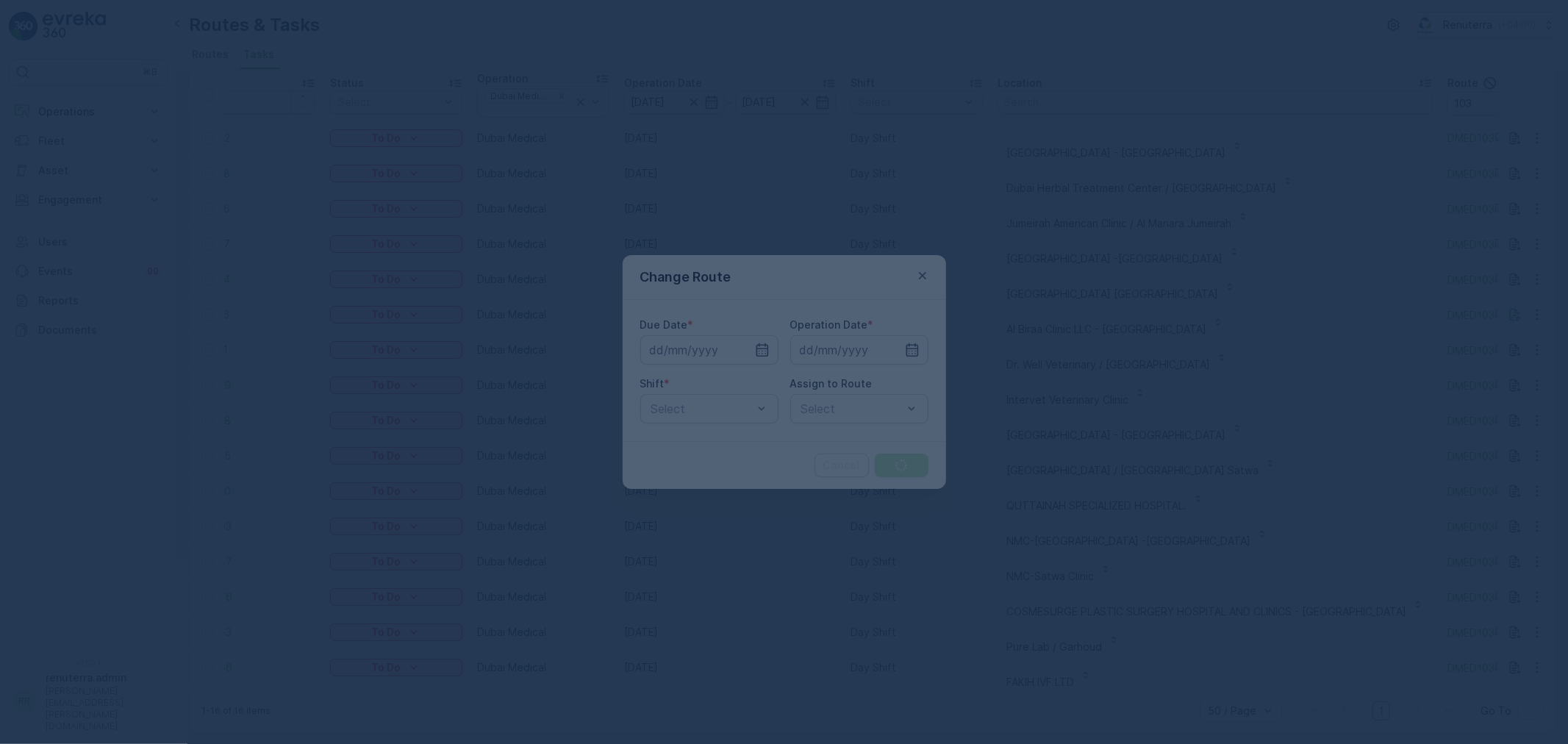
type input "[DATE]"
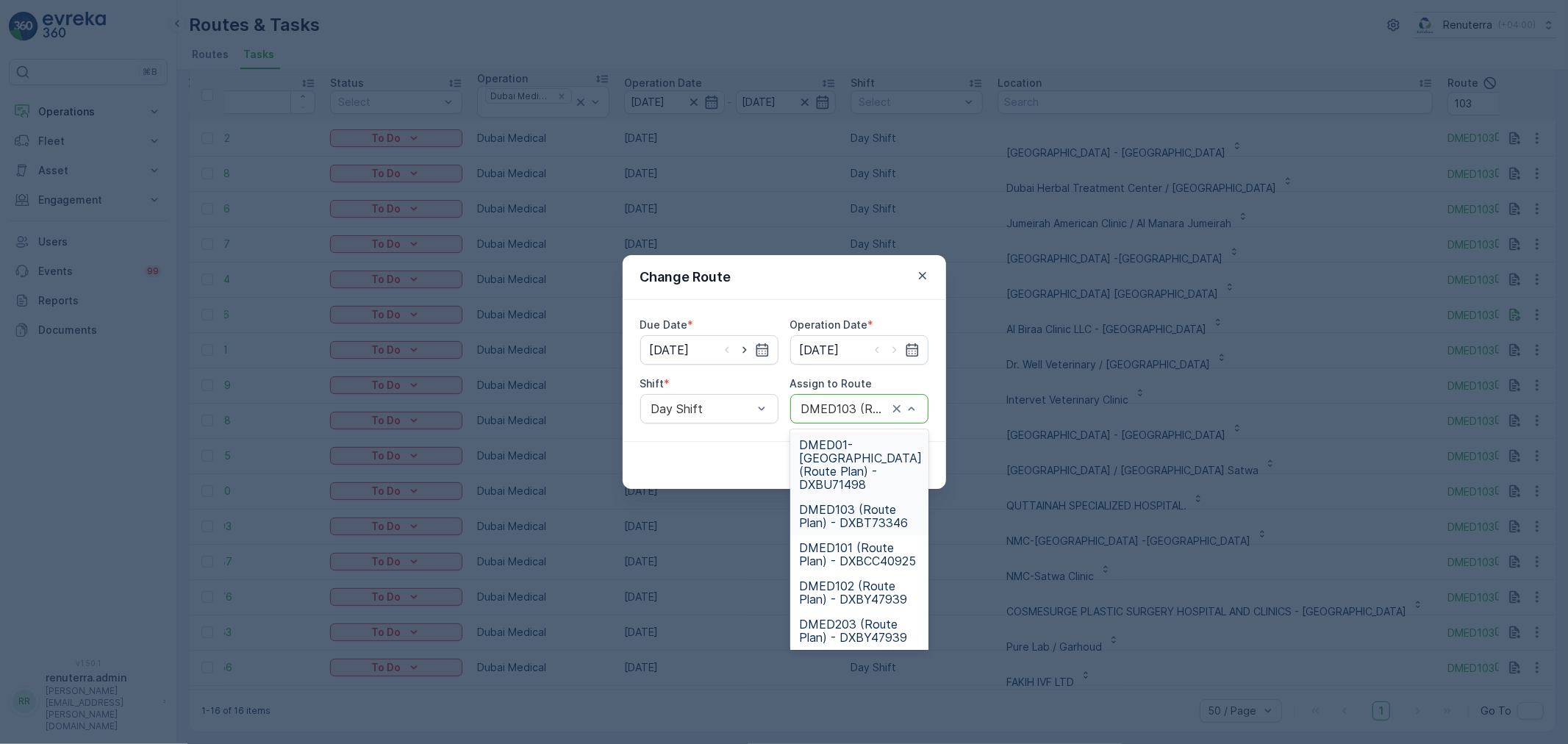
drag, startPoint x: 922, startPoint y: 406, endPoint x: 914, endPoint y: 405, distance: 8.1
click at [921, 405] on div "DMED103 (Route Plan) - DXBT73346" at bounding box center [859, 409] width 139 height 30
type input "102"
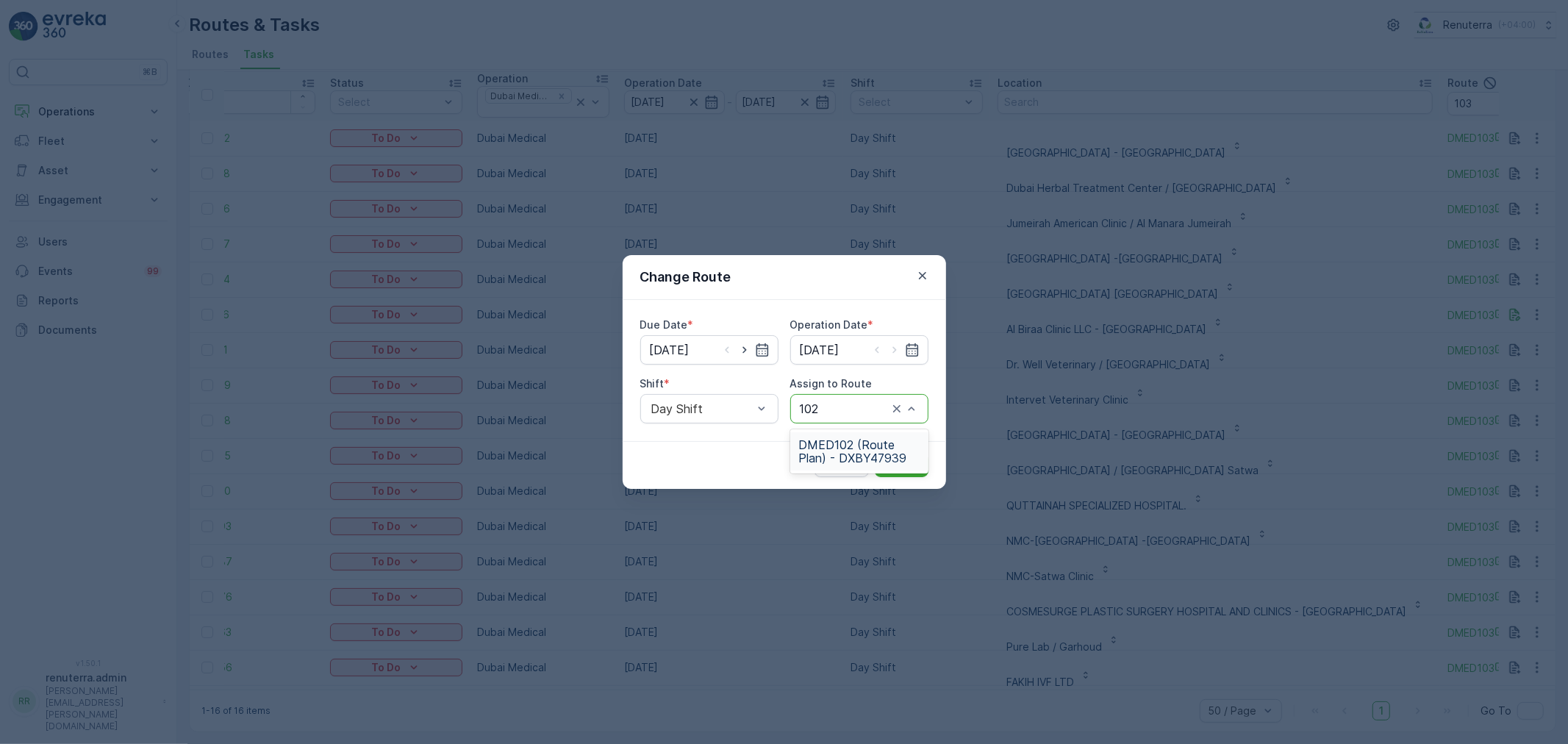
drag, startPoint x: 856, startPoint y: 442, endPoint x: 853, endPoint y: 453, distance: 11.4
click at [855, 442] on span "DMED102 (Route Plan) - DXBY47939" at bounding box center [859, 451] width 121 height 27
click at [907, 459] on p "Submit" at bounding box center [901, 465] width 36 height 15
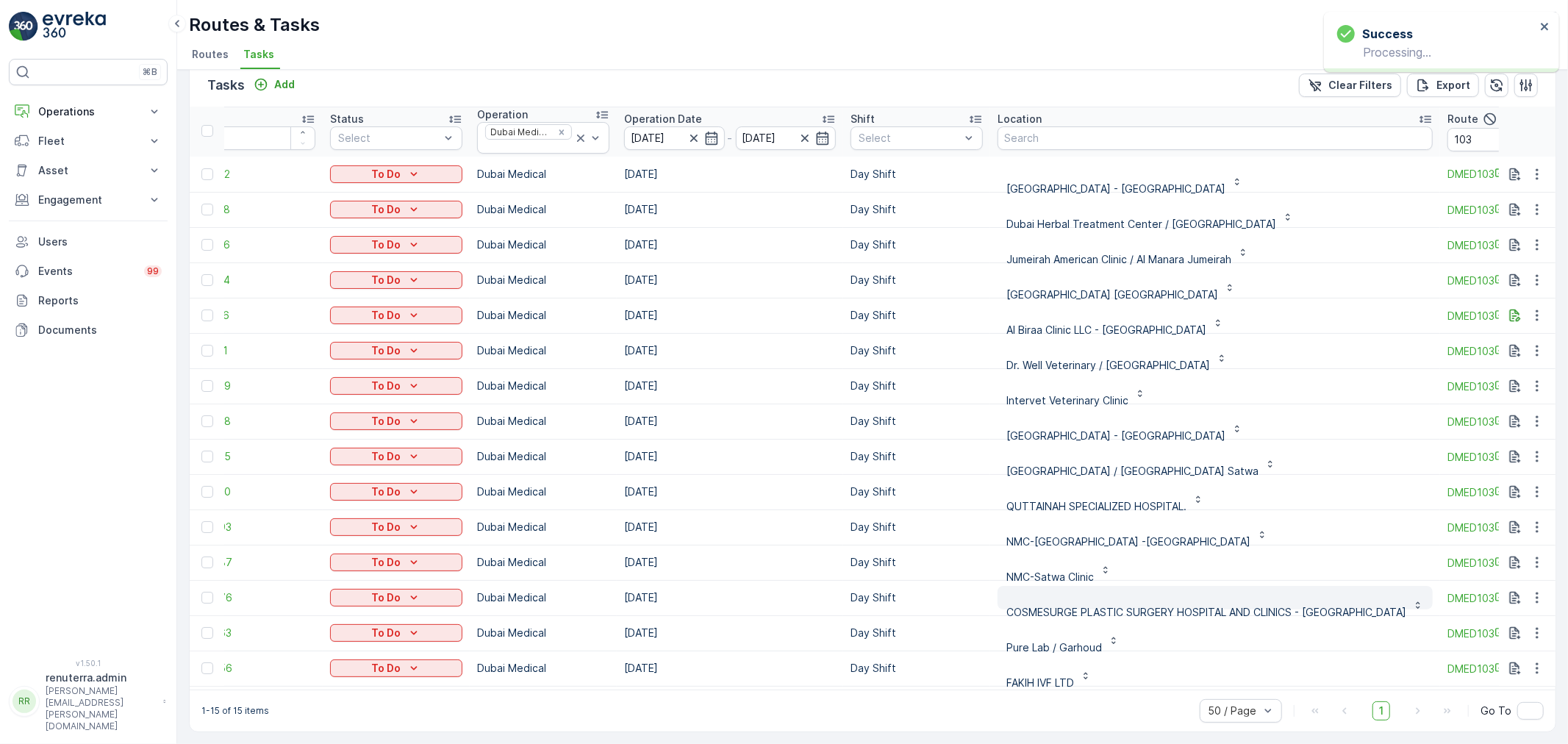
scroll to position [4, 48]
